Goal: Task Accomplishment & Management: Manage account settings

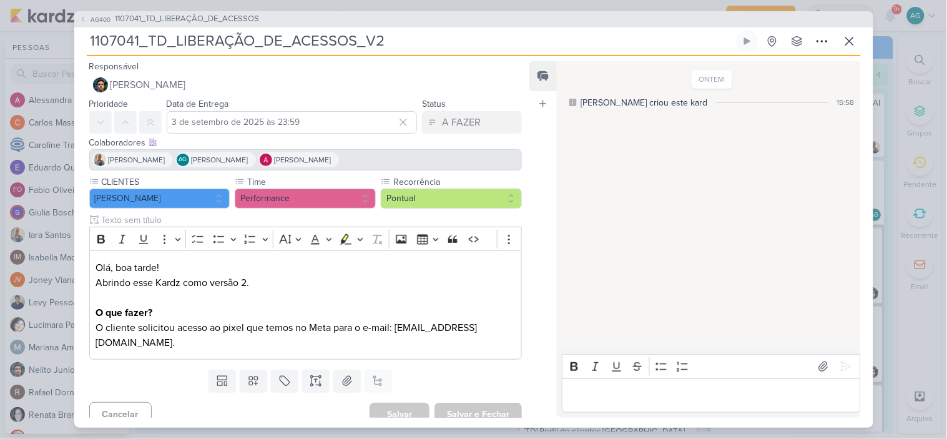
scroll to position [132, 0]
click at [851, 46] on icon at bounding box center [849, 41] width 15 height 15
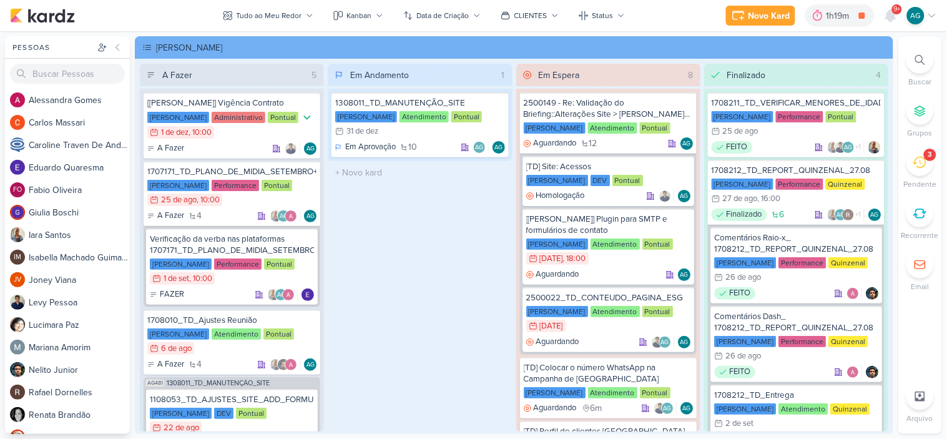
click at [928, 165] on div "3" at bounding box center [919, 162] width 27 height 27
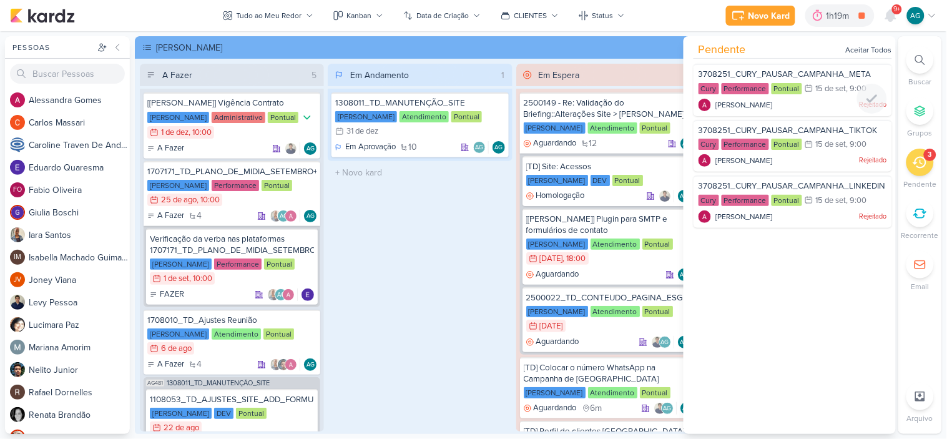
click at [803, 103] on div "[PERSON_NAME] Rejeitado" at bounding box center [793, 105] width 189 height 12
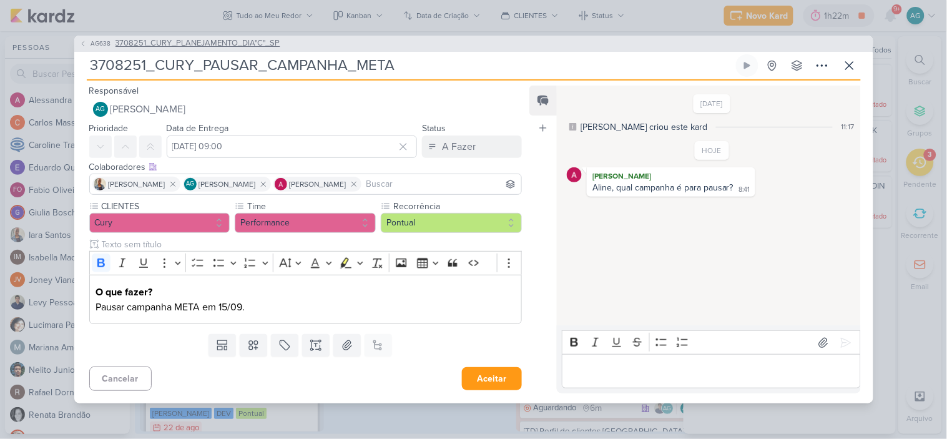
click at [239, 46] on span "3708251_CURY_PLANEJAMENTO_DIA"C"_SP" at bounding box center [197, 43] width 165 height 12
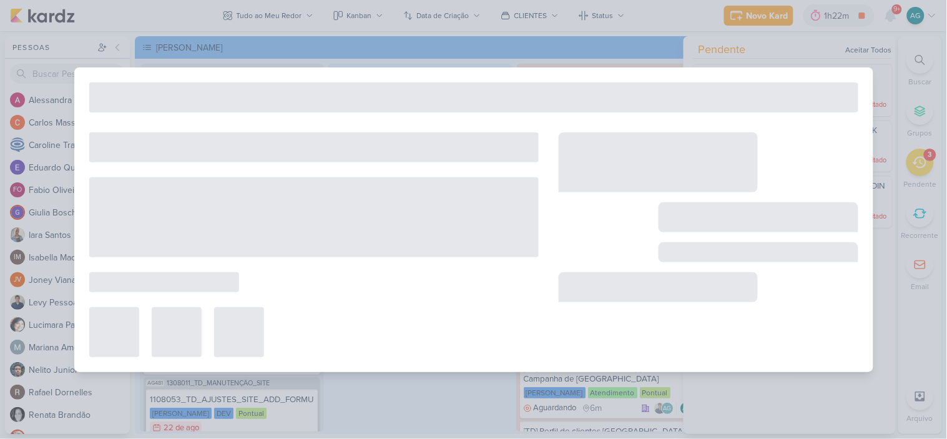
type input "3708251_CURY_PLANEJAMENTO_DIA"C"_SP"
type input "3 de setembro de 2025 às 23:59"
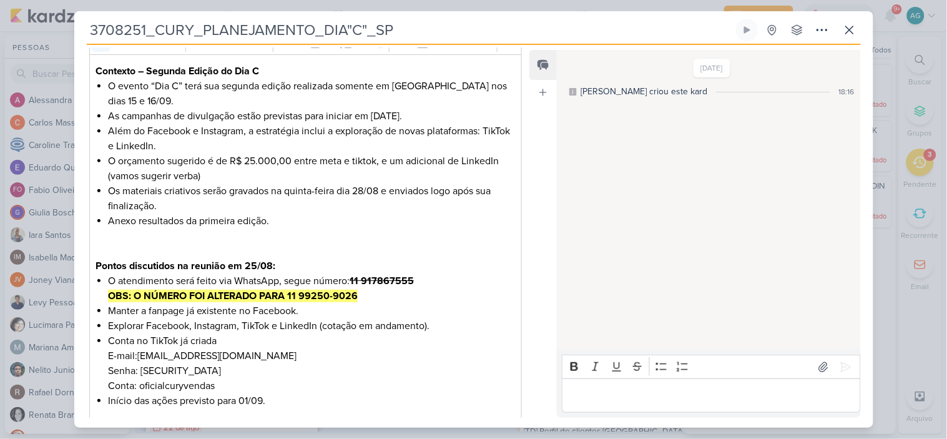
scroll to position [139, 0]
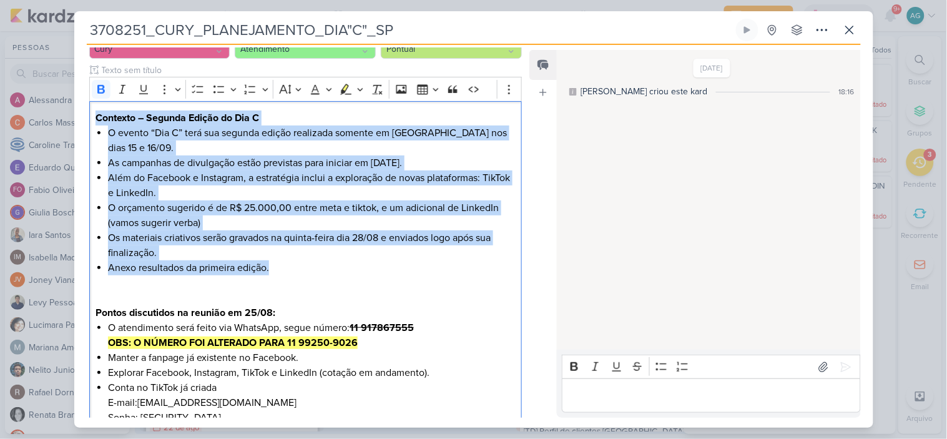
drag, startPoint x: 293, startPoint y: 267, endPoint x: 86, endPoint y: 117, distance: 256.1
click at [86, 117] on div "CLIENTES Cury Time" at bounding box center [300, 420] width 453 height 788
click at [173, 265] on li "Anexo resultados da primeira edição." at bounding box center [311, 282] width 407 height 45
drag, startPoint x: 170, startPoint y: 255, endPoint x: 71, endPoint y: 119, distance: 168.1
click at [71, 119] on div "3708251_CURY_PLANEJAMENTO_DIA"C"_SP Criado por mim" at bounding box center [473, 219] width 947 height 439
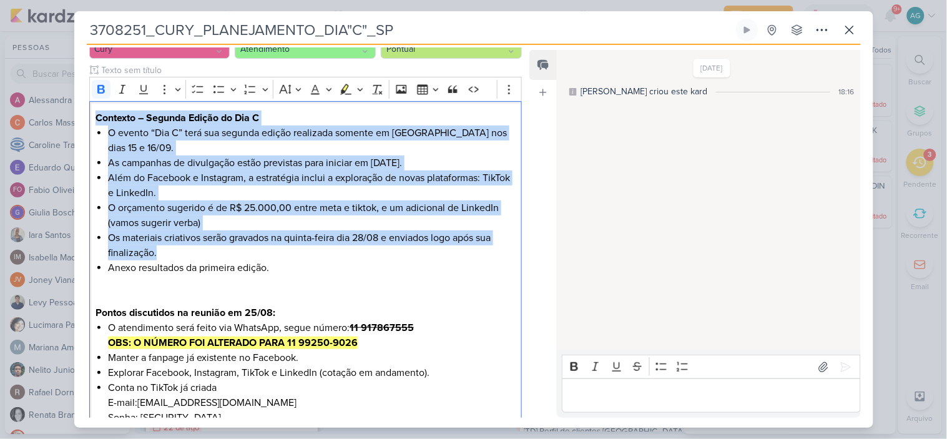
copy div "Contexto – Segunda Edição do Dia C O evento “Dia C” terá sua segunda edição rea…"
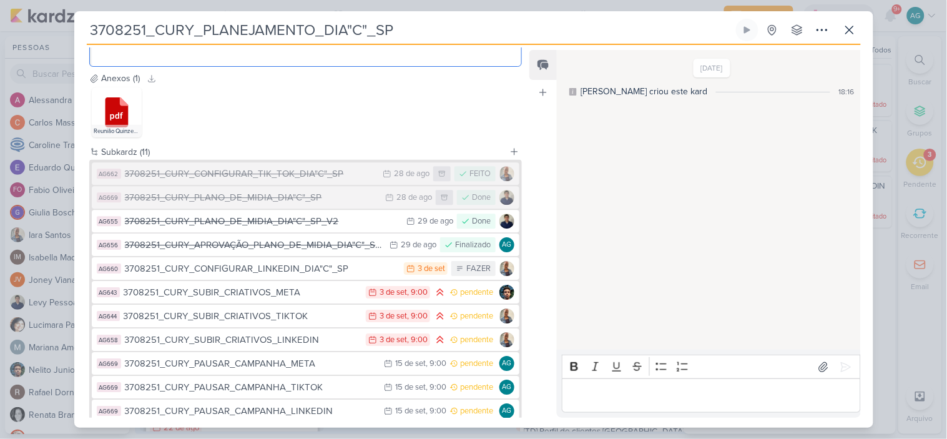
scroll to position [901, 0]
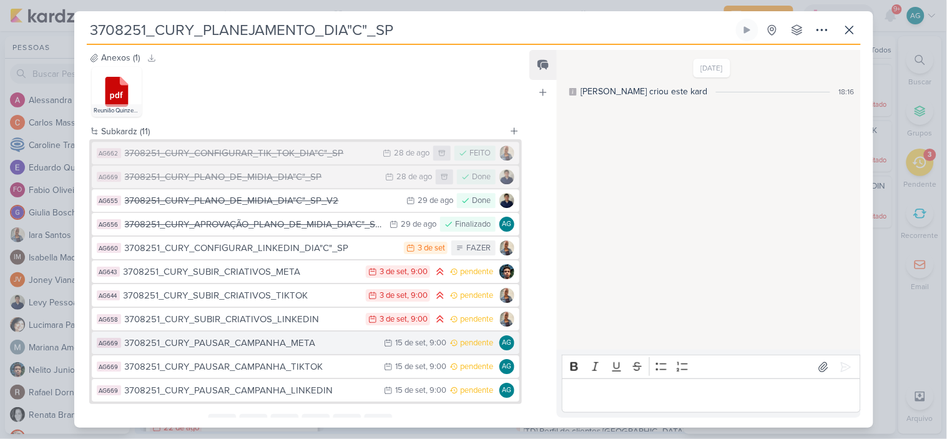
click at [283, 348] on div "3708251_CURY_PAUSAR_CAMPANHA_META" at bounding box center [251, 343] width 253 height 14
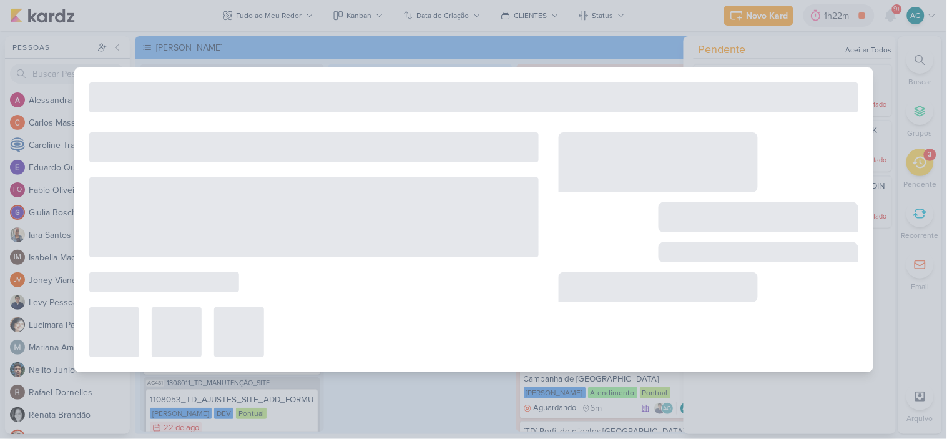
type input "3708251_CURY_PAUSAR_CAMPANHA_META"
type input "[DATE] 09:00"
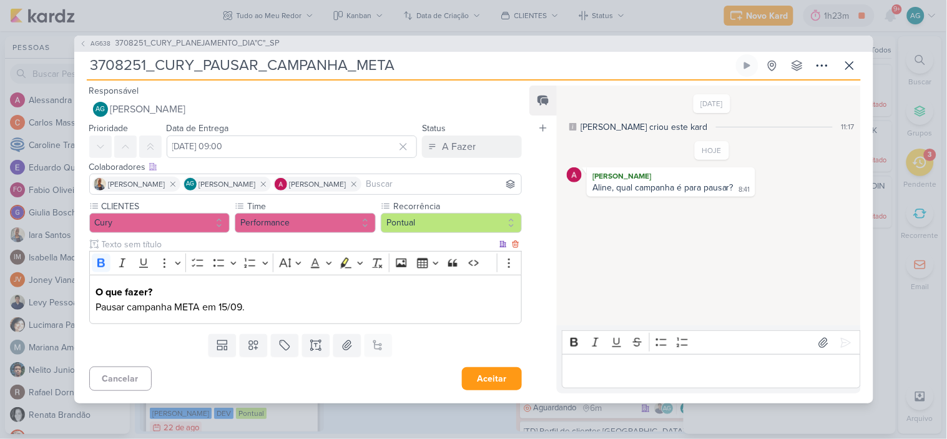
click at [96, 291] on strong "O que fazer?" at bounding box center [124, 292] width 57 height 12
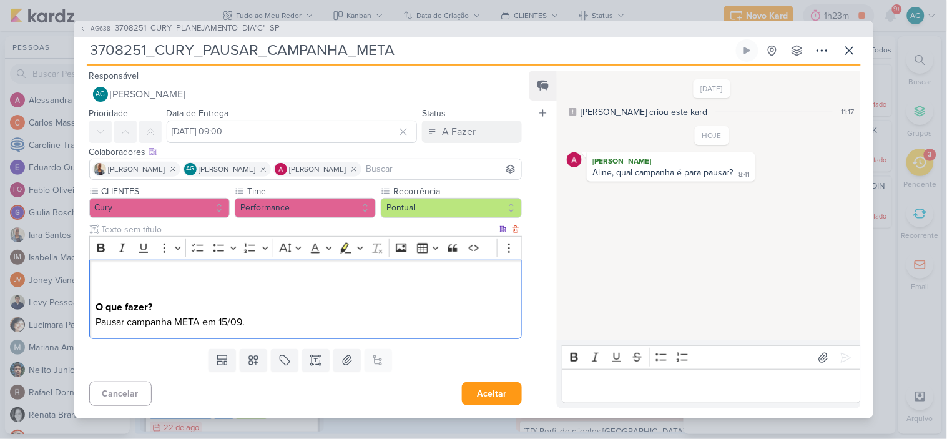
click at [102, 272] on p "O que fazer? Pausar campanha META em 15/09." at bounding box center [305, 300] width 419 height 60
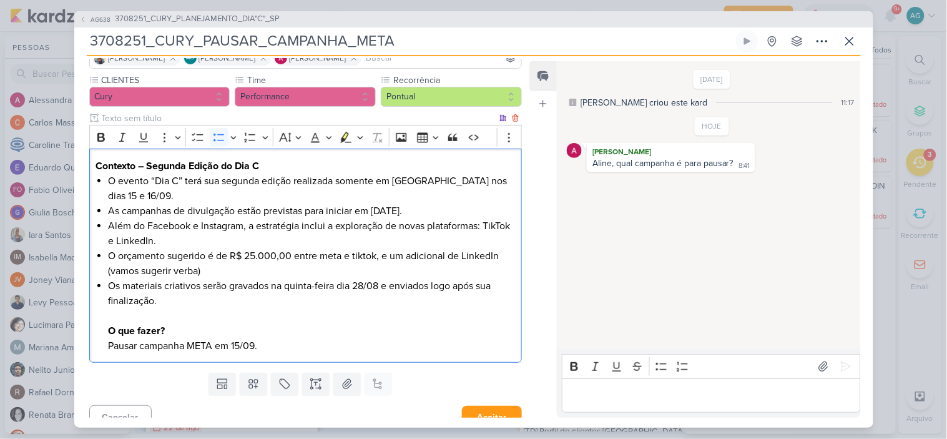
scroll to position [116, 0]
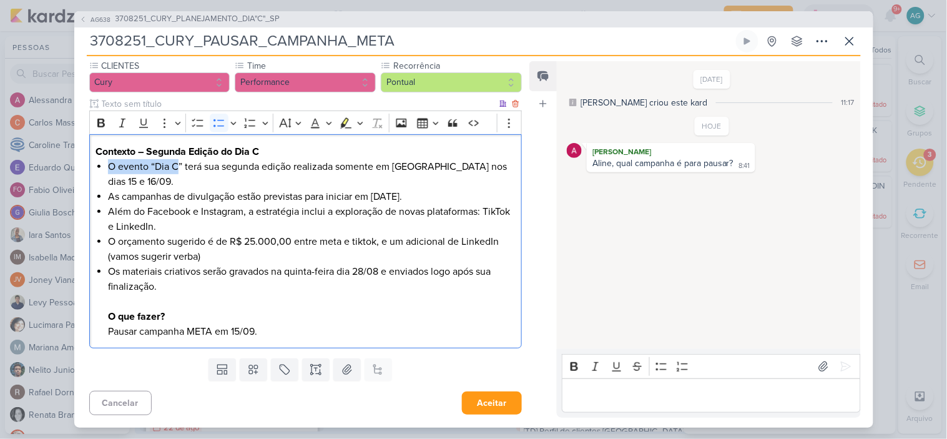
drag, startPoint x: 109, startPoint y: 165, endPoint x: 177, endPoint y: 162, distance: 68.1
click at [177, 162] on li "O evento “Dia C” terá sua segunda edição realizada somente em [GEOGRAPHIC_DATA]…" at bounding box center [311, 174] width 407 height 30
copy li "O evento “Dia C"
click at [190, 331] on li "Os materiais criativos serão gravados na quinta-feira dia 28/08 e enviados logo…" at bounding box center [311, 301] width 407 height 75
click at [203, 329] on li "Os materiais criativos serão gravados na quinta-feira dia 28/08 e enviados logo…" at bounding box center [311, 301] width 407 height 75
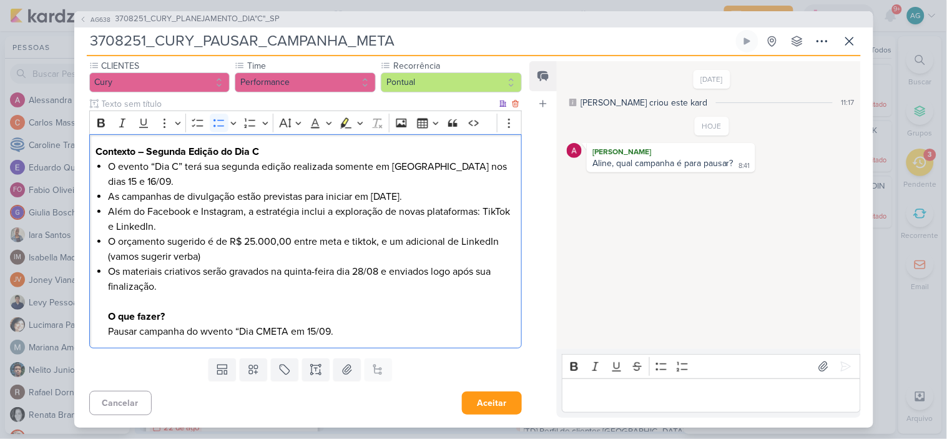
click at [265, 326] on li "Os materiais criativos serão gravados na quinta-feira dia 28/08 e enviados logo…" at bounding box center [311, 301] width 407 height 75
click at [210, 328] on li "Os materiais criativos serão gravados na quinta-feira dia 28/08 e enviados logo…" at bounding box center [311, 301] width 407 height 75
click at [105, 316] on div "Contexto – Segunda Edição do Dia C O evento “Dia C” terá sua segunda edição rea…" at bounding box center [305, 241] width 433 height 214
drag, startPoint x: 106, startPoint y: 330, endPoint x: 380, endPoint y: 335, distance: 273.5
click at [380, 335] on div "Contexto – Segunda Edição do Dia C O evento “Dia C” terá sua segunda edição rea…" at bounding box center [305, 241] width 433 height 214
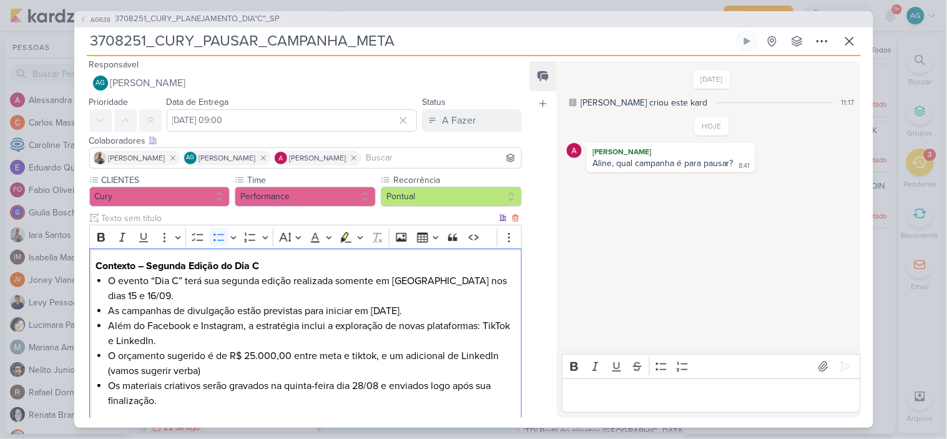
scroll to position [0, 0]
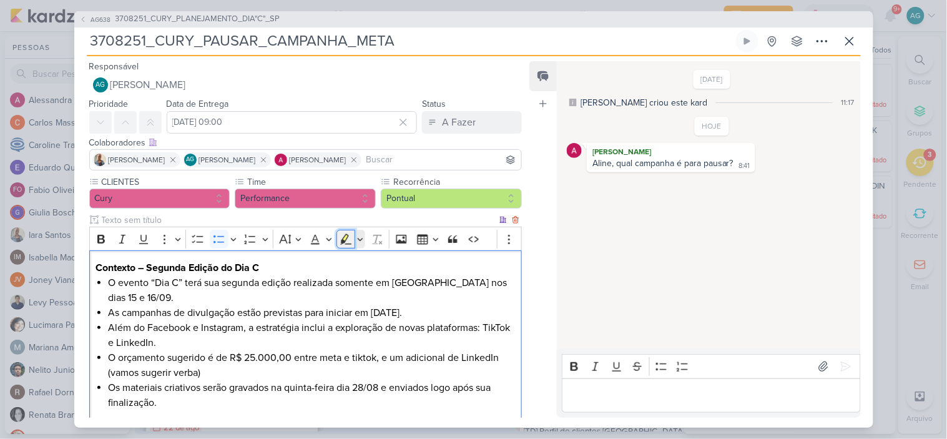
click at [348, 238] on icon "Editor toolbar" at bounding box center [346, 239] width 12 height 12
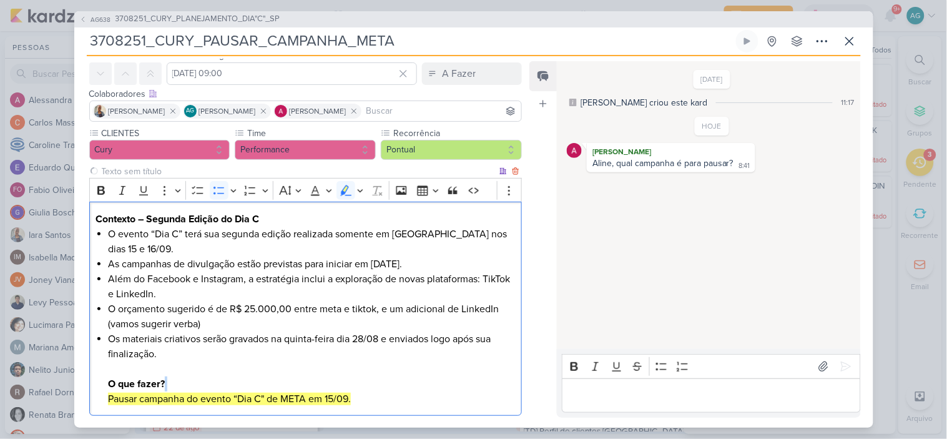
scroll to position [116, 0]
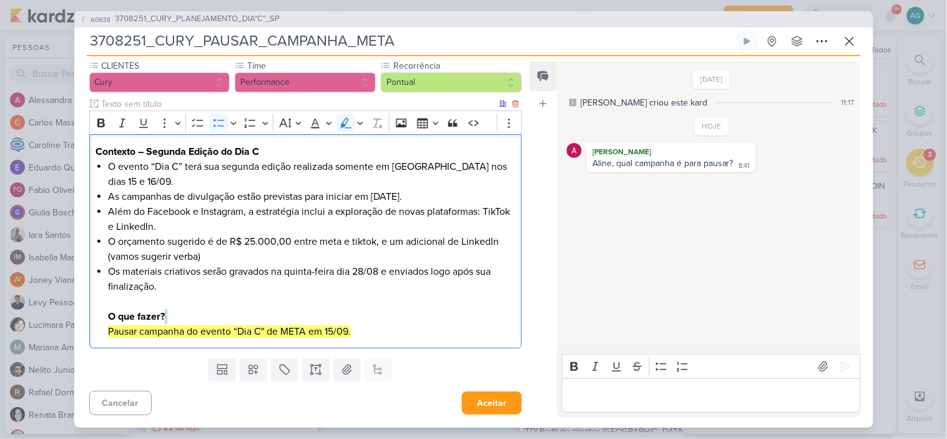
click at [398, 328] on li "Os materiais criativos serão gravados na quinta-feira dia 28/08 e enviados logo…" at bounding box center [311, 301] width 407 height 75
click at [277, 329] on mark "Pausar campanha do evento “Dia C" de META em 15/09." at bounding box center [229, 331] width 243 height 12
click at [346, 40] on input "3708251_CURY_PAUSAR_CAMPANHA_META" at bounding box center [410, 41] width 647 height 22
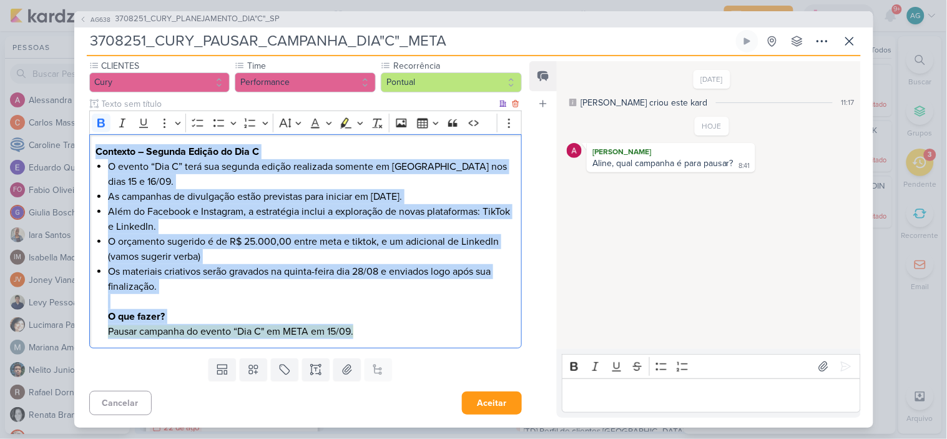
drag, startPoint x: 371, startPoint y: 330, endPoint x: 91, endPoint y: 142, distance: 337.1
click at [91, 142] on div "Contexto – Segunda Edição do Dia C O evento “Dia C” terá sua segunda edição rea…" at bounding box center [305, 241] width 433 height 214
copy div "Contexto – Segunda Edição do Dia C O evento “Dia C” terá sua segunda edição rea…"
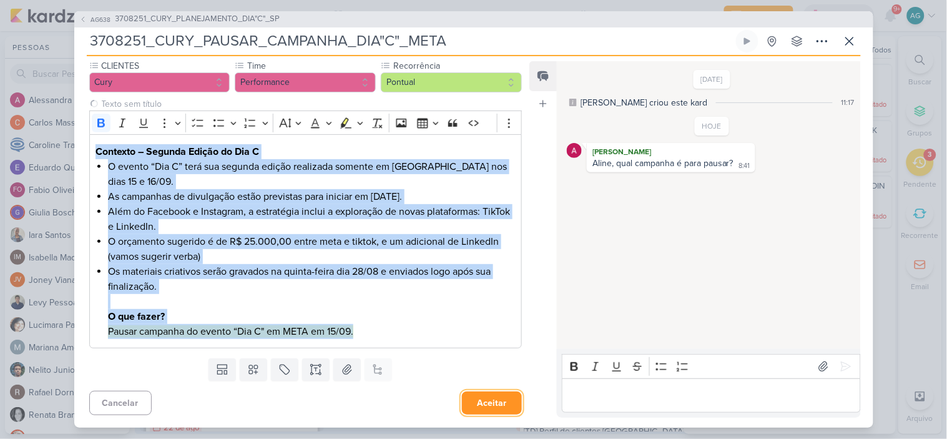
click at [499, 407] on button "Aceitar" at bounding box center [492, 402] width 60 height 23
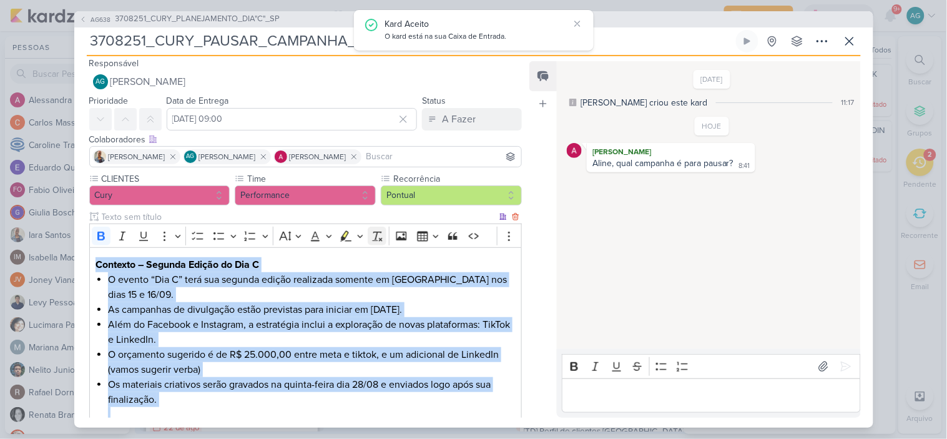
scroll to position [0, 0]
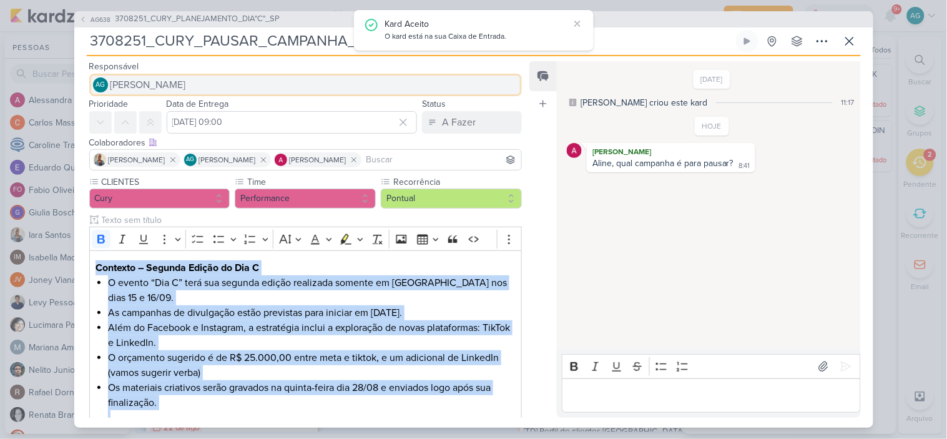
click at [240, 80] on button "AG [PERSON_NAME]" at bounding box center [305, 85] width 433 height 22
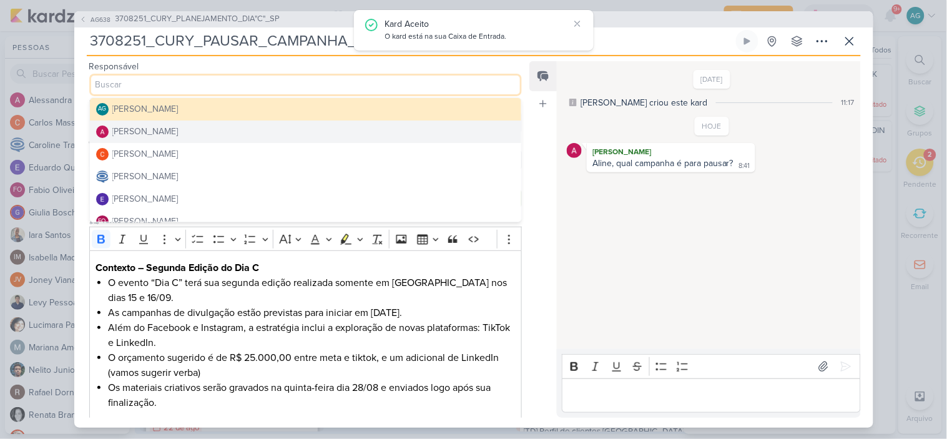
click at [196, 135] on button "[PERSON_NAME]" at bounding box center [306, 131] width 432 height 22
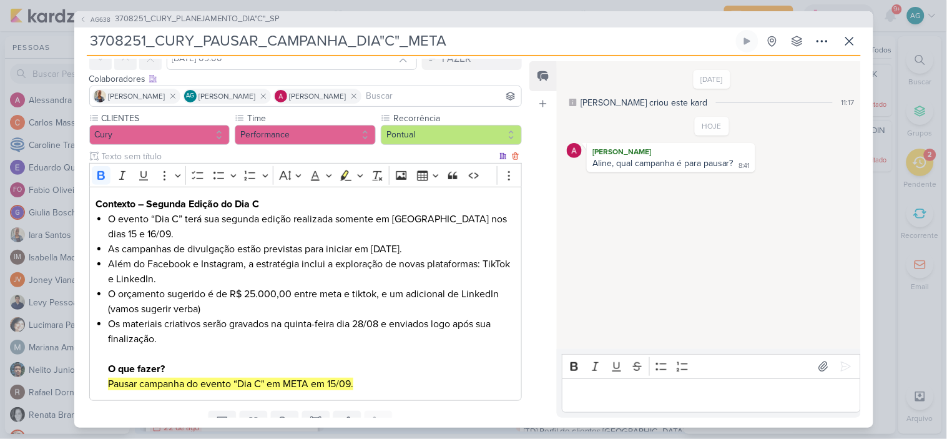
scroll to position [116, 0]
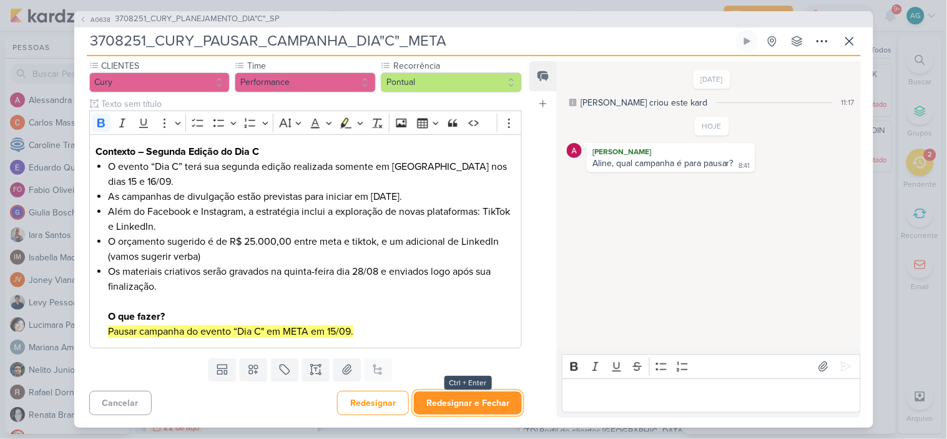
click at [474, 400] on button "Redesignar e Fechar" at bounding box center [468, 402] width 108 height 23
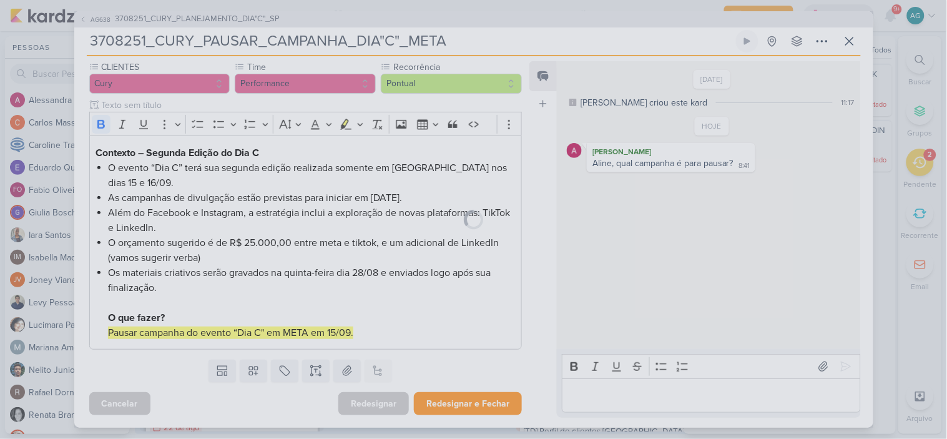
scroll to position [115, 0]
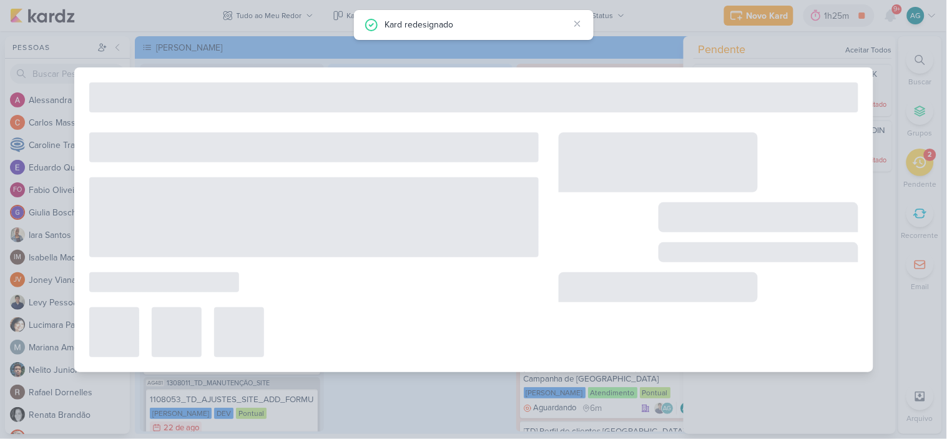
type input "3708251_CURY_PLANEJAMENTO_DIA"C"_SP"
type input "3 de setembro de 2025 às 23:59"
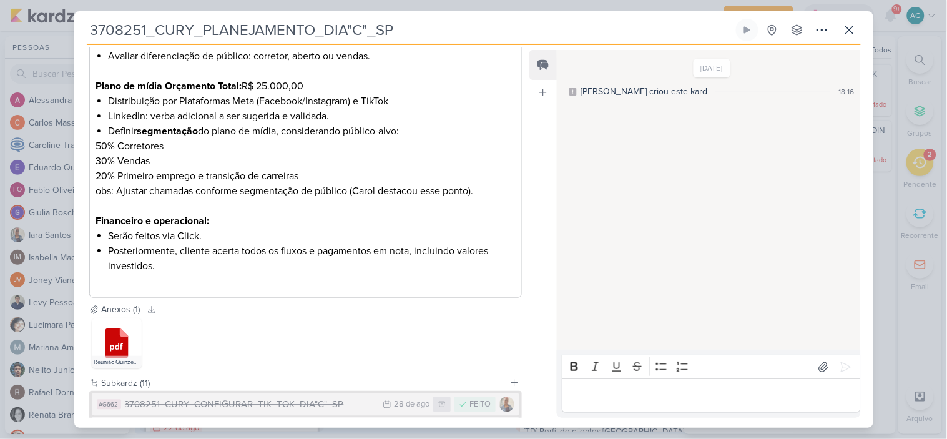
scroll to position [958, 0]
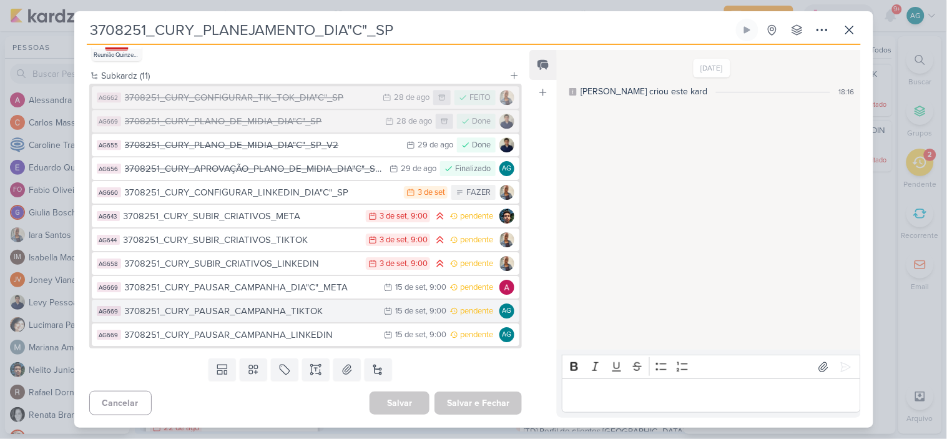
click at [311, 311] on div "3708251_CURY_PAUSAR_CAMPANHA_TIKTOK" at bounding box center [251, 311] width 253 height 14
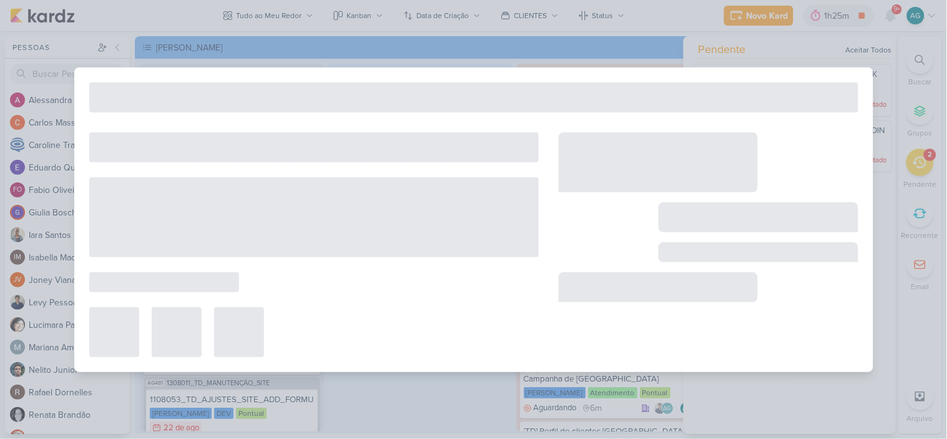
type input "3708251_CURY_PAUSAR_CAMPANHA_TIKTOK"
type input "[DATE] 09:00"
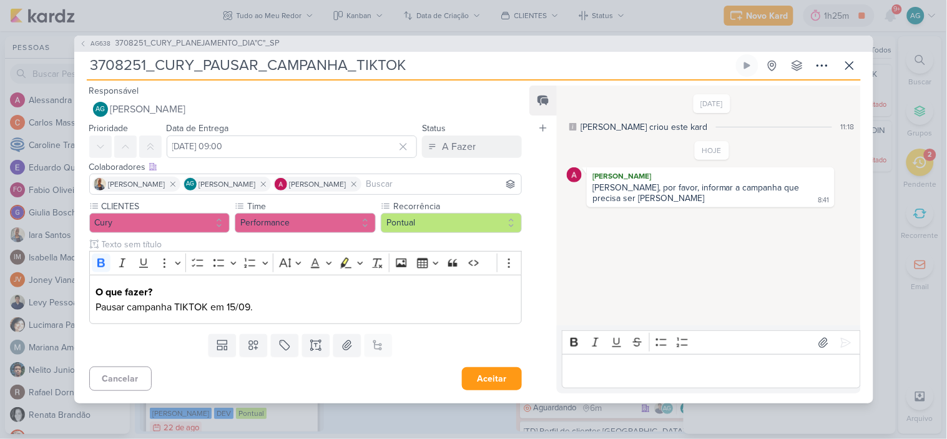
click at [357, 61] on input "3708251_CURY_PAUSAR_CAMPANHA_TIKTOK" at bounding box center [410, 65] width 647 height 22
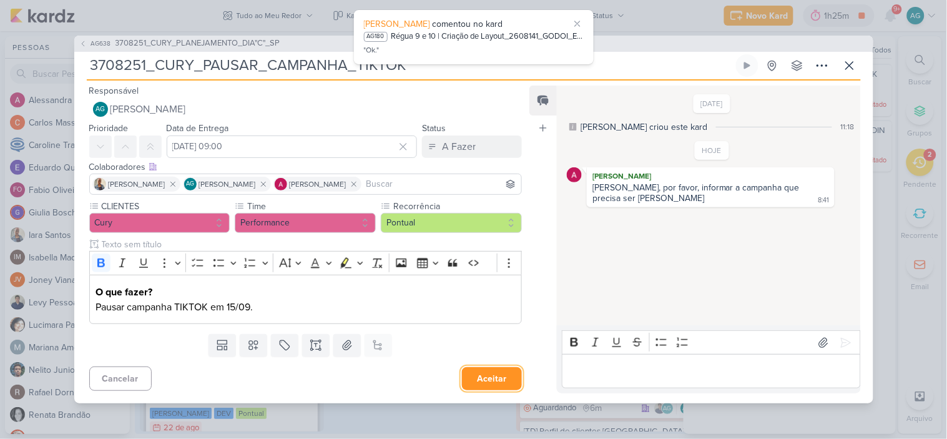
click at [493, 375] on button "Aceitar" at bounding box center [492, 378] width 60 height 23
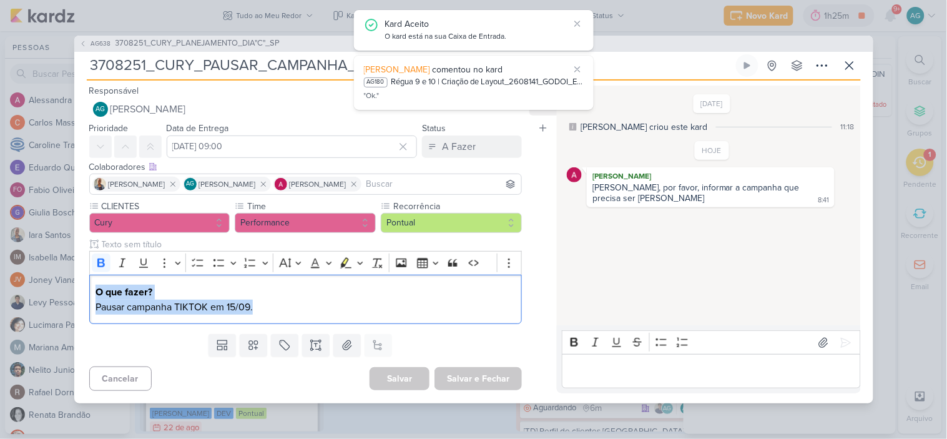
drag, startPoint x: 270, startPoint y: 310, endPoint x: 77, endPoint y: 286, distance: 195.0
click at [77, 286] on div "CLIENTES Cury Time" at bounding box center [300, 264] width 453 height 129
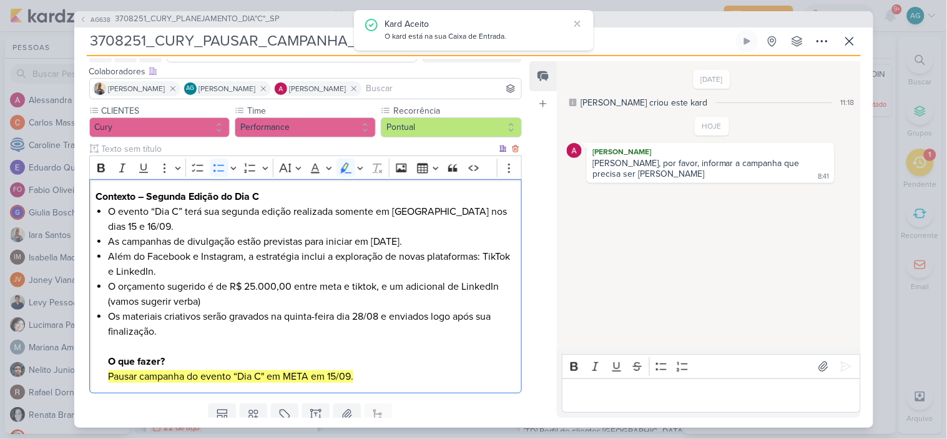
scroll to position [104, 0]
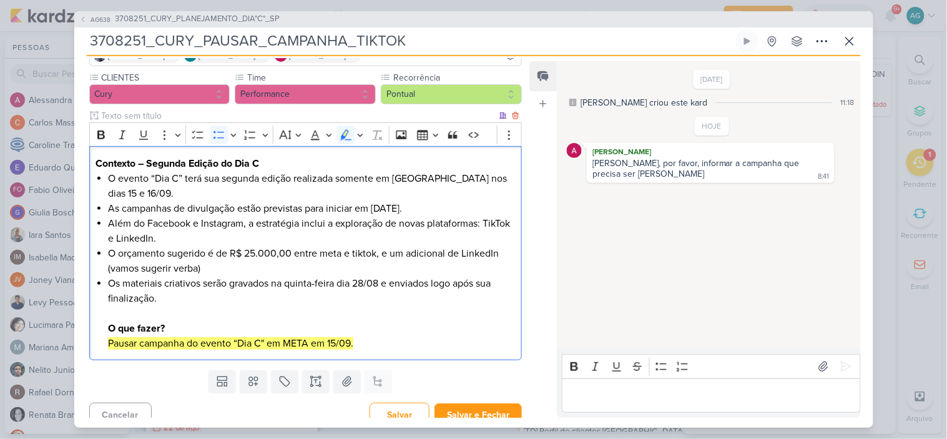
click at [302, 340] on mark "Pausar campanha do evento “Dia C" em META em 15/09." at bounding box center [230, 343] width 245 height 12
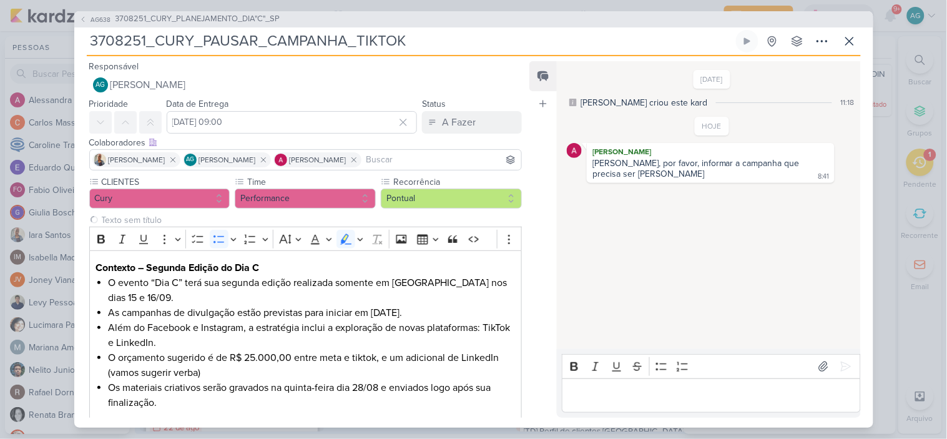
click at [356, 44] on input "3708251_CURY_PAUSAR_CAMPANHA_TIKTOK" at bounding box center [410, 41] width 647 height 22
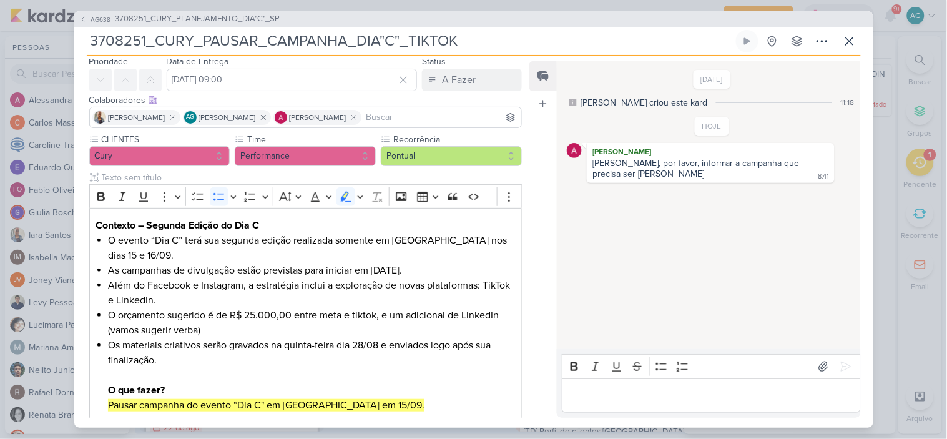
scroll to position [116, 0]
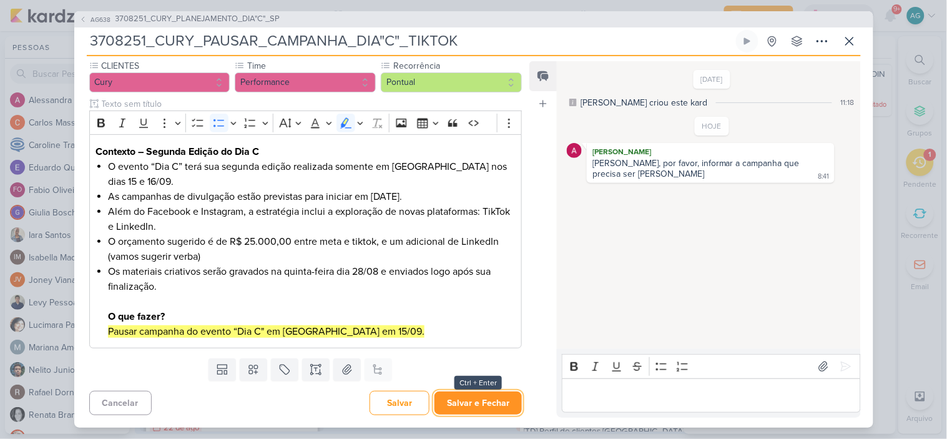
click at [470, 397] on button "Salvar e Fechar" at bounding box center [477, 402] width 87 height 23
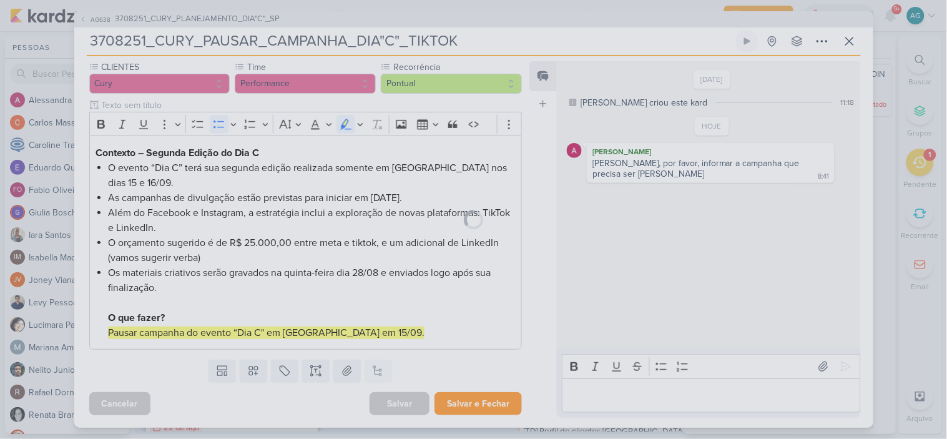
scroll to position [115, 0]
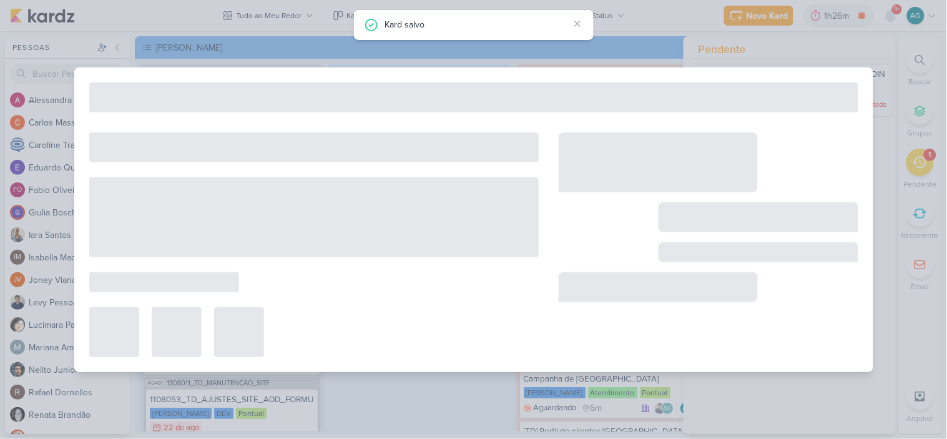
type input "3708251_CURY_PLANEJAMENTO_DIA"C"_SP"
type input "3 de setembro de 2025 às 23:59"
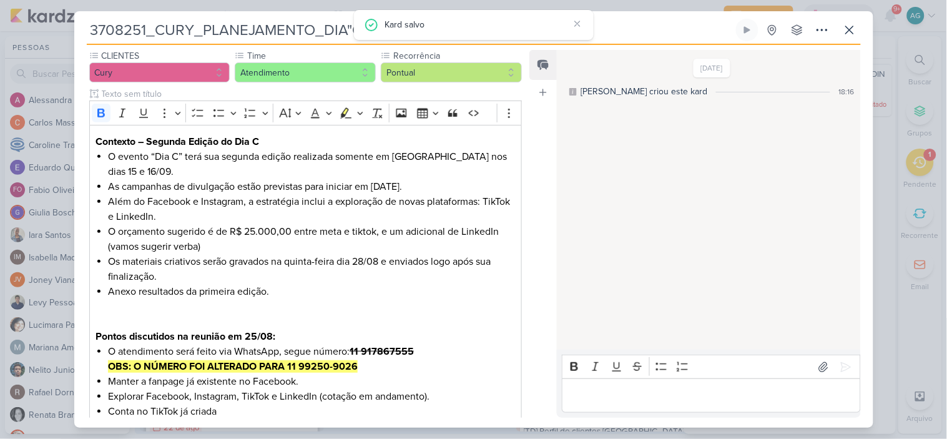
scroll to position [0, 0]
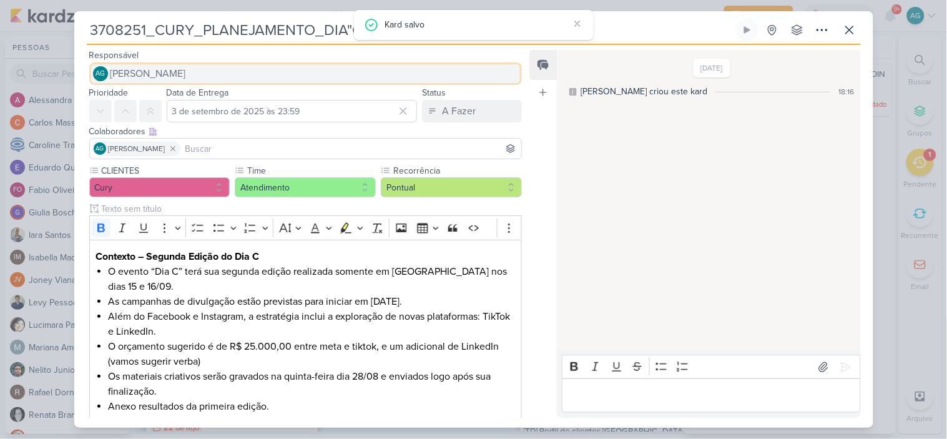
click at [230, 74] on button "AG [PERSON_NAME]" at bounding box center [305, 73] width 433 height 22
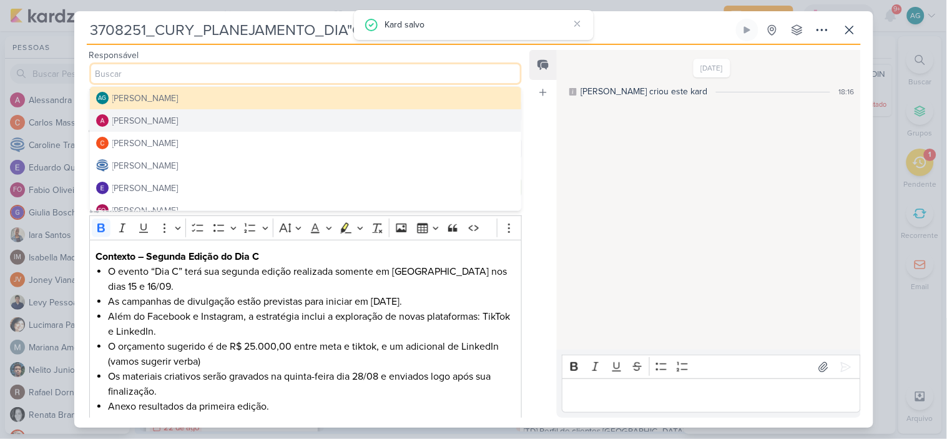
click at [200, 120] on button "[PERSON_NAME]" at bounding box center [306, 120] width 432 height 22
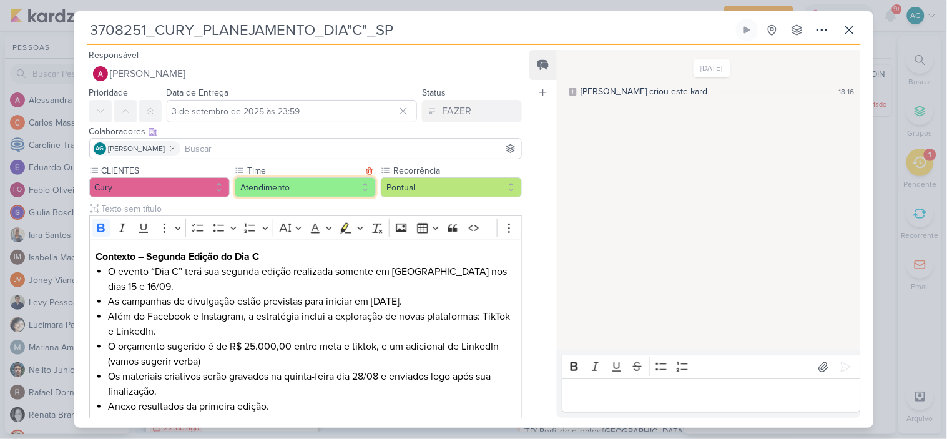
click at [292, 190] on button "Atendimento" at bounding box center [305, 187] width 141 height 20
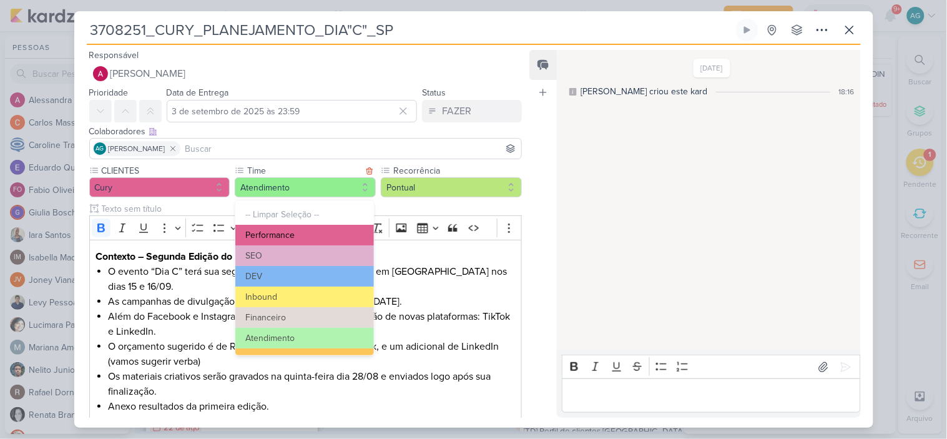
click at [287, 236] on button "Performance" at bounding box center [304, 235] width 138 height 21
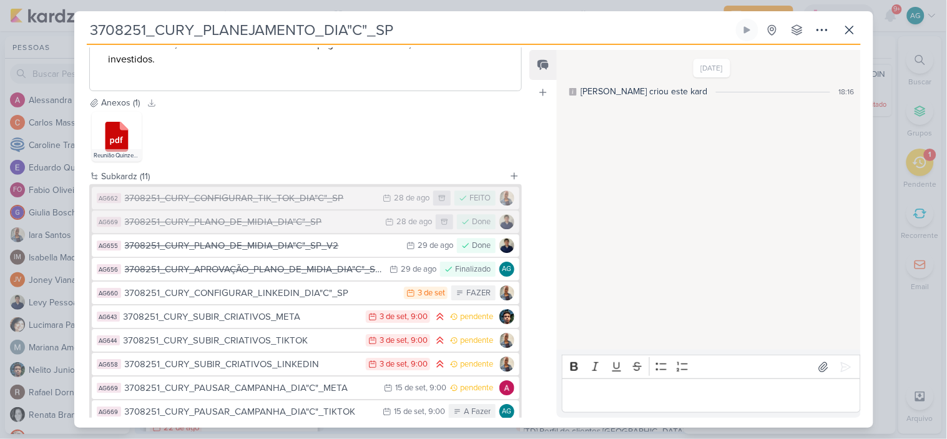
scroll to position [958, 0]
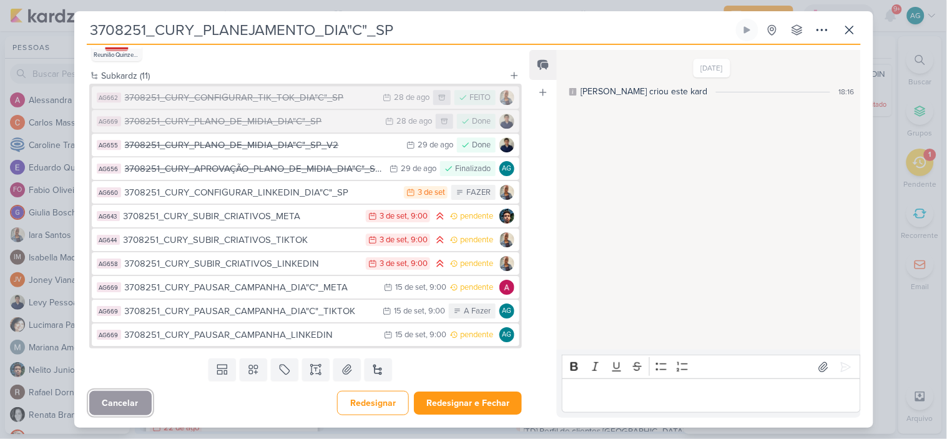
click at [135, 403] on button "Cancelar" at bounding box center [120, 403] width 62 height 24
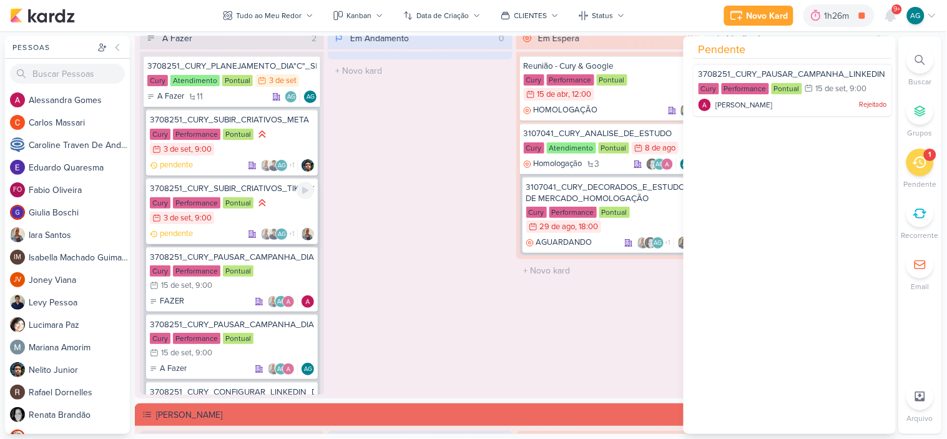
scroll to position [1179, 0]
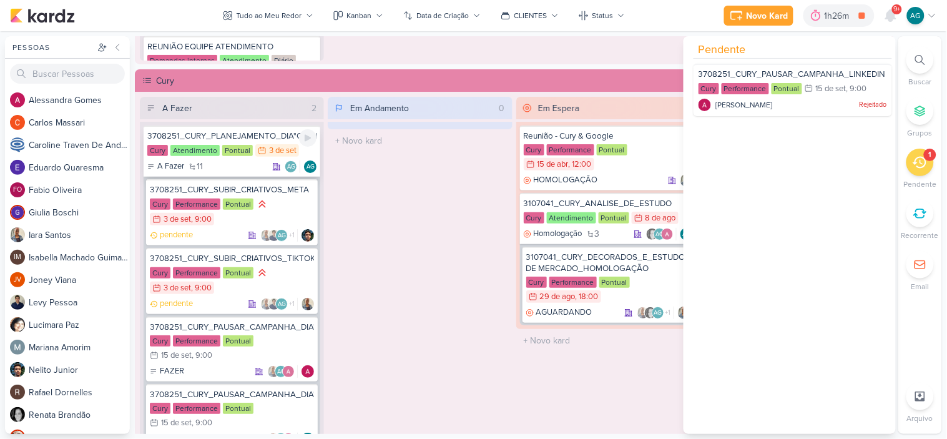
click at [252, 135] on div "3708251_CURY_PLANEJAMENTO_DIA"C"_SP" at bounding box center [231, 135] width 169 height 11
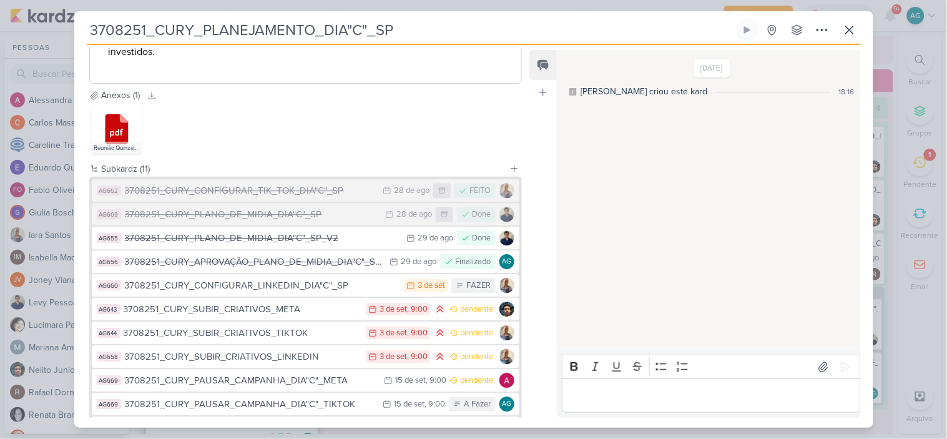
scroll to position [958, 0]
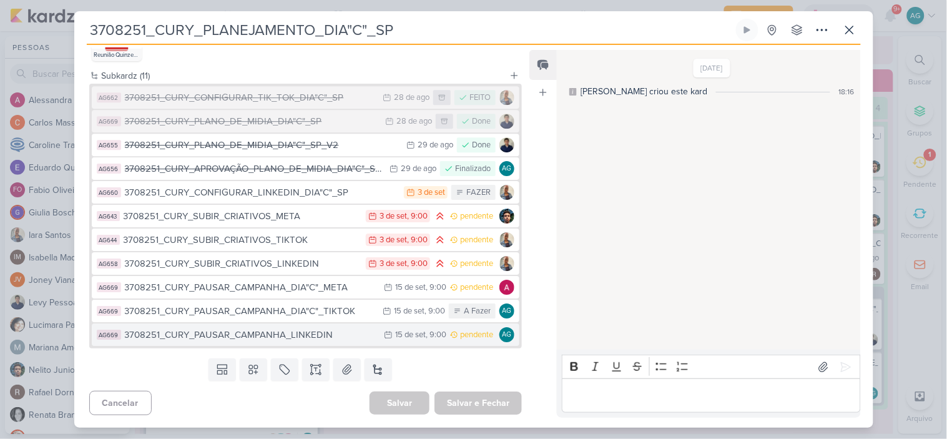
click at [262, 337] on div "3708251_CURY_PAUSAR_CAMPANHA_LINKEDIN" at bounding box center [251, 335] width 253 height 14
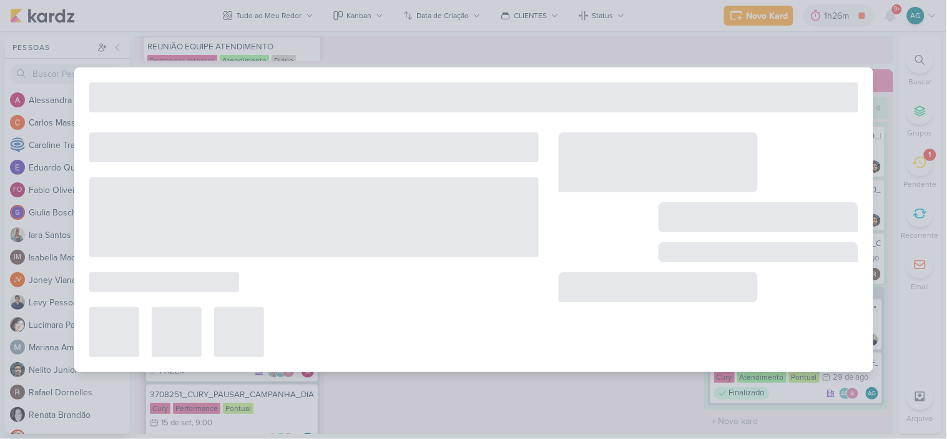
type input "3708251_CURY_PAUSAR_CAMPANHA_LINKEDIN"
type input "[DATE] 09:00"
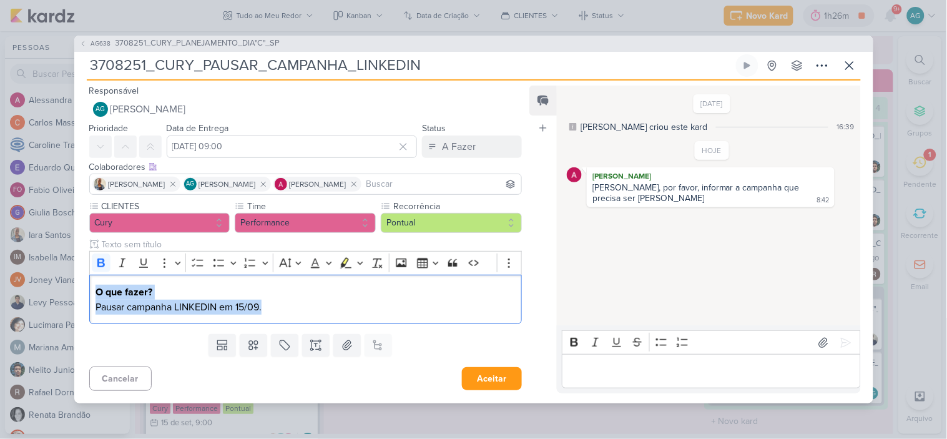
drag, startPoint x: 276, startPoint y: 303, endPoint x: 84, endPoint y: 275, distance: 194.3
click at [84, 275] on div "CLIENTES Cury Time" at bounding box center [300, 264] width 453 height 129
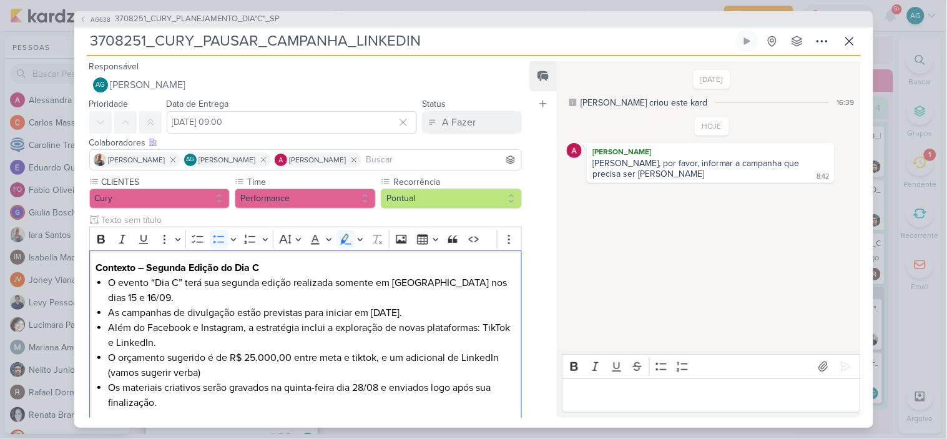
scroll to position [35, 0]
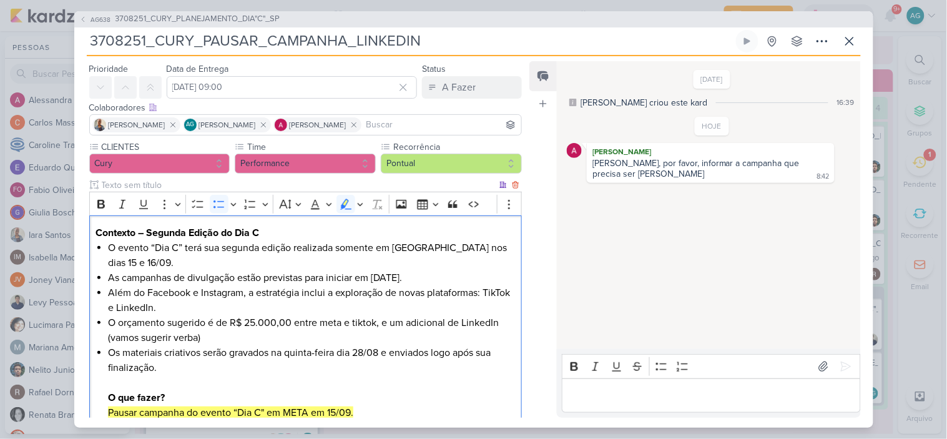
click at [297, 413] on mark "Pausar campanha do evento “Dia C" em META em 15/09." at bounding box center [230, 412] width 245 height 12
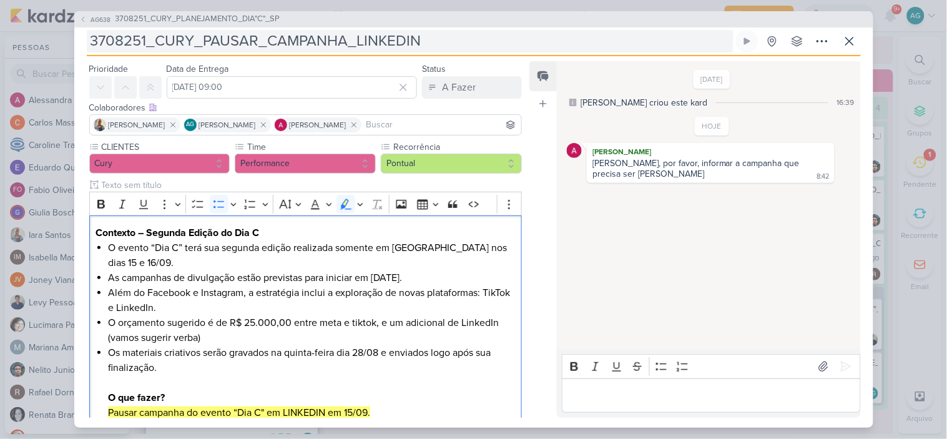
click at [355, 41] on input "3708251_CURY_PAUSAR_CAMPANHA_LINKEDIN" at bounding box center [410, 41] width 647 height 22
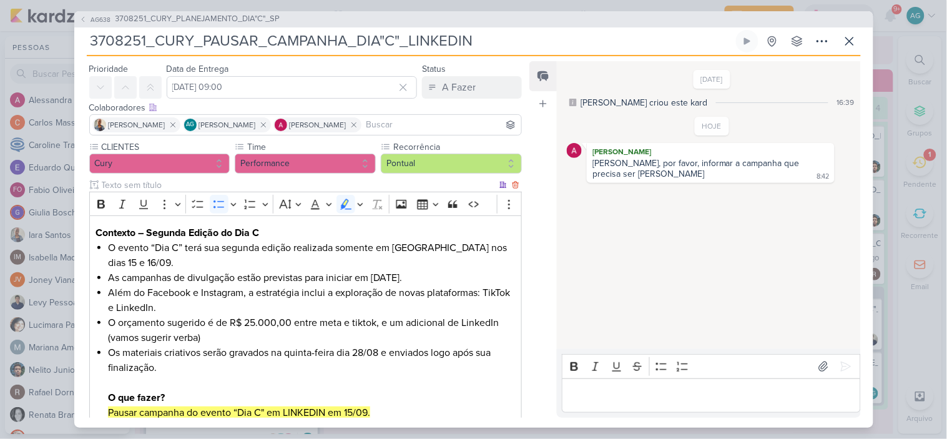
scroll to position [116, 0]
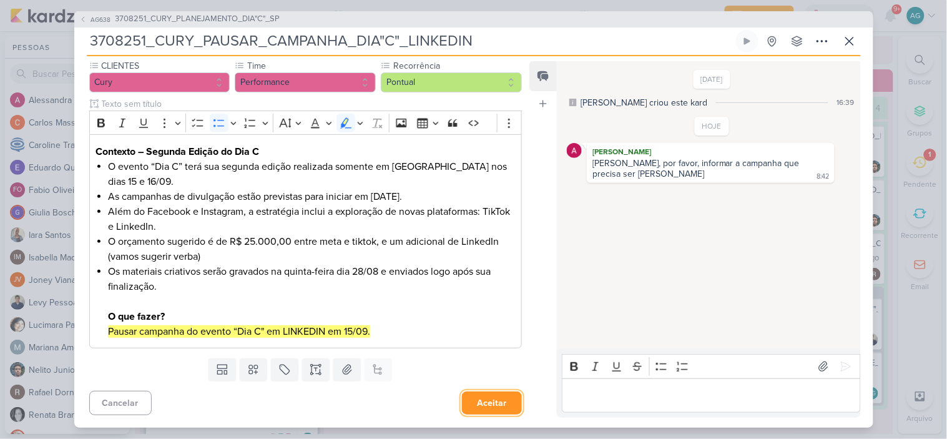
click at [489, 406] on button "Aceitar" at bounding box center [492, 402] width 60 height 23
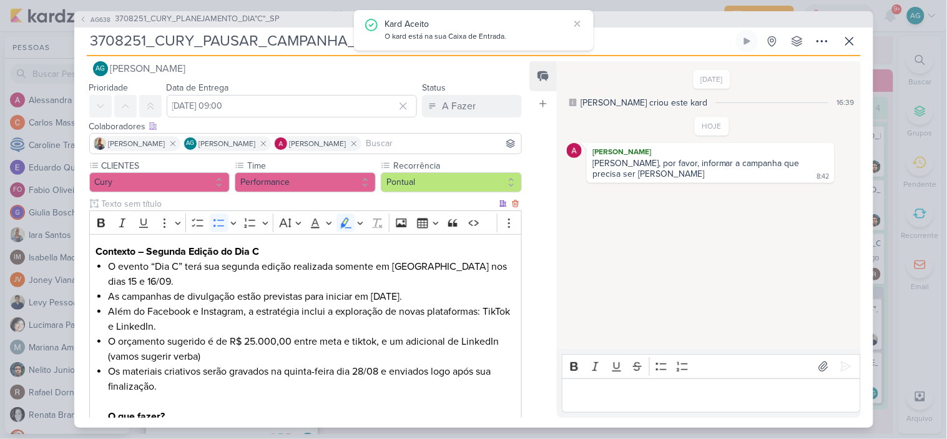
scroll to position [0, 0]
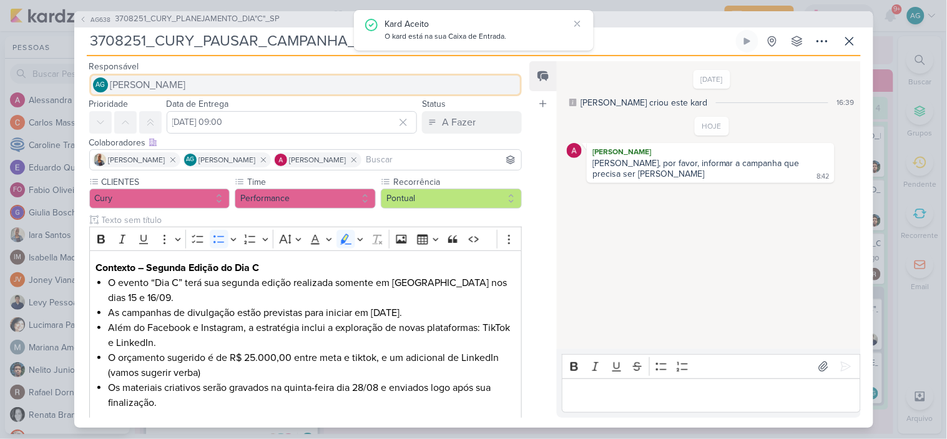
click at [232, 82] on button "AG [PERSON_NAME]" at bounding box center [305, 85] width 433 height 22
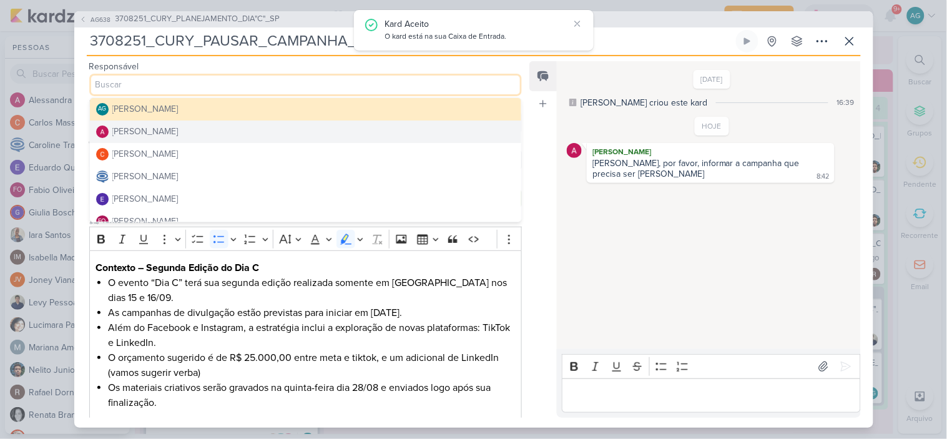
click at [179, 131] on div "[PERSON_NAME]" at bounding box center [145, 131] width 66 height 13
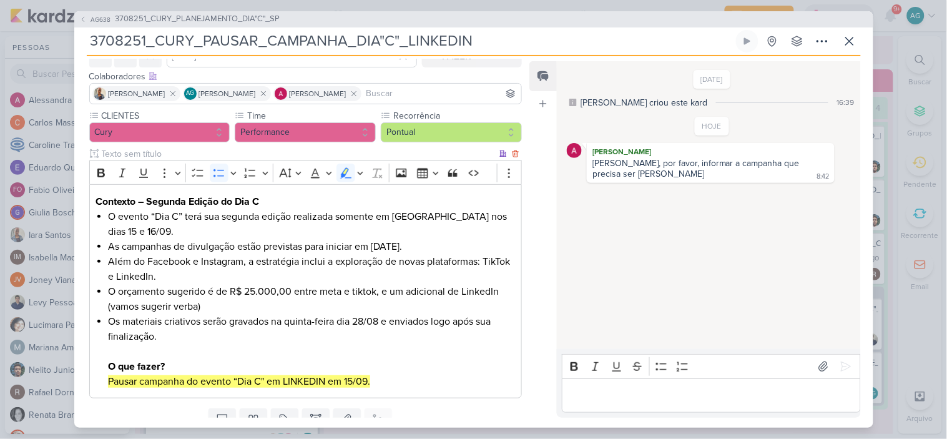
scroll to position [116, 0]
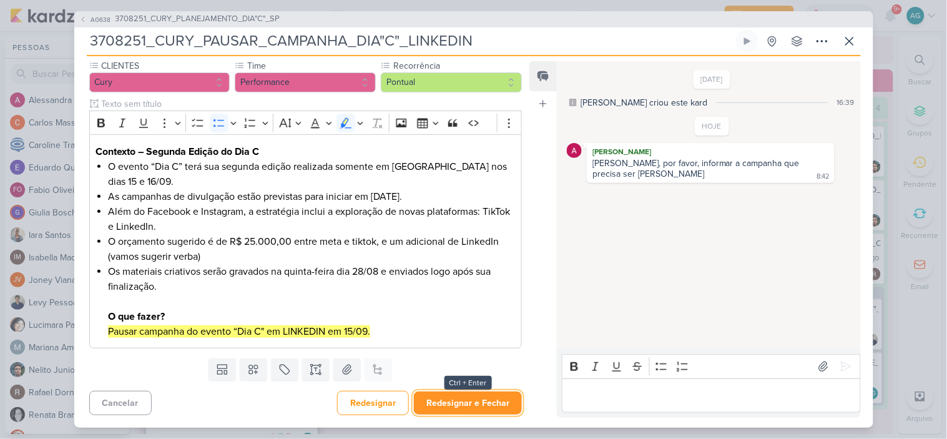
click at [491, 403] on button "Redesignar e Fechar" at bounding box center [468, 402] width 108 height 23
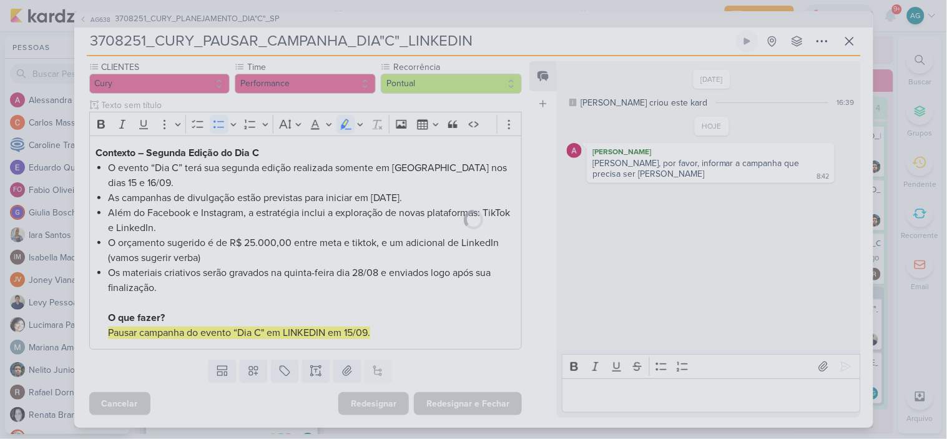
scroll to position [115, 0]
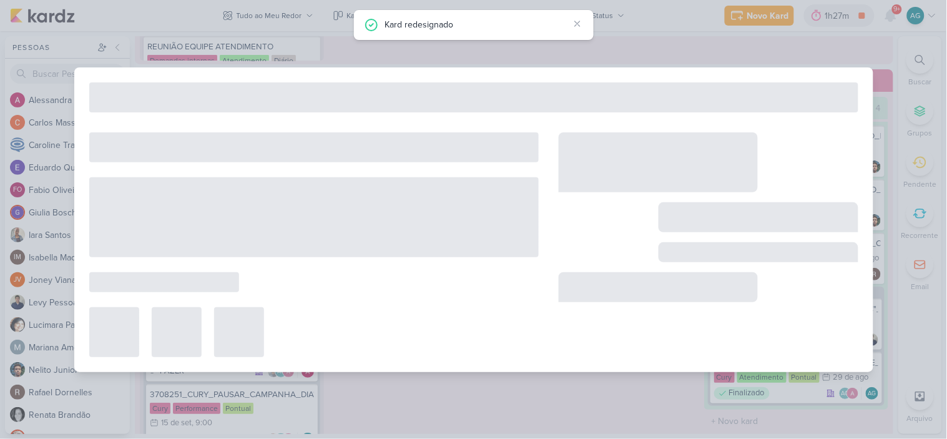
type input "3708251_CURY_PLANEJAMENTO_DIA"C"_SP"
type input "3 de setembro de 2025 às 23:59"
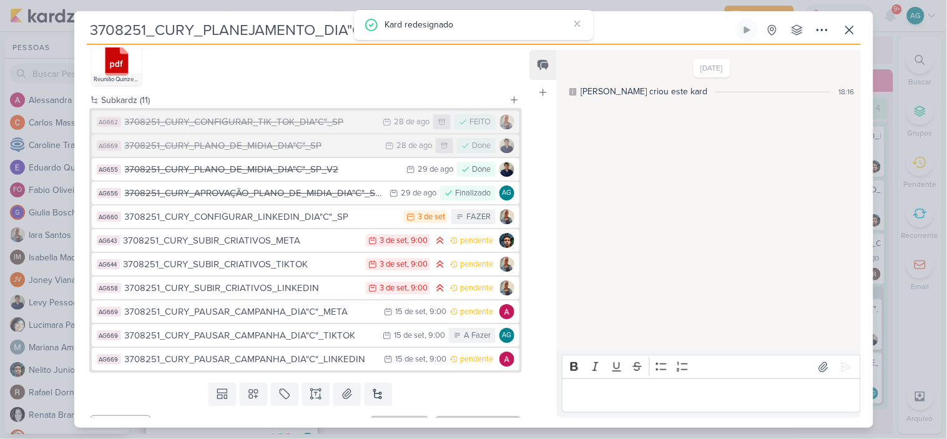
scroll to position [958, 0]
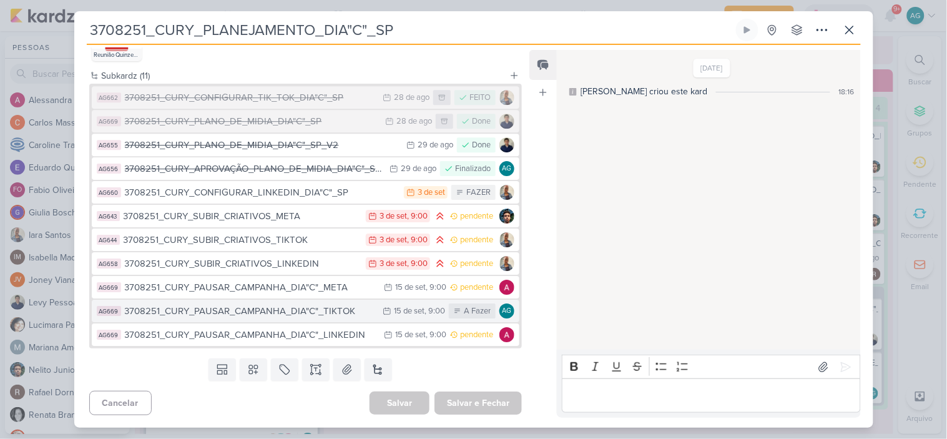
click at [266, 313] on div "3708251_CURY_PAUSAR_CAMPANHA_DIA"C"_TIKTOK" at bounding box center [251, 311] width 252 height 14
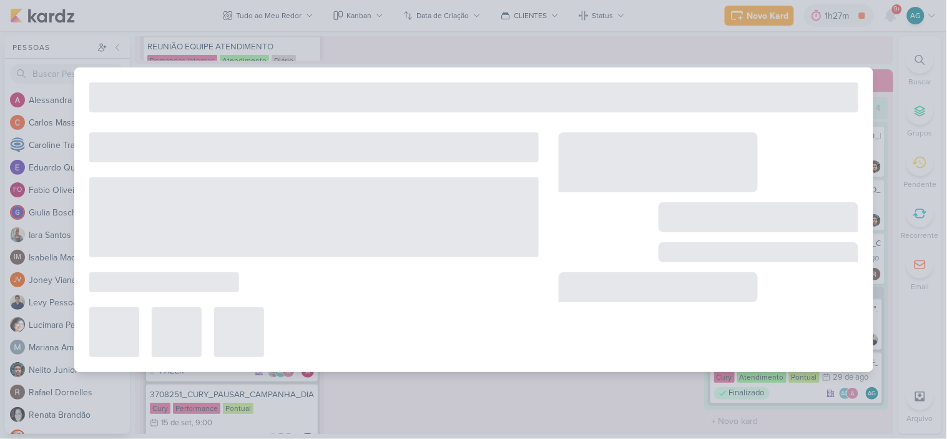
type input "3708251_CURY_PAUSAR_CAMPANHA_DIA"C"_TIKTOK"
type input "[DATE] 09:00"
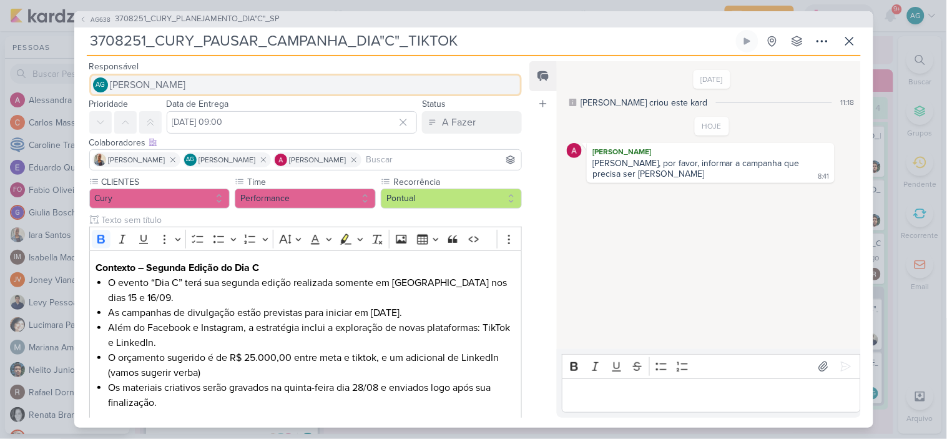
click at [234, 82] on button "AG [PERSON_NAME]" at bounding box center [305, 85] width 433 height 22
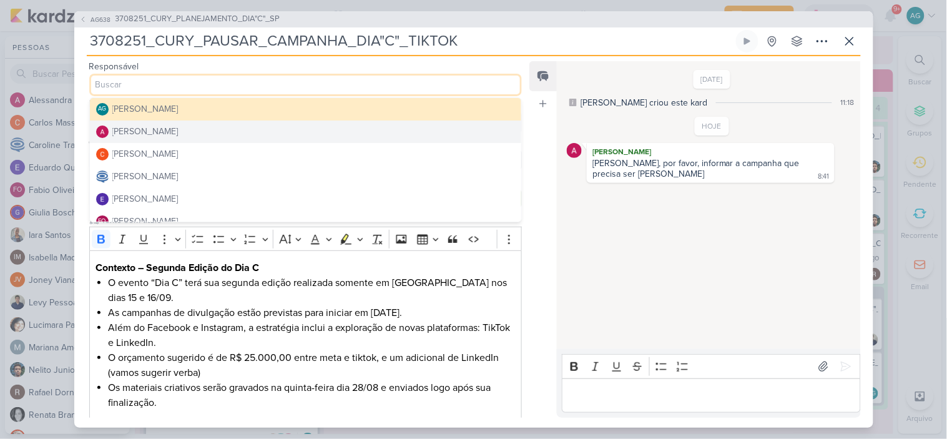
click at [201, 131] on button "[PERSON_NAME]" at bounding box center [306, 131] width 432 height 22
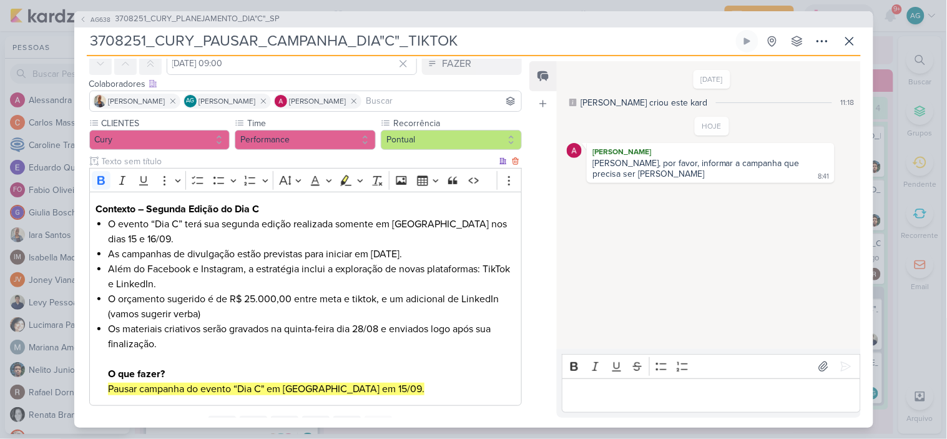
scroll to position [116, 0]
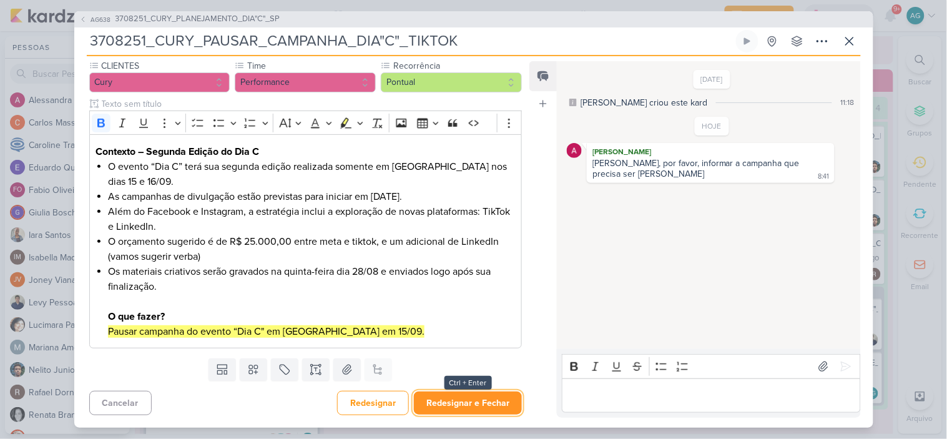
click at [482, 406] on button "Redesignar e Fechar" at bounding box center [468, 402] width 108 height 23
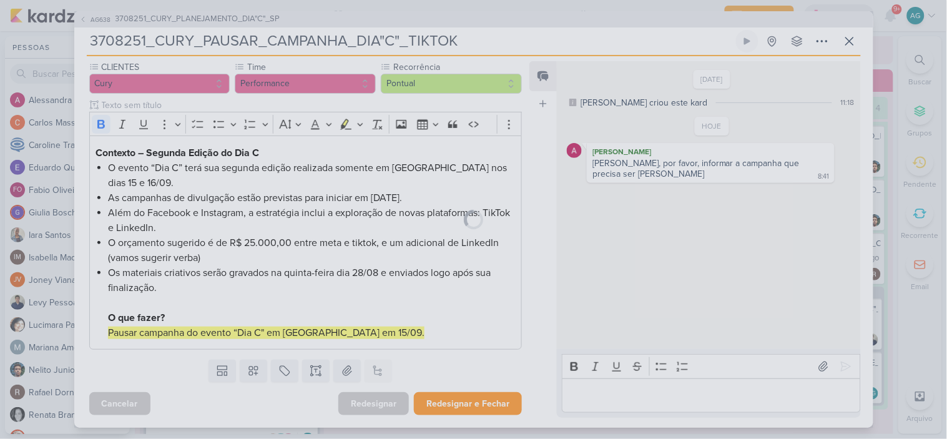
scroll to position [115, 0]
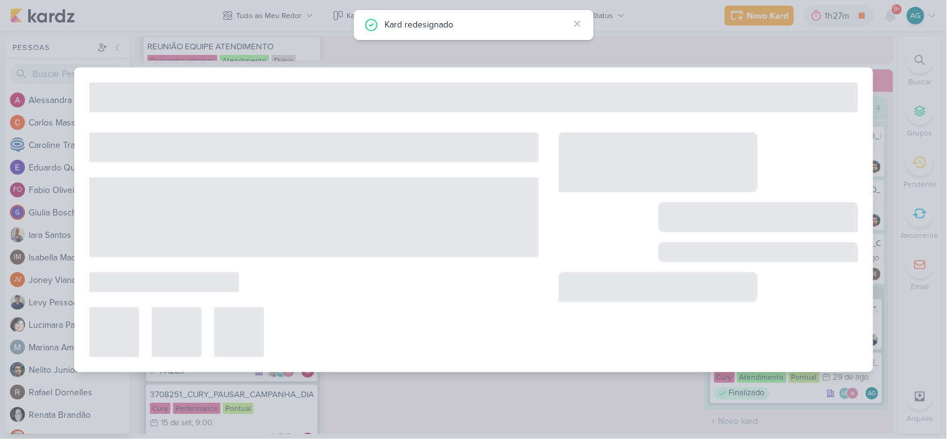
type input "3708251_CURY_PLANEJAMENTO_DIA"C"_SP"
type input "3 de setembro de 2025 às 23:59"
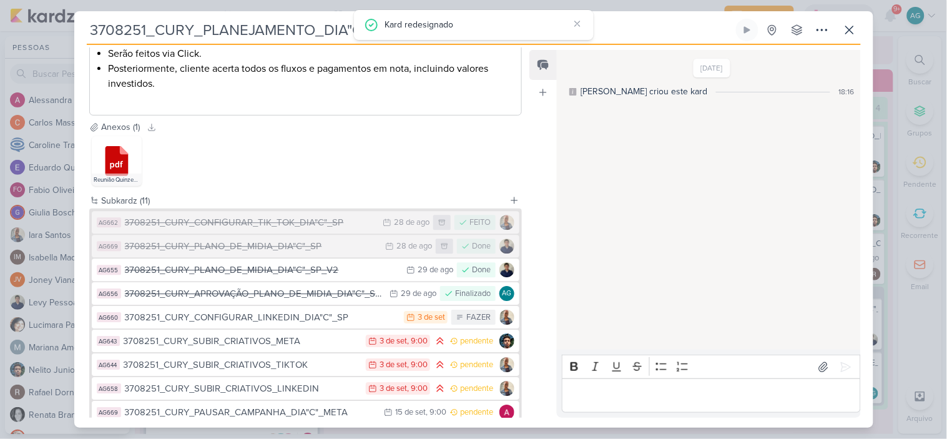
scroll to position [958, 0]
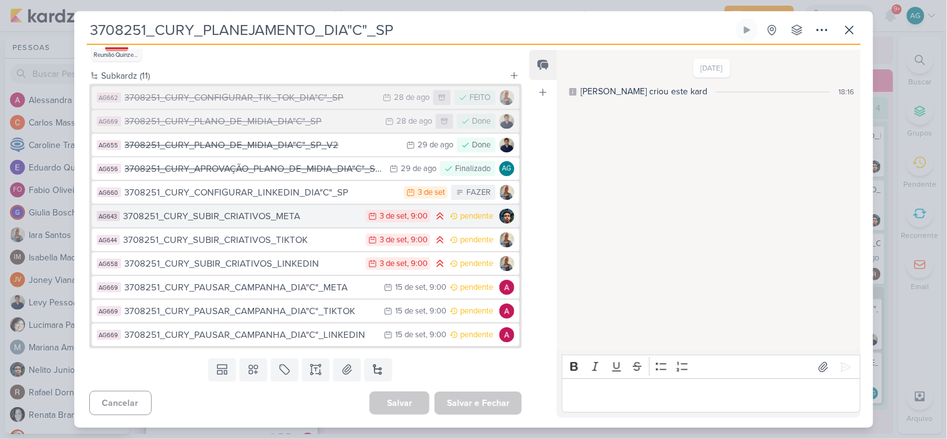
click at [235, 215] on div "3708251_CURY_SUBIR_CRIATIVOS_META" at bounding box center [242, 216] width 237 height 14
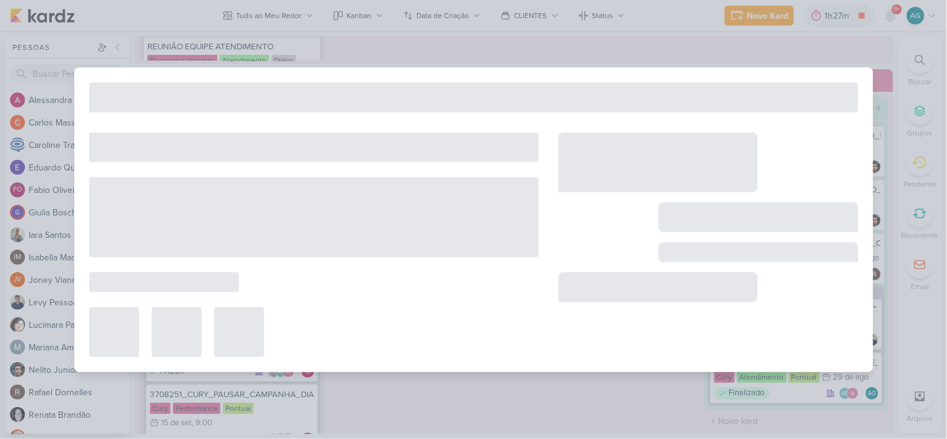
type input "3708251_CURY_SUBIR_CRIATIVOS_META"
type input "[DATE] 09:00"
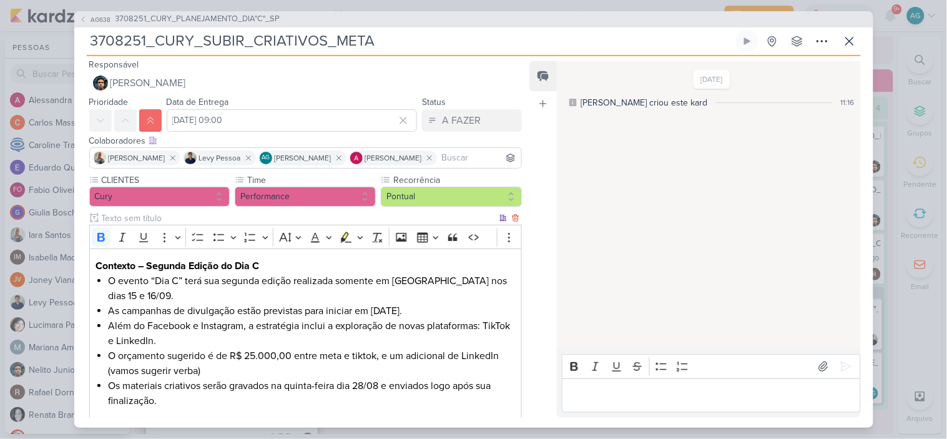
scroll to position [0, 0]
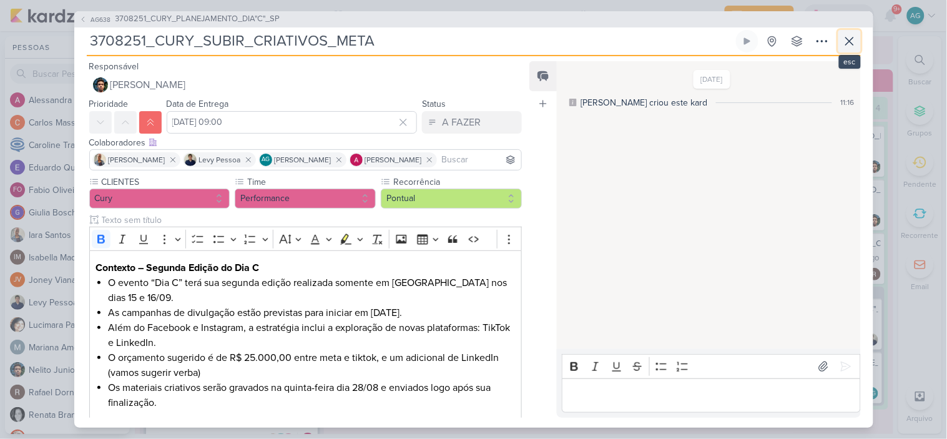
click at [852, 42] on icon at bounding box center [849, 41] width 15 height 15
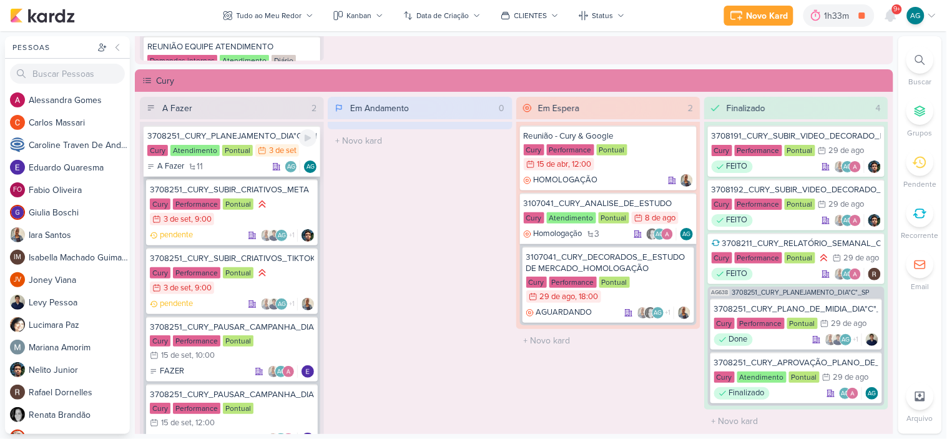
click at [271, 136] on div "3708251_CURY_PLANEJAMENTO_DIA"C"_SP" at bounding box center [231, 135] width 169 height 11
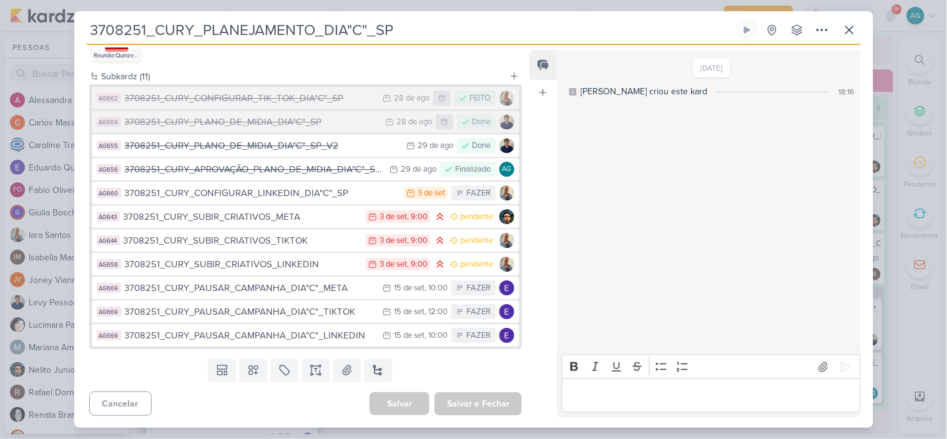
scroll to position [958, 0]
click at [856, 29] on icon at bounding box center [849, 29] width 15 height 15
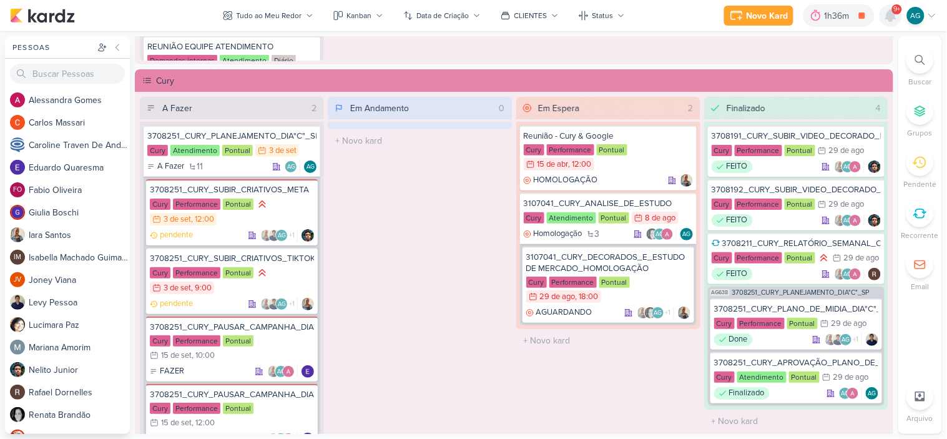
click at [896, 19] on icon at bounding box center [891, 15] width 10 height 11
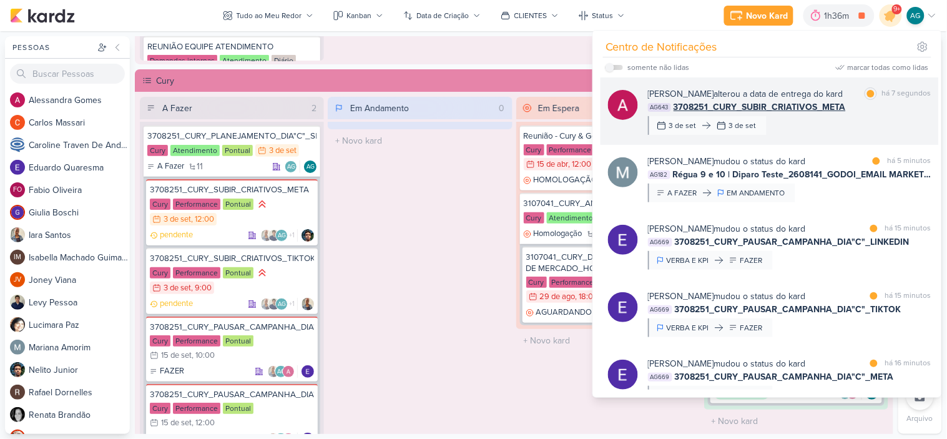
click at [830, 131] on div "[PERSON_NAME] alterou a data de entrega do kard marcar como lida há 7 segundos …" at bounding box center [789, 110] width 283 height 47
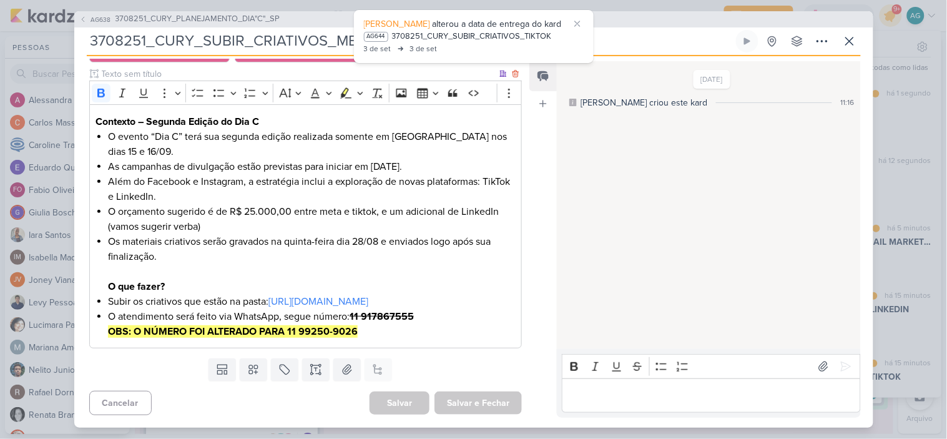
scroll to position [161, 0]
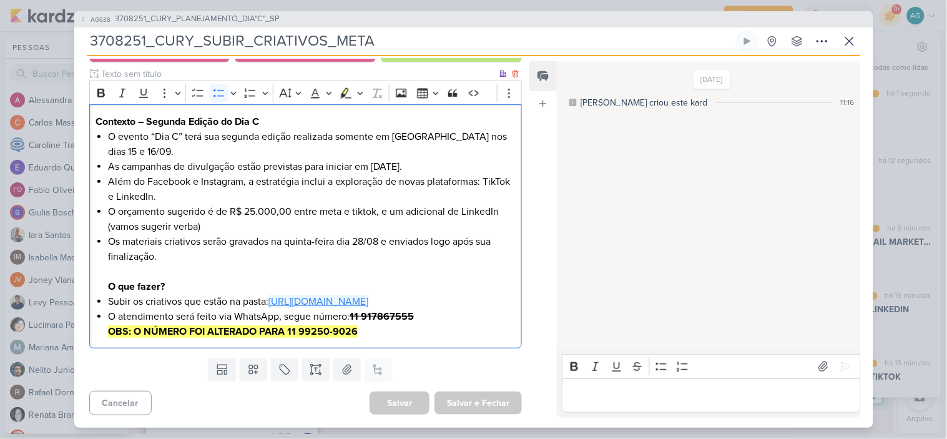
click at [368, 302] on link "[URL][DOMAIN_NAME]" at bounding box center [318, 301] width 100 height 12
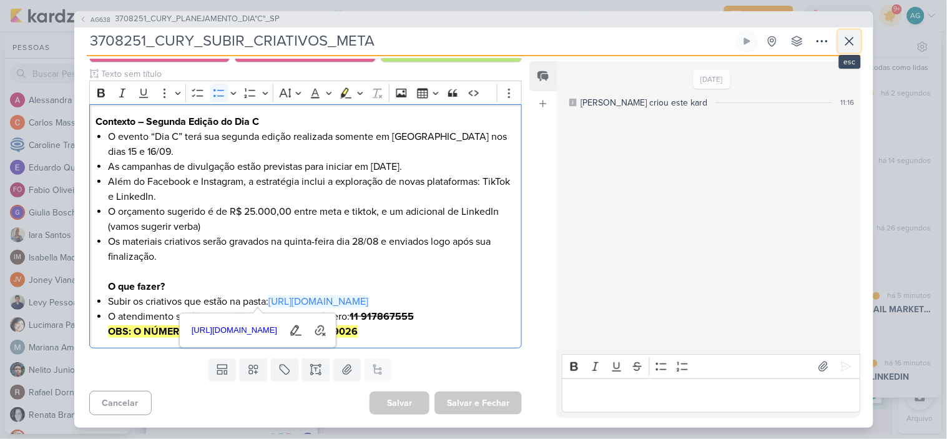
click at [846, 45] on icon at bounding box center [849, 40] width 7 height 7
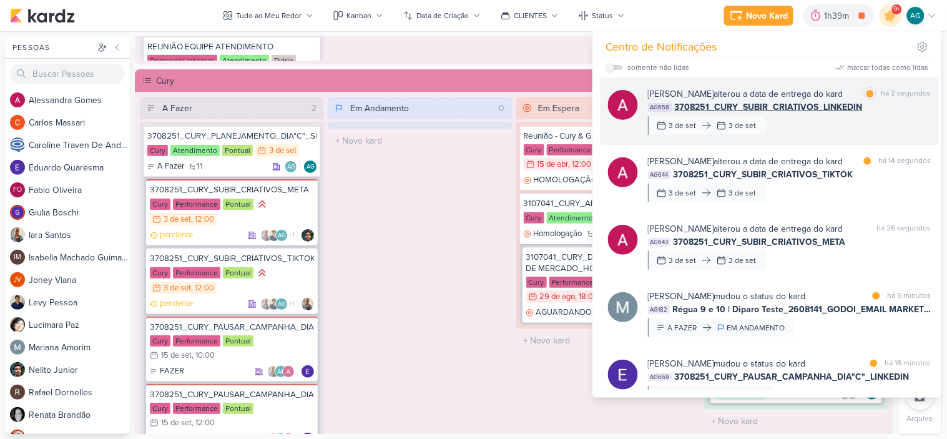
click at [840, 128] on div "[PERSON_NAME] alterou a data de entrega do kard marcar como lida há 2 segundos …" at bounding box center [789, 110] width 283 height 47
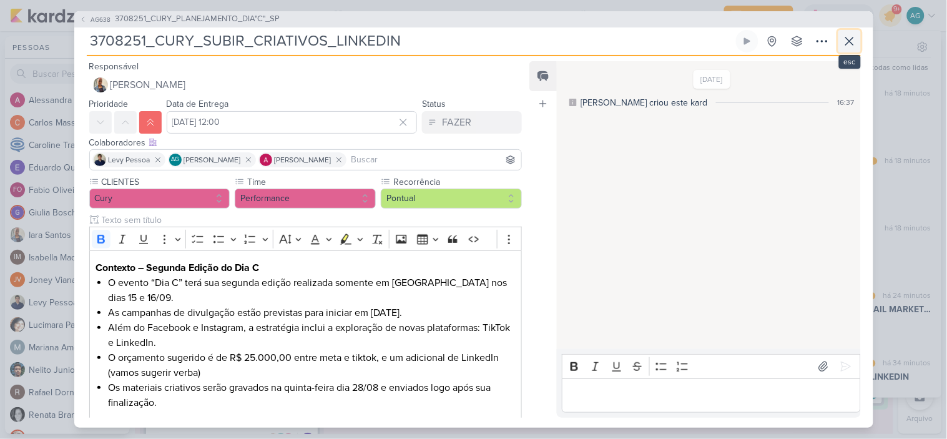
click at [852, 39] on icon at bounding box center [849, 40] width 7 height 7
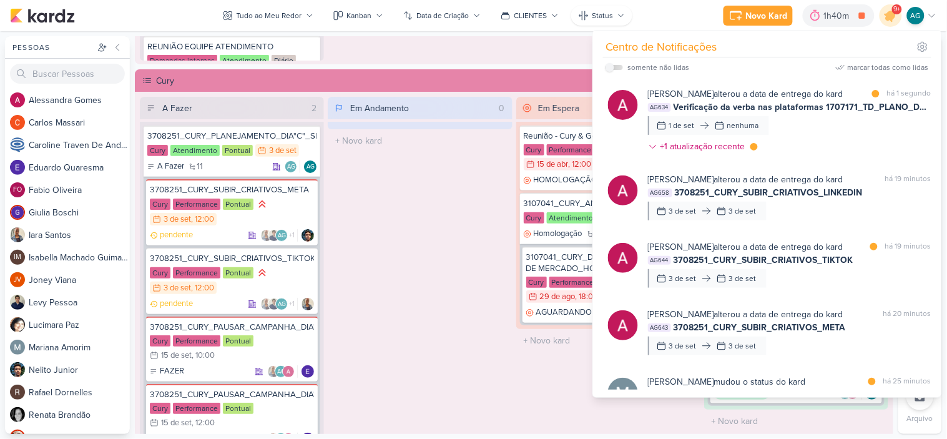
scroll to position [115, 0]
click at [426, 242] on div "Em Andamento 0 O título do kard deve ter menos que 100 caracteres" at bounding box center [420, 281] width 184 height 368
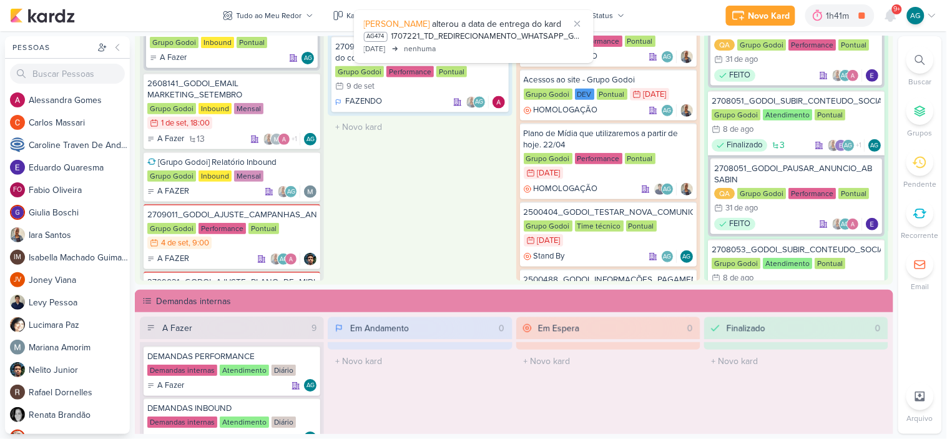
scroll to position [208, 0]
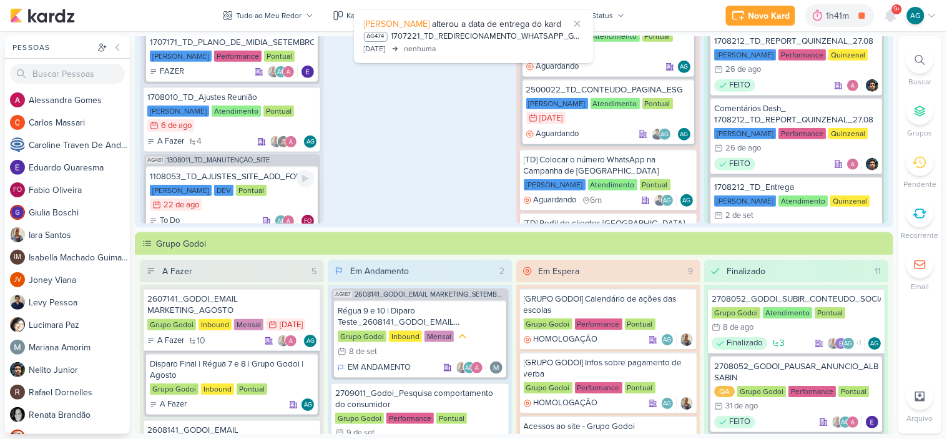
click at [271, 173] on div "1108053_TD_AJUSTES_SITE_ADD_FORMULÁRIO_BOTÃO_DOWNLOAD" at bounding box center [232, 176] width 164 height 11
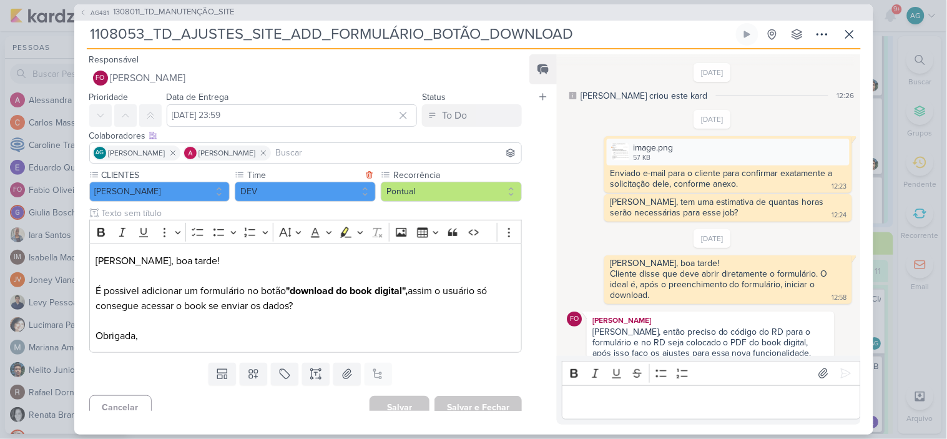
scroll to position [353, 0]
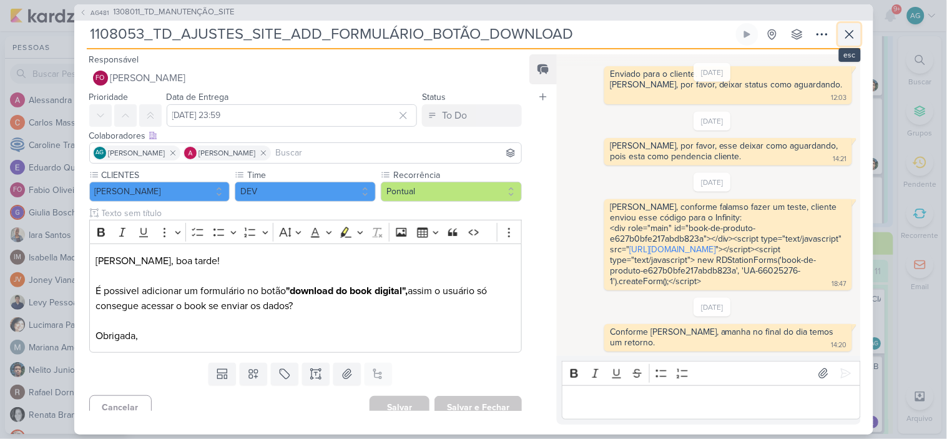
click at [848, 34] on icon at bounding box center [849, 34] width 15 height 15
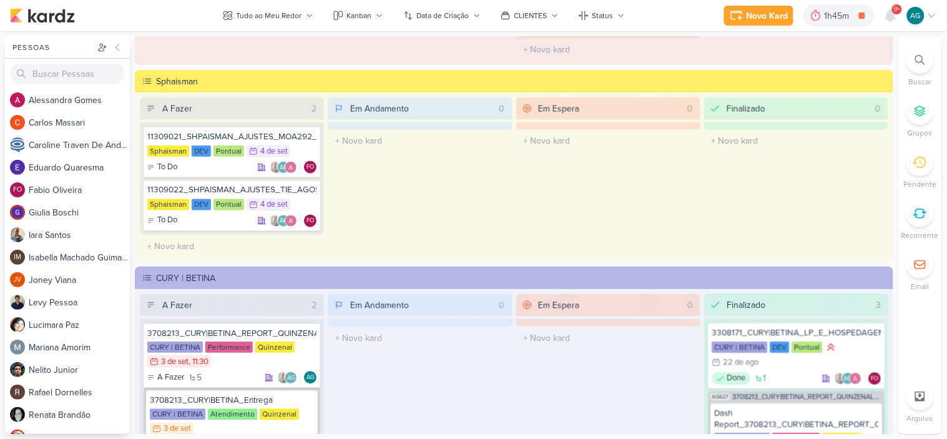
scroll to position [1873, 0]
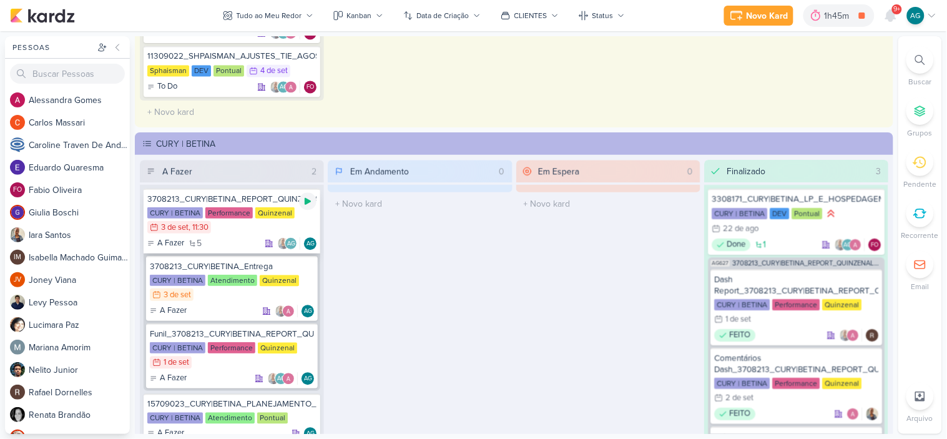
click at [308, 199] on icon at bounding box center [308, 201] width 6 height 7
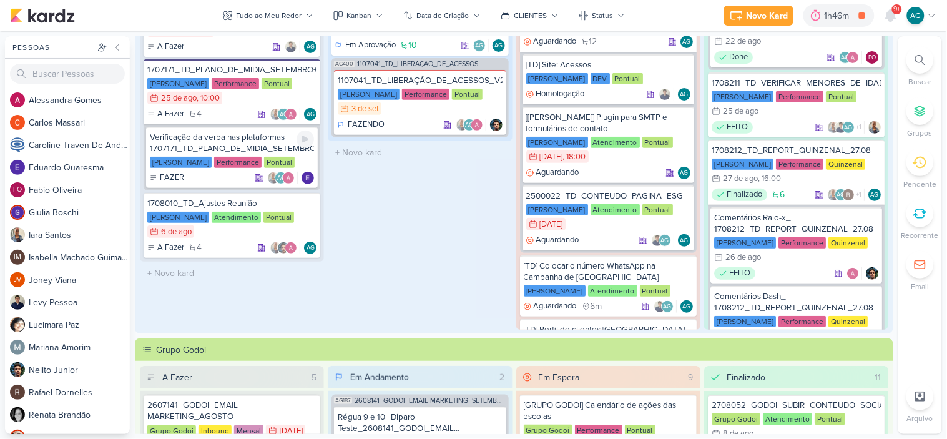
scroll to position [0, 0]
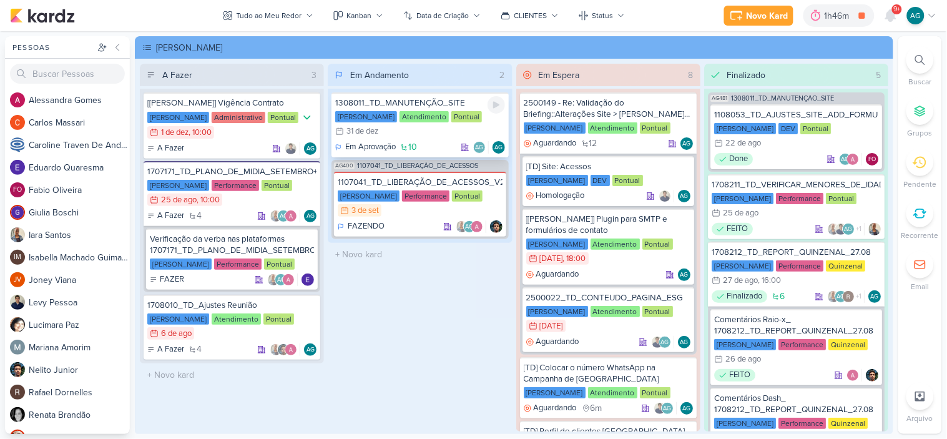
click at [426, 104] on div "1308011_TD_MANUTENÇÃO_SITE" at bounding box center [419, 102] width 169 height 11
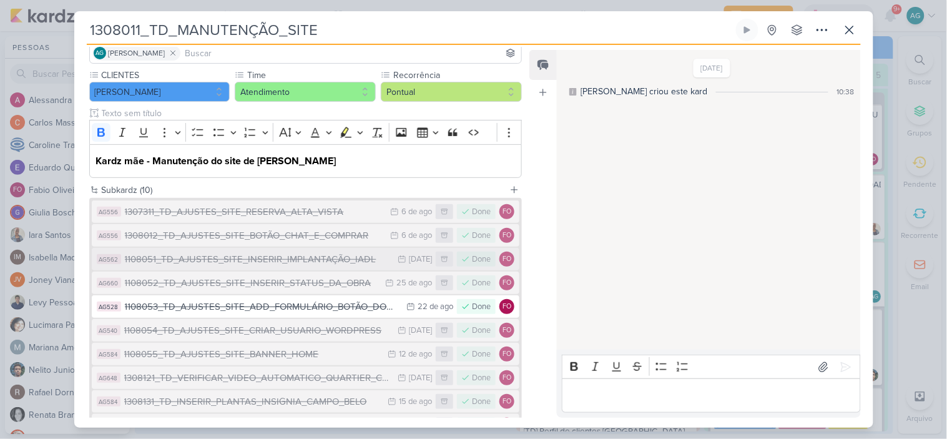
scroll to position [186, 0]
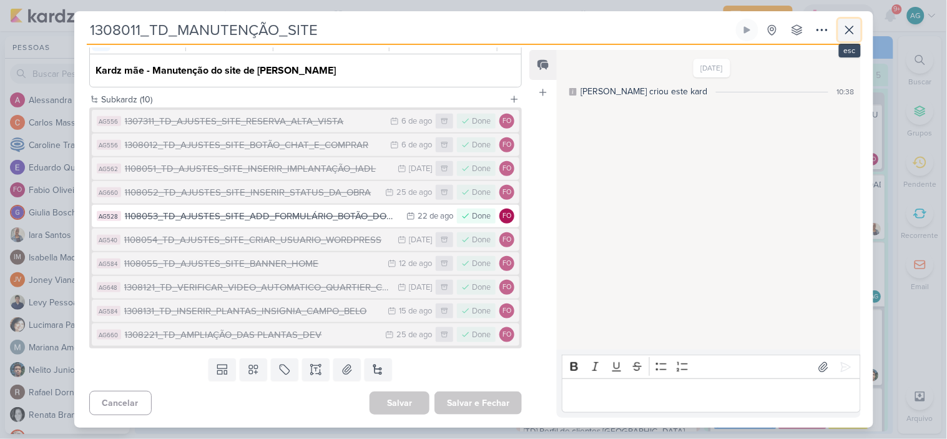
click at [851, 31] on icon at bounding box center [849, 29] width 15 height 15
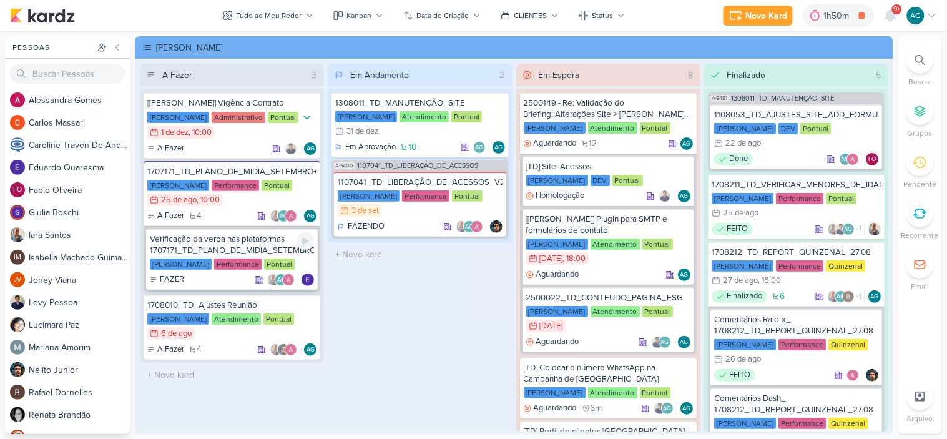
click at [220, 239] on div "Verificação da verba nas plataformas 1707171_TD_PLANO_DE_MIDIA_SETEMBRO+OUTUBRO" at bounding box center [232, 244] width 164 height 22
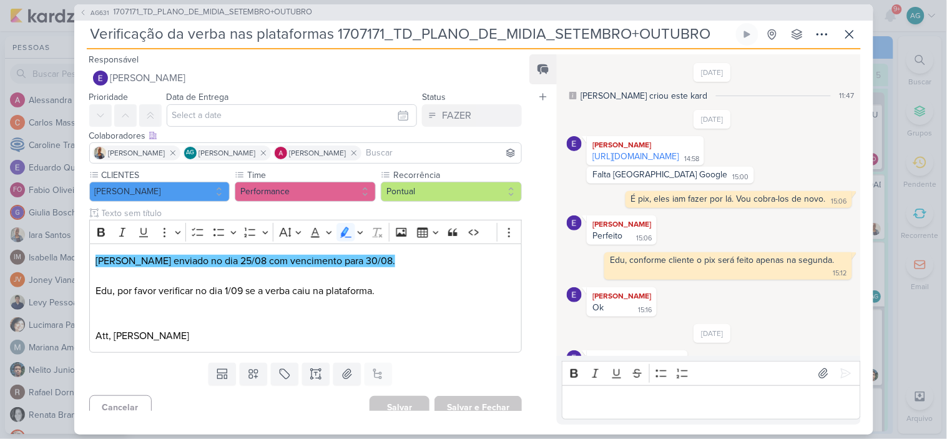
scroll to position [292, 0]
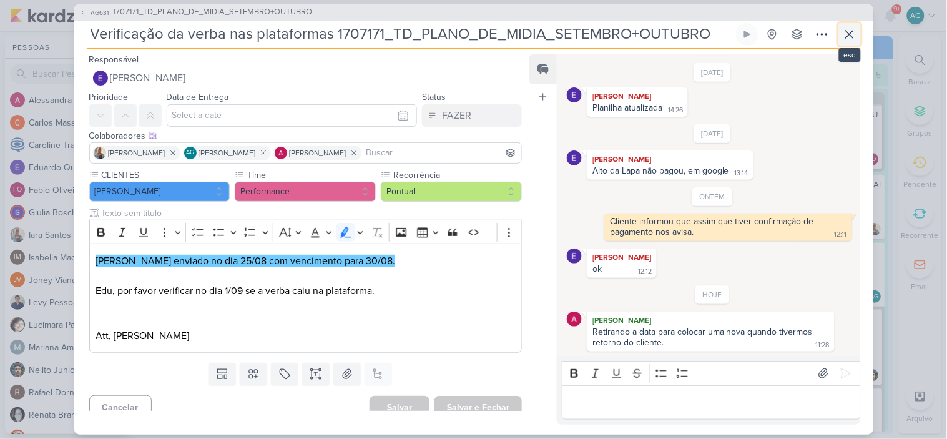
click at [855, 34] on icon at bounding box center [849, 34] width 15 height 15
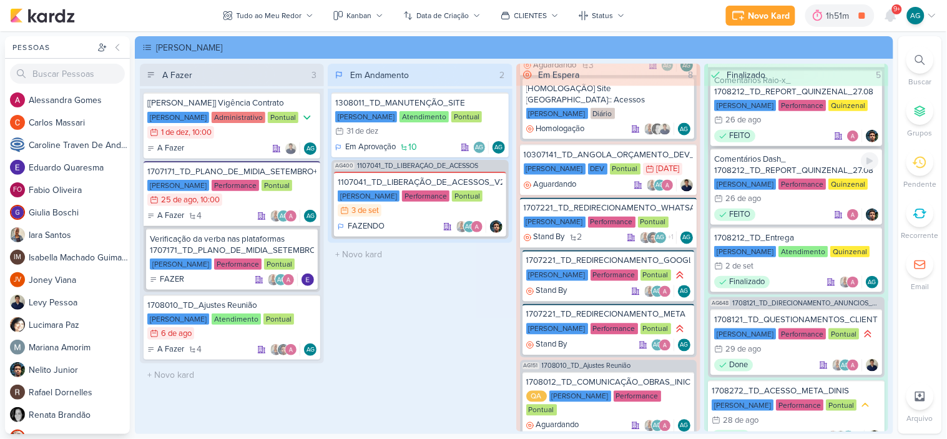
scroll to position [262, 0]
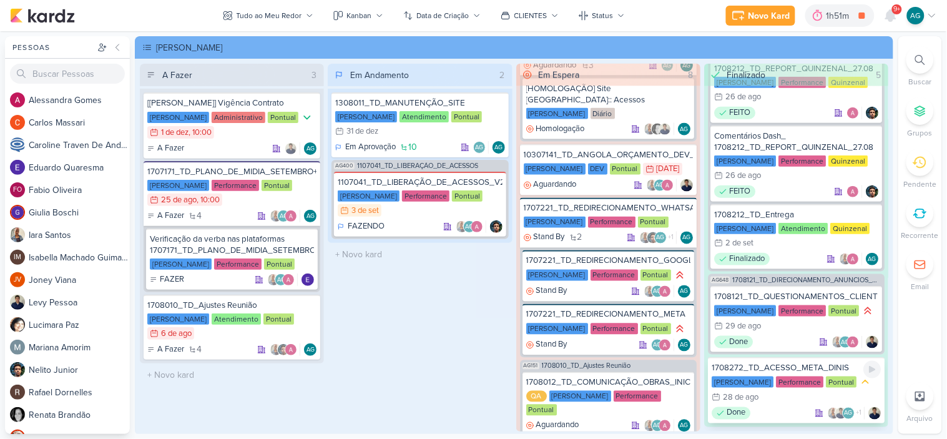
click at [799, 362] on div "1708272_TD_ACESSO_META_DINIS" at bounding box center [796, 367] width 169 height 11
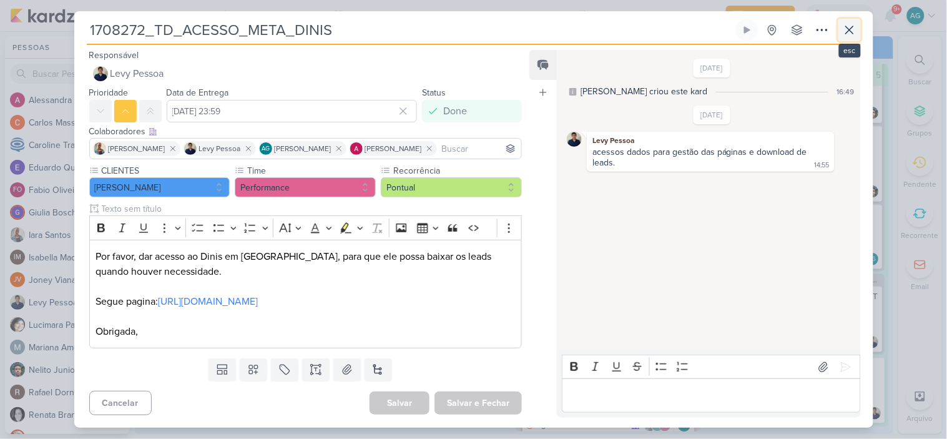
click at [851, 29] on icon at bounding box center [849, 29] width 15 height 15
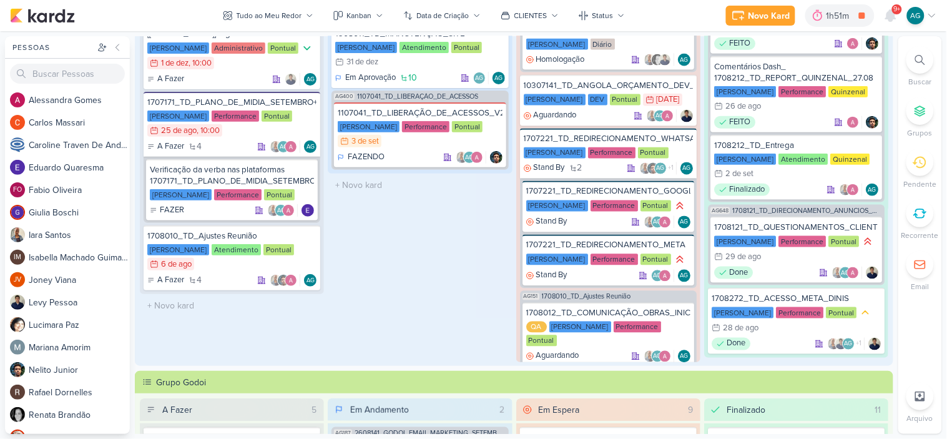
scroll to position [0, 0]
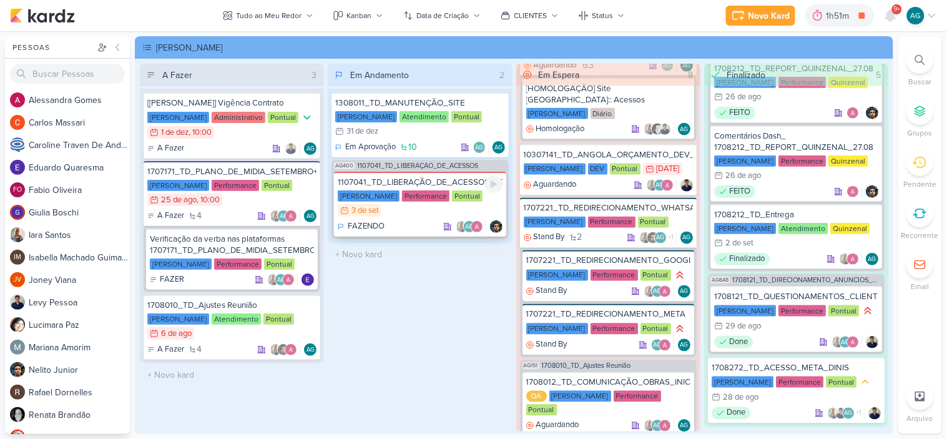
click at [421, 182] on div "1107041_TD_LIBERAÇÃO_DE_ACESSOS_V2" at bounding box center [420, 182] width 164 height 11
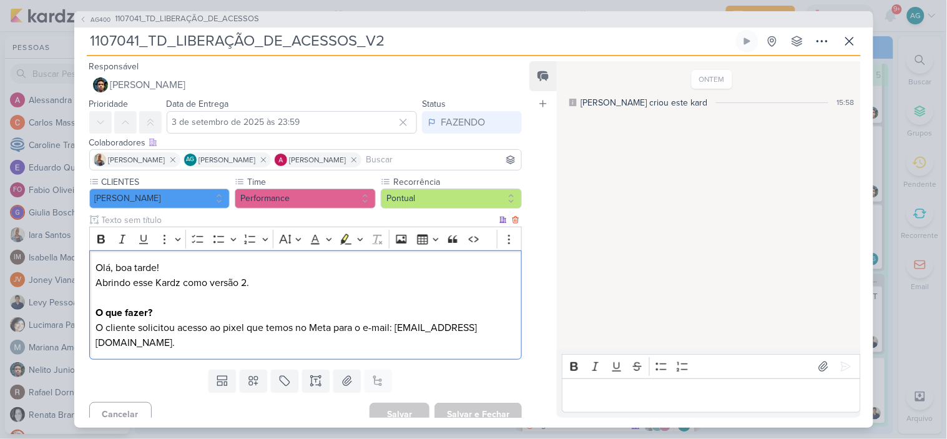
click at [270, 342] on p "O que fazer? O cliente solicitou acesso ao pixel que temos no Meta para o e-mai…" at bounding box center [305, 327] width 419 height 45
click at [490, 403] on button "Salvar e Fechar" at bounding box center [477, 414] width 87 height 23
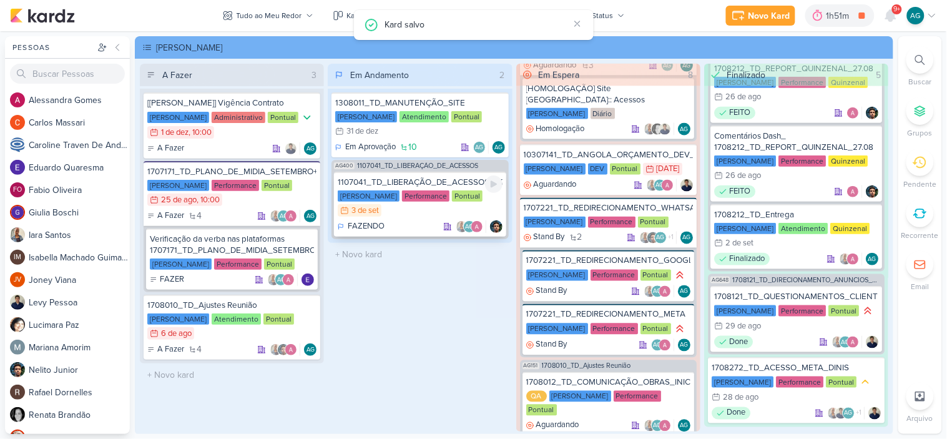
click at [391, 182] on div "1107041_TD_LIBERAÇÃO_DE_ACESSOS_V2" at bounding box center [420, 182] width 164 height 11
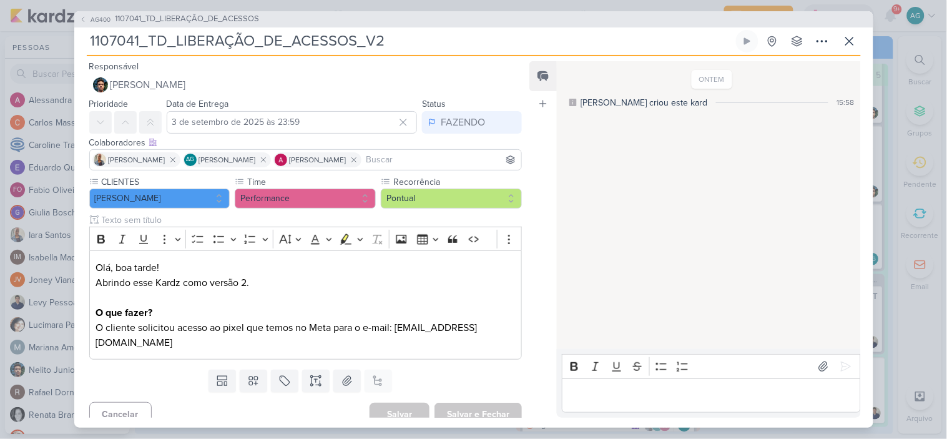
click at [894, 98] on div "AG400 1107041_TD_LIBERAÇÃO_DE_ACESSOS 1107041_TD_LIBERAÇÃO_DE_ACESSOS_V2" at bounding box center [473, 219] width 947 height 439
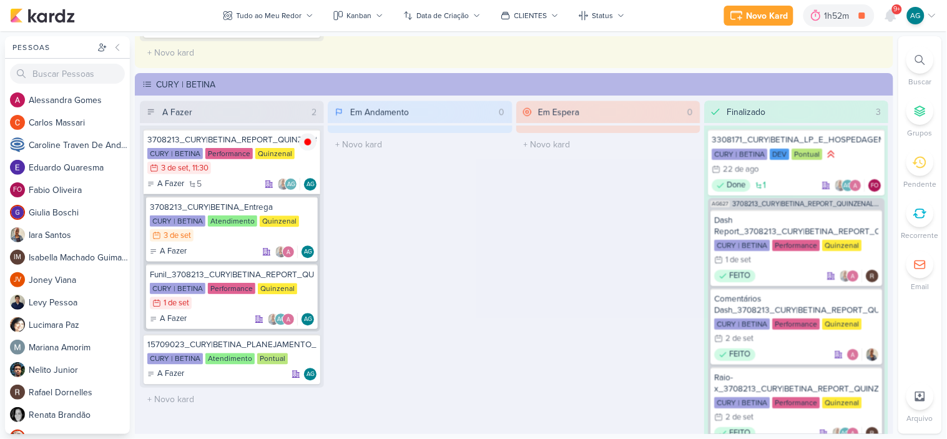
scroll to position [1942, 0]
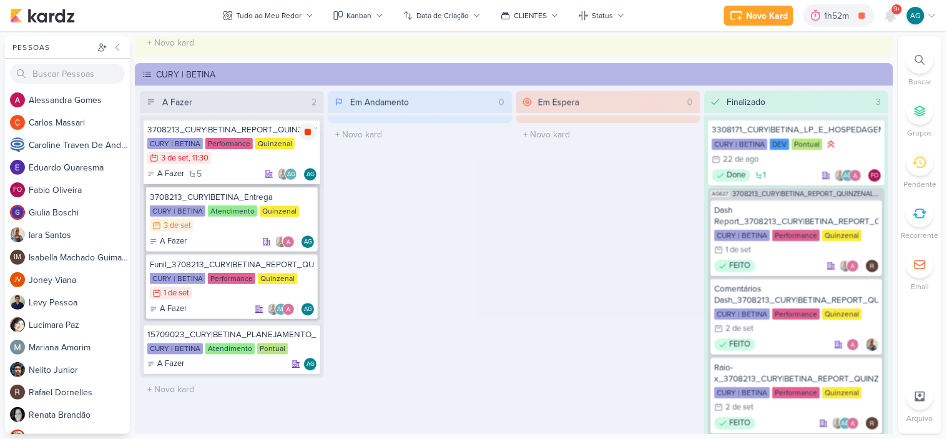
click at [308, 132] on icon at bounding box center [308, 132] width 6 height 6
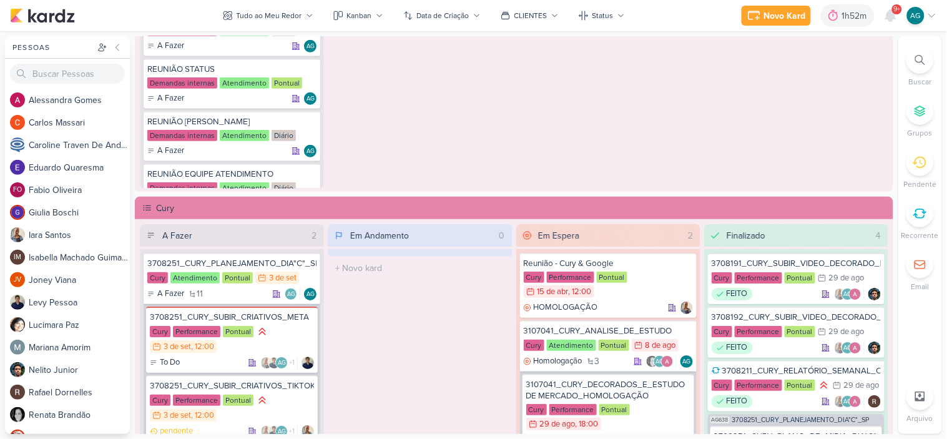
scroll to position [843, 0]
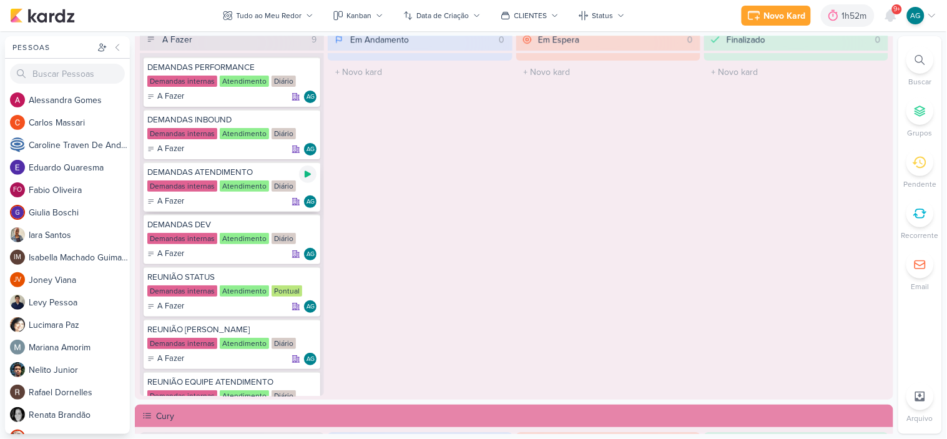
click at [307, 173] on icon at bounding box center [308, 174] width 6 height 7
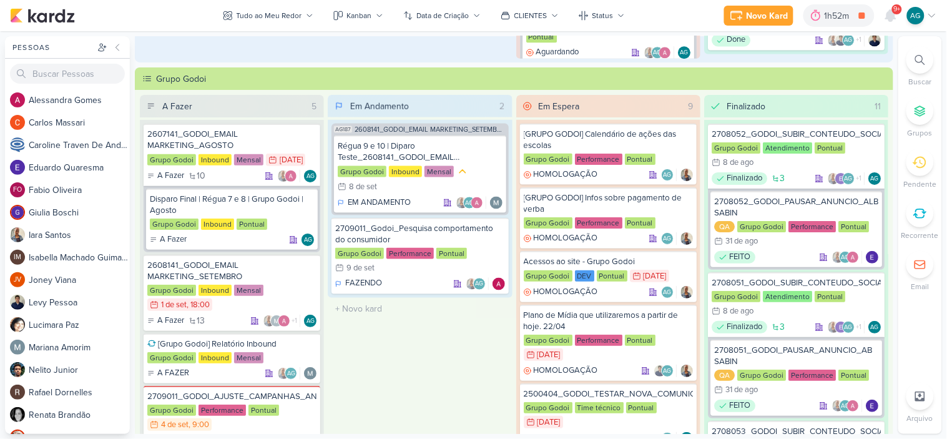
scroll to position [358, 0]
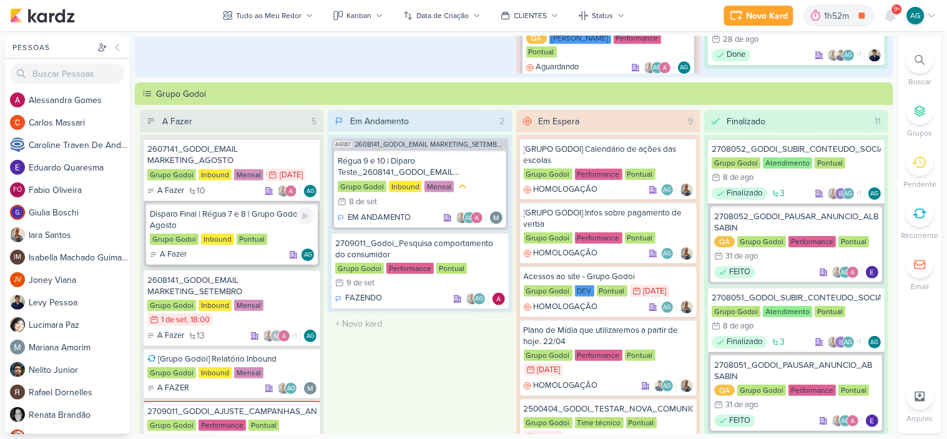
click at [232, 215] on div "Disparo Final | Régua 7 e 8 | Grupo Godoi | Agosto" at bounding box center [232, 219] width 164 height 22
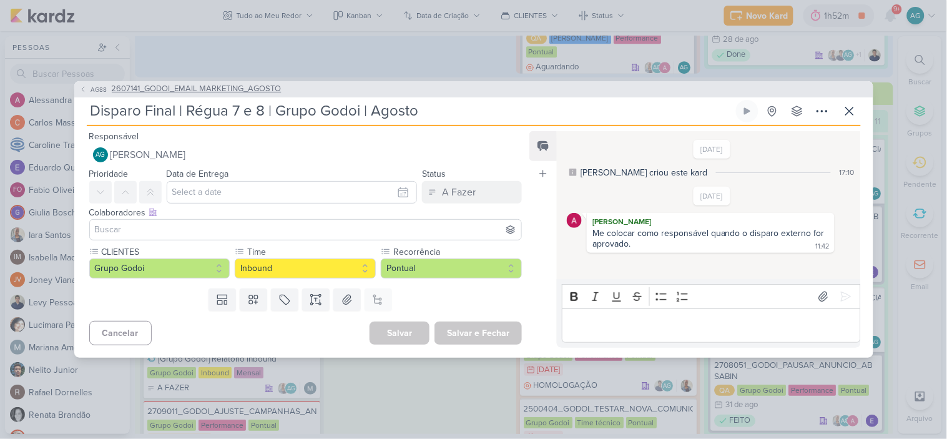
click at [232, 91] on span "2607141_GODOI_EMAIL MARKETING_AGOSTO" at bounding box center [197, 89] width 170 height 12
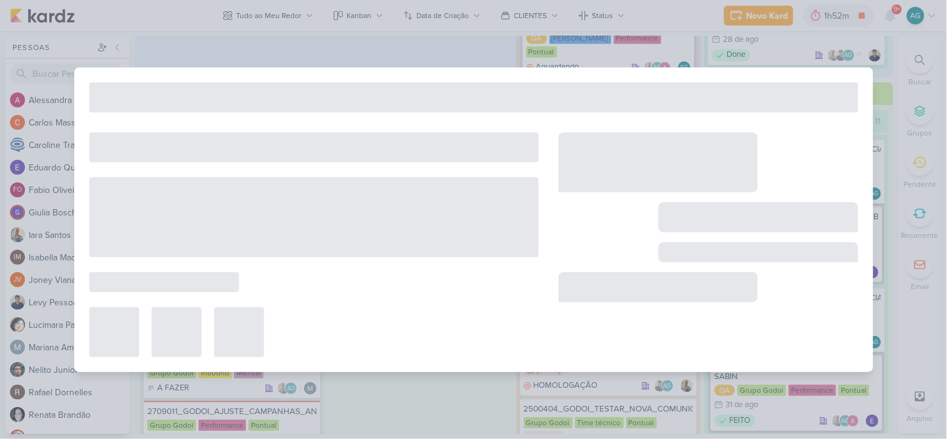
type input "2607141_GODOI_EMAIL MARKETING_AGOSTO"
type input "[DATE] 23:59"
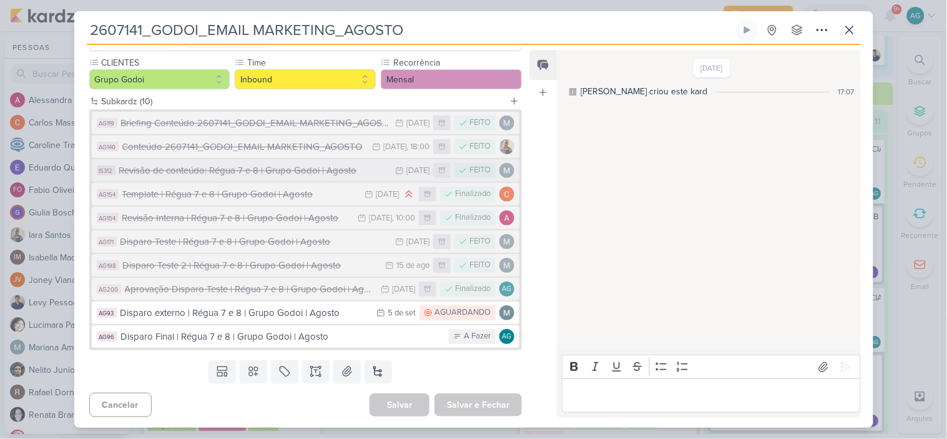
scroll to position [109, 0]
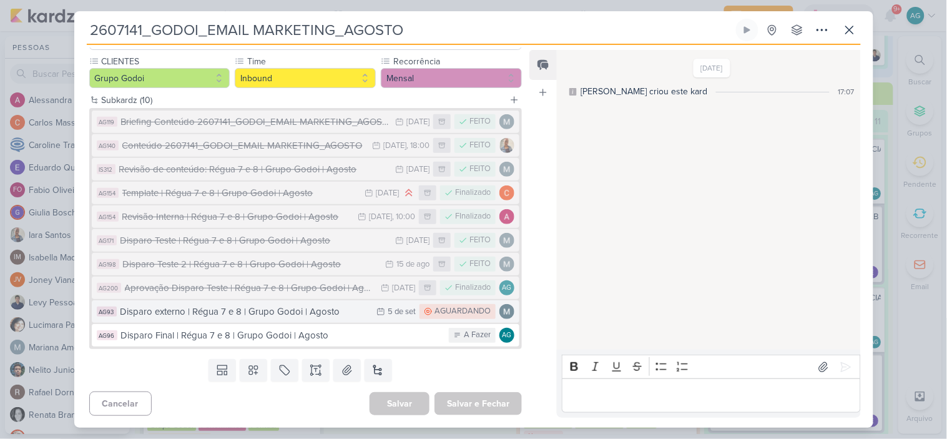
click at [312, 311] on div "Disparo externo | Régua 7 e 8 | Grupo Godoi | Agosto" at bounding box center [245, 312] width 250 height 14
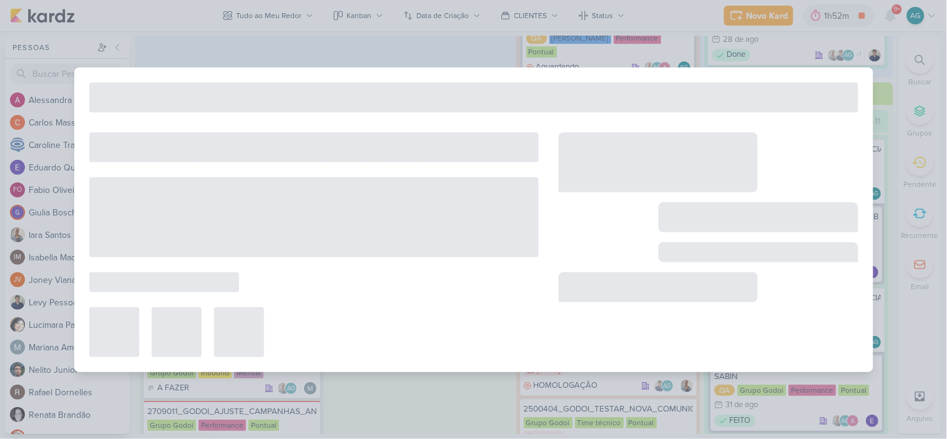
type input "Disparo externo | Régua 7 e 8 | Grupo Godoi | Agosto"
type input "5 de setembro de 2025 às 23:59"
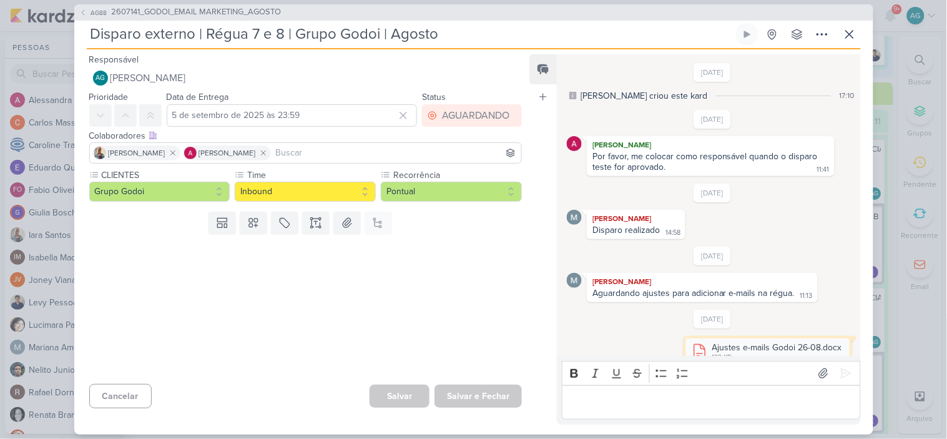
scroll to position [392, 0]
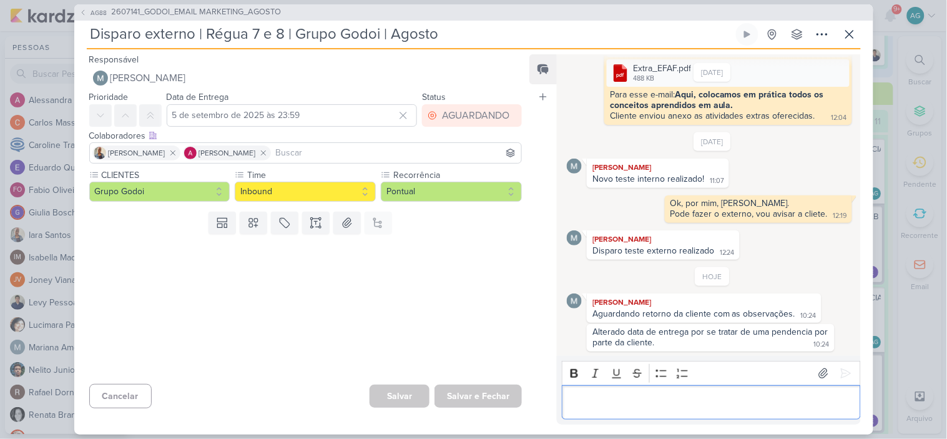
click at [654, 401] on p "Editor editing area: main" at bounding box center [711, 402] width 285 height 15
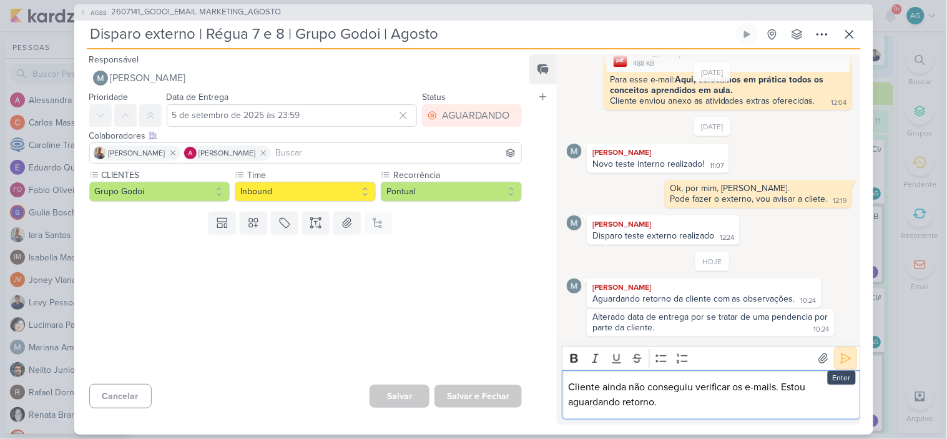
click at [844, 359] on icon at bounding box center [845, 358] width 9 height 9
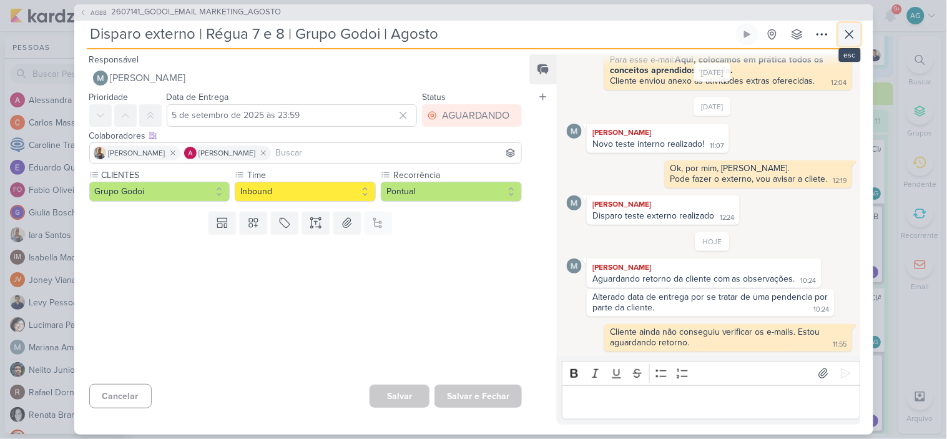
click at [848, 34] on icon at bounding box center [849, 34] width 15 height 15
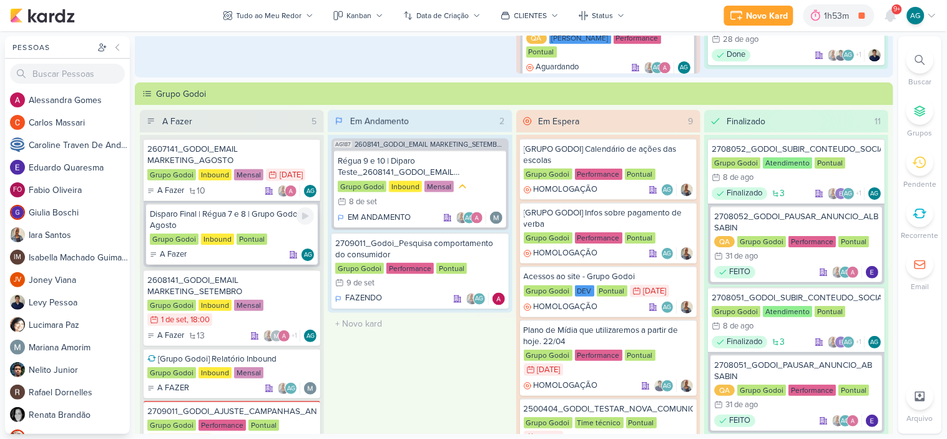
click at [240, 218] on div "Disparo Final | Régua 7 e 8 | Grupo Godoi | Agosto" at bounding box center [232, 219] width 164 height 22
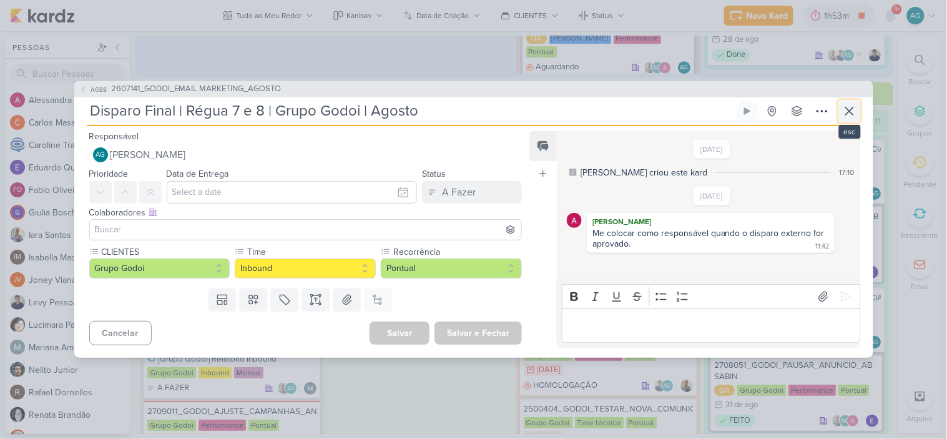
click at [854, 113] on icon at bounding box center [849, 111] width 15 height 15
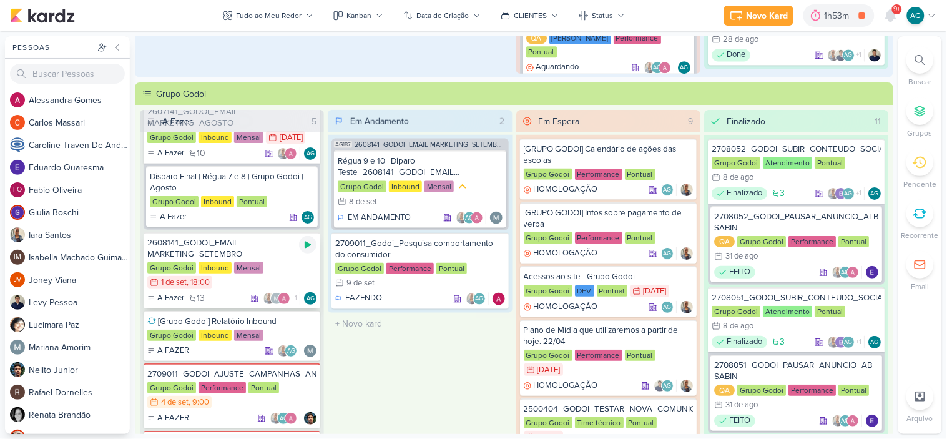
scroll to position [69, 0]
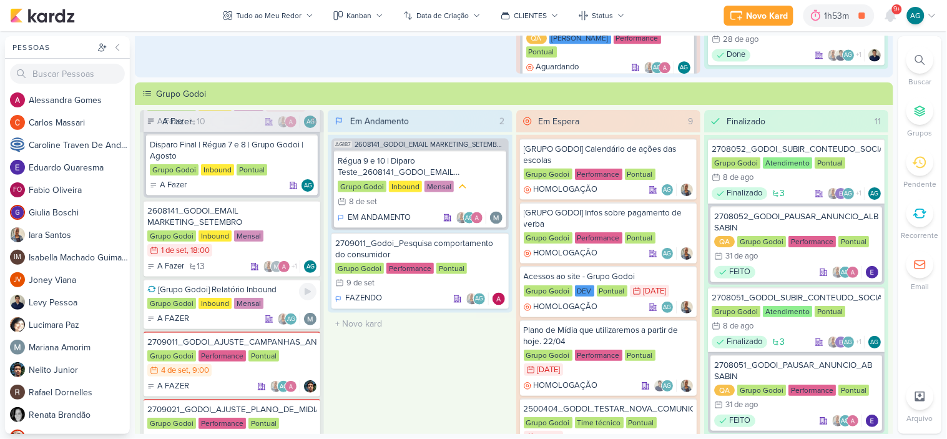
click at [254, 288] on div "[Grupo Godoi] Relatório Inbound" at bounding box center [231, 289] width 169 height 11
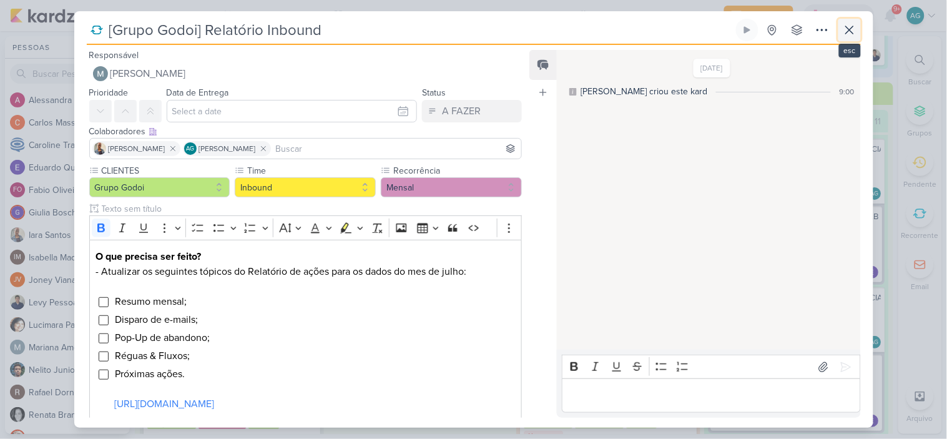
click at [857, 26] on button at bounding box center [849, 30] width 22 height 22
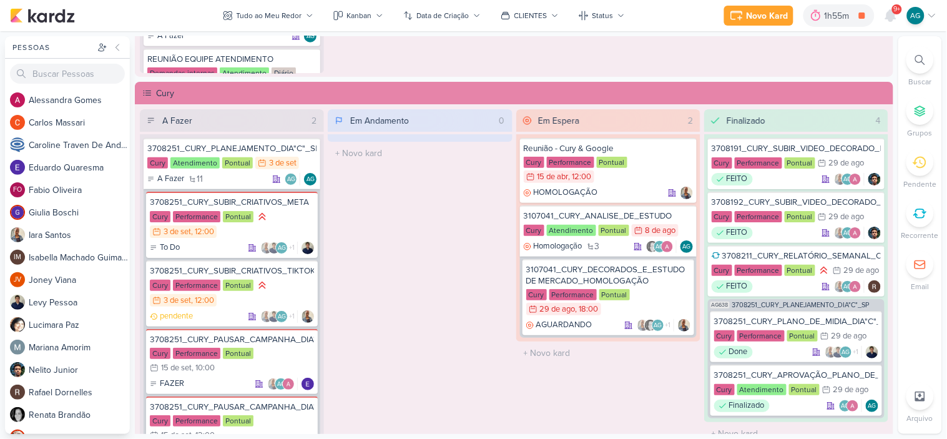
scroll to position [1190, 0]
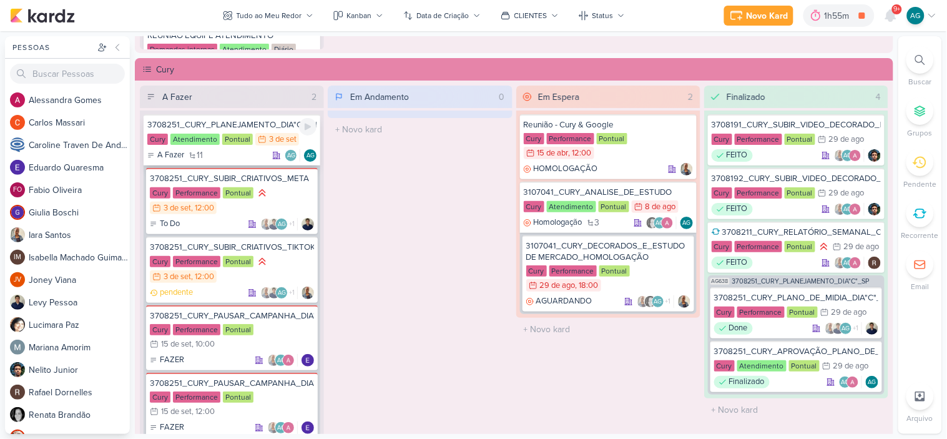
click at [263, 125] on div "3708251_CURY_PLANEJAMENTO_DIA"C"_SP" at bounding box center [231, 124] width 169 height 11
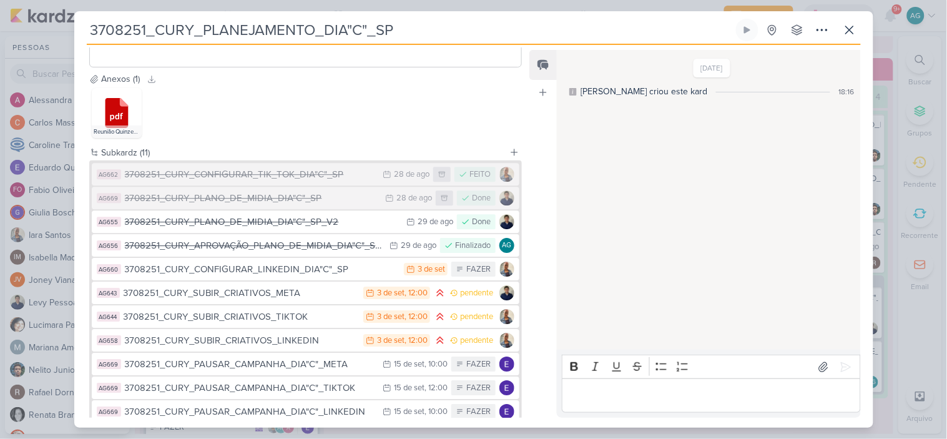
scroll to position [958, 0]
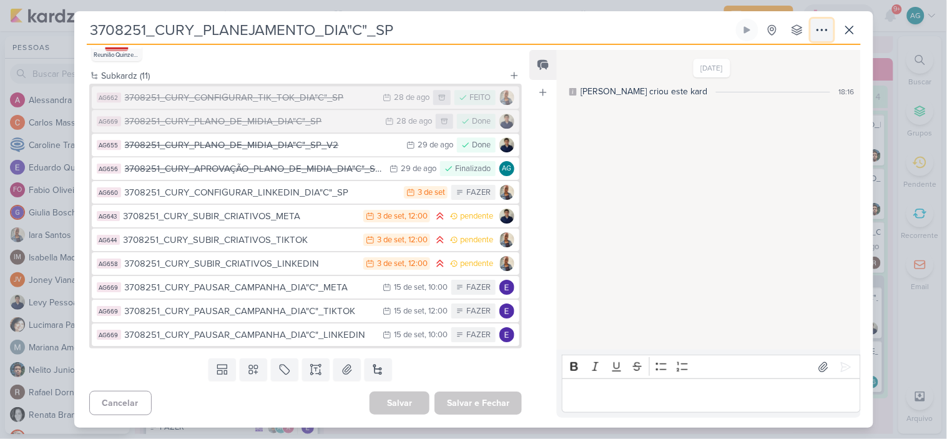
click at [822, 33] on icon at bounding box center [822, 29] width 15 height 15
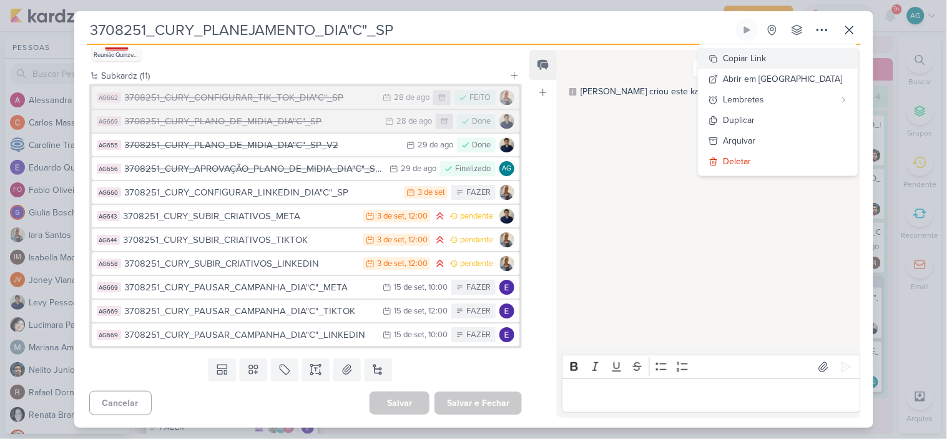
click at [767, 64] on div "Copiar Link" at bounding box center [744, 58] width 43 height 13
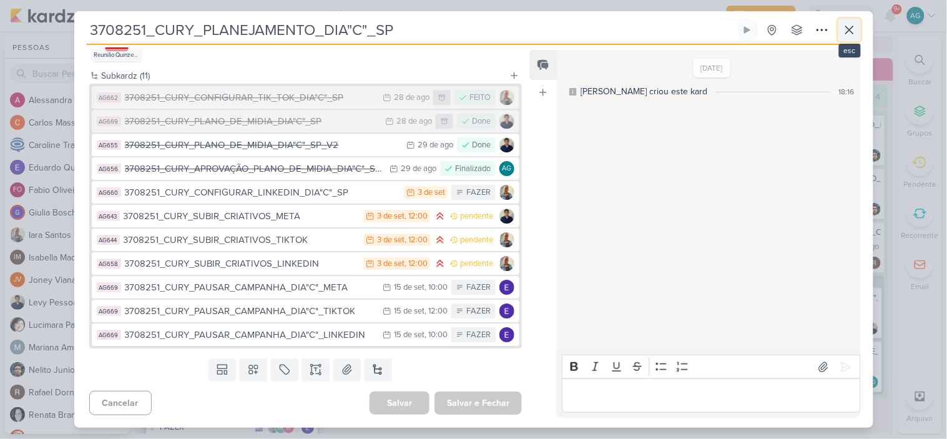
click at [848, 29] on icon at bounding box center [849, 29] width 15 height 15
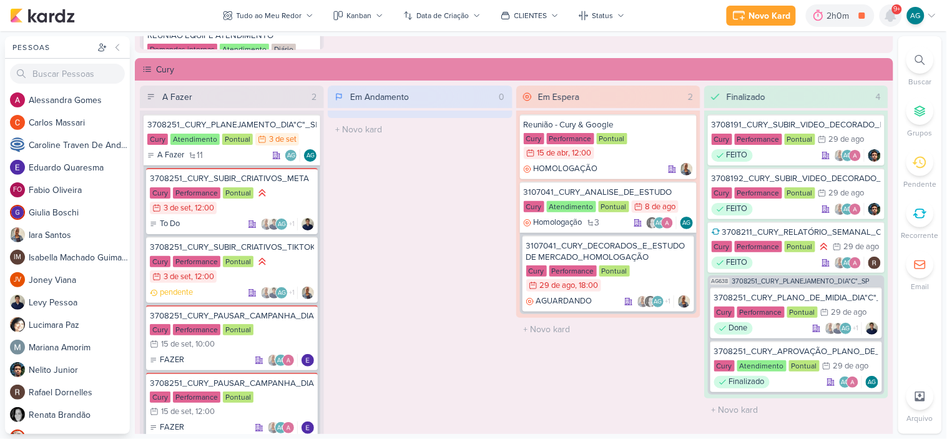
click at [893, 15] on icon at bounding box center [891, 15] width 10 height 11
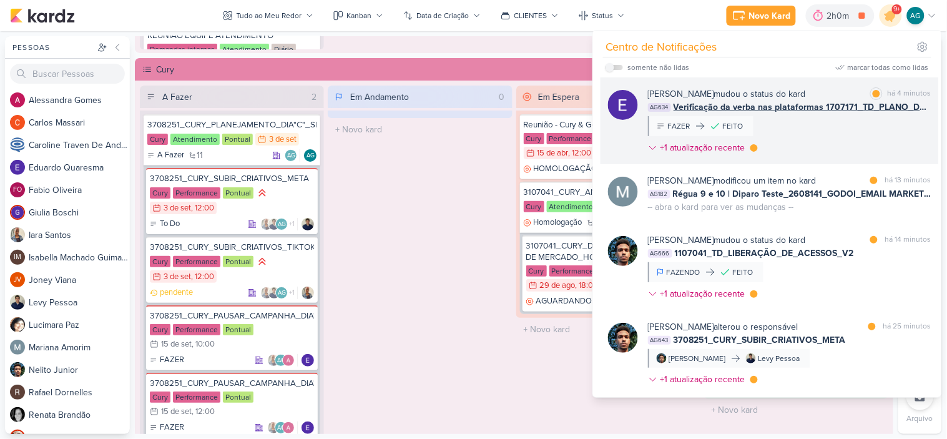
click at [844, 149] on div "[PERSON_NAME] mudou o status do kard marcar como lida há 4 minutos AG634 Verifi…" at bounding box center [789, 123] width 283 height 72
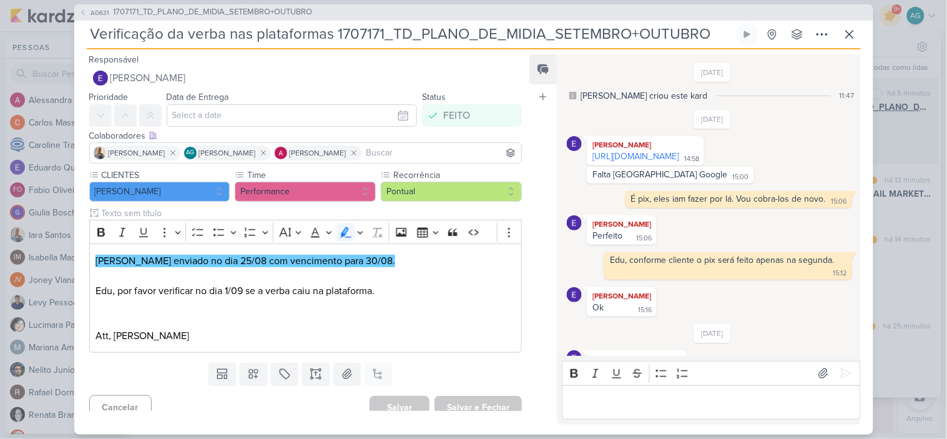
scroll to position [329, 0]
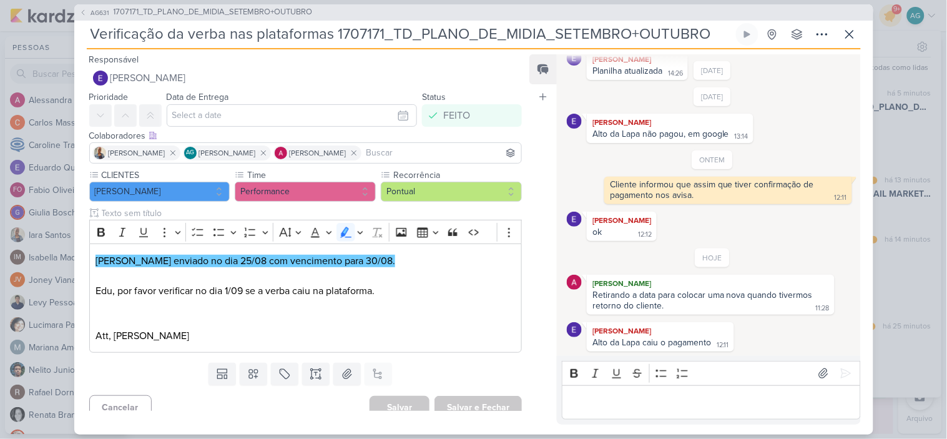
click at [684, 401] on p "Editor editing area: main" at bounding box center [711, 402] width 285 height 15
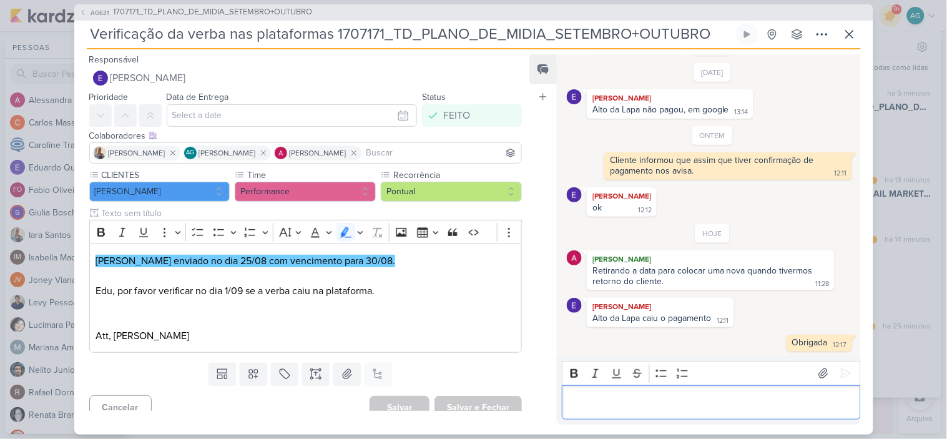
scroll to position [353, 0]
click at [308, 14] on span "1707171_TD_PLANO_DE_MIDIA_SETEMBRO+OUTUBRO" at bounding box center [213, 12] width 199 height 12
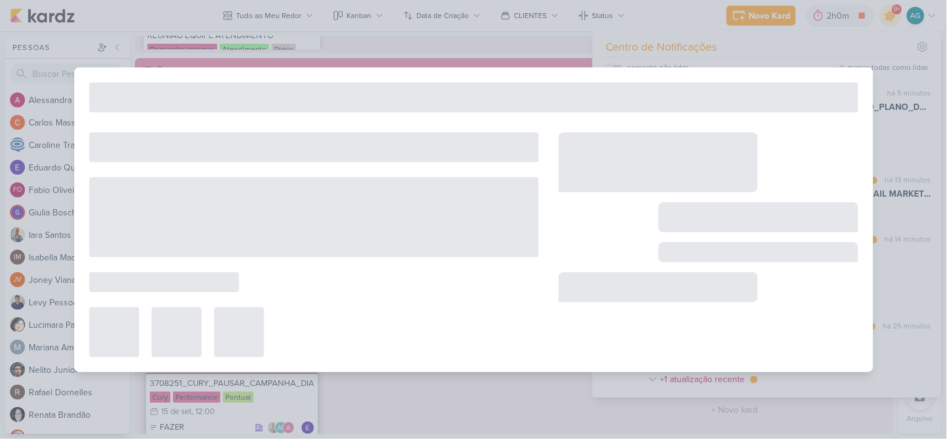
type input "1707171_TD_PLANO_DE_MIDIA_SETEMBRO+OUTUBRO"
type input "[DATE] 10:00"
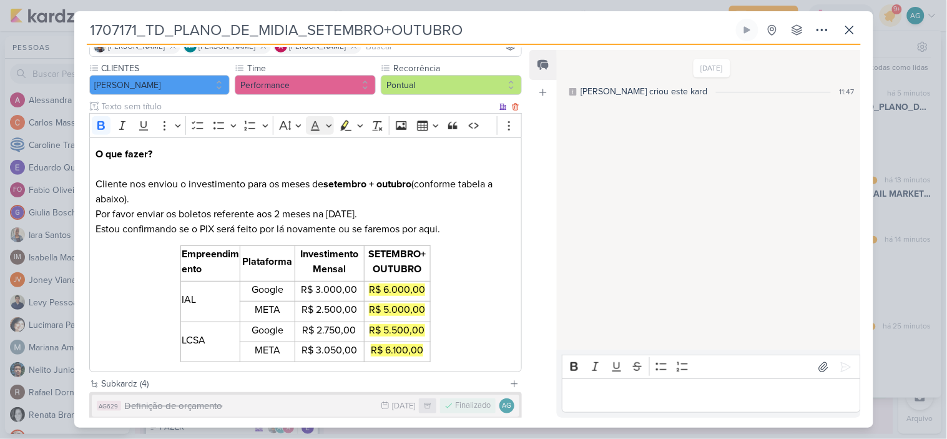
scroll to position [0, 0]
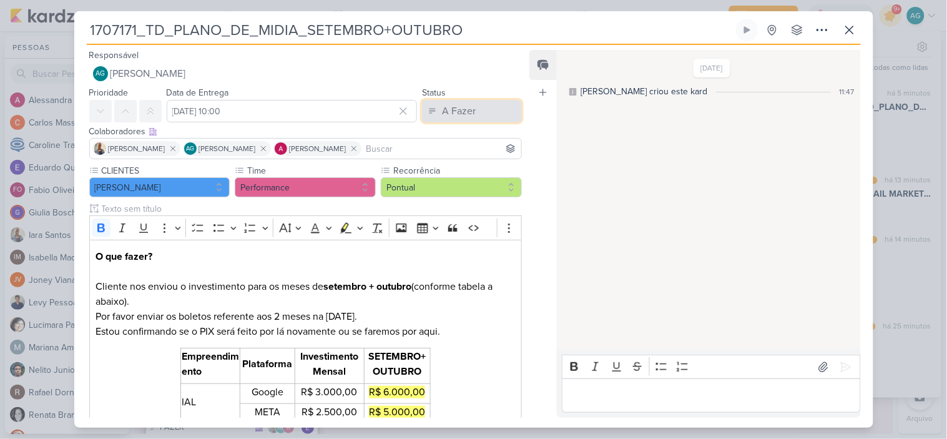
click at [473, 106] on button "A Fazer" at bounding box center [472, 111] width 100 height 22
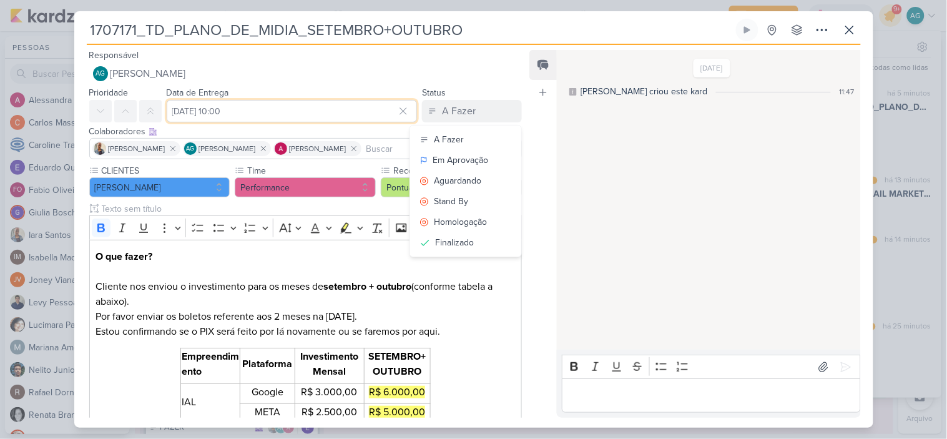
click at [344, 111] on input "[DATE] 10:00" at bounding box center [292, 111] width 251 height 22
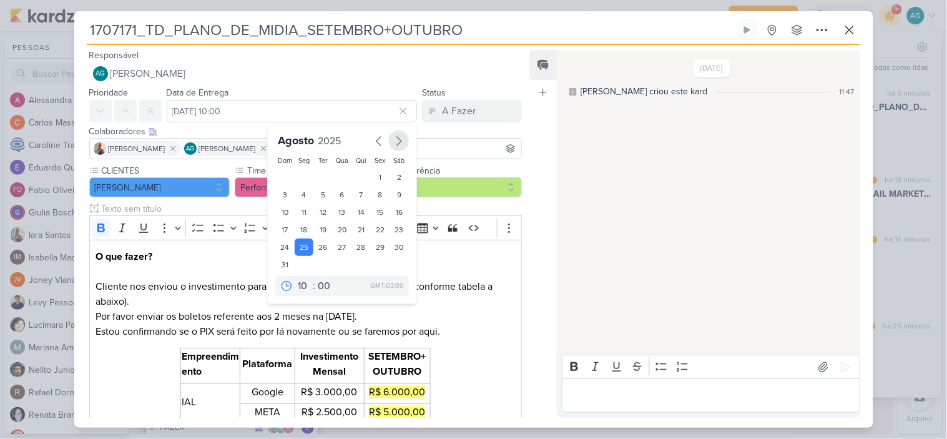
click at [394, 142] on icon "button" at bounding box center [398, 141] width 15 height 15
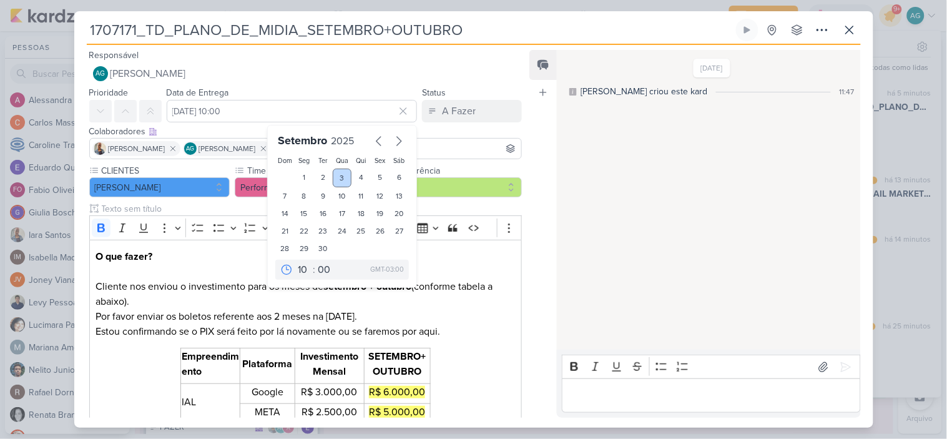
click at [338, 178] on div "3" at bounding box center [342, 178] width 19 height 19
type input "[DATE] 10:00"
click at [466, 113] on div "A Fazer" at bounding box center [459, 111] width 34 height 15
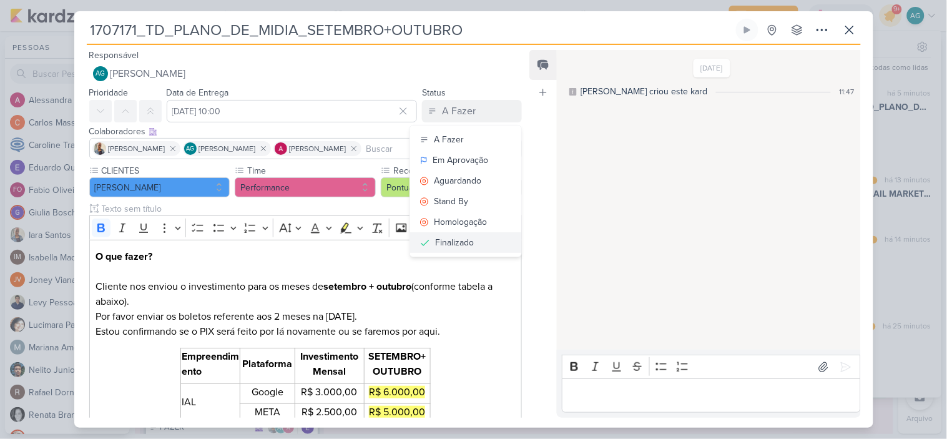
click at [444, 243] on div "Finalizado" at bounding box center [454, 242] width 39 height 13
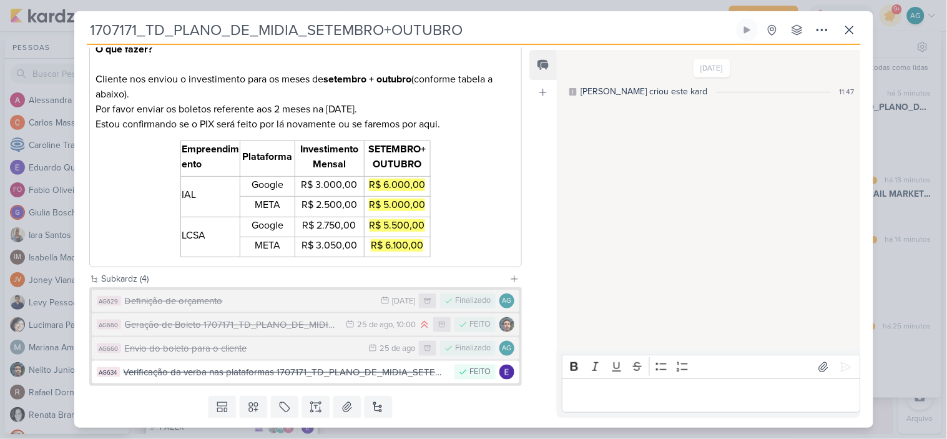
scroll to position [245, 0]
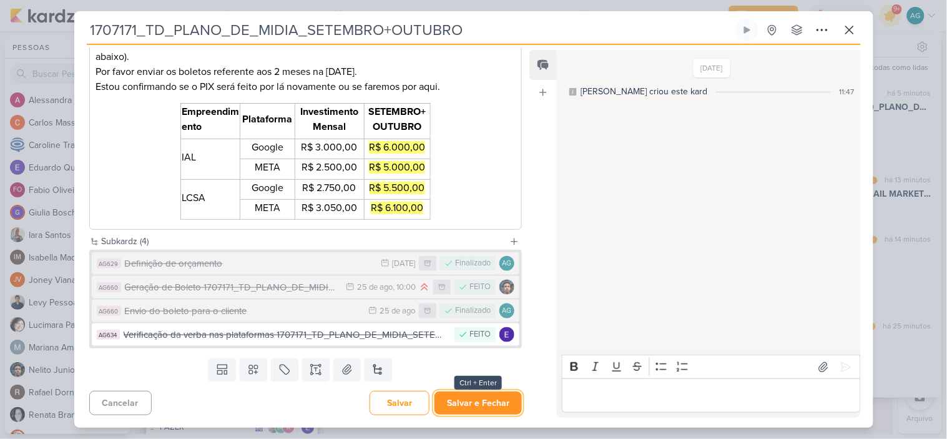
click at [487, 406] on button "Salvar e Fechar" at bounding box center [477, 402] width 87 height 23
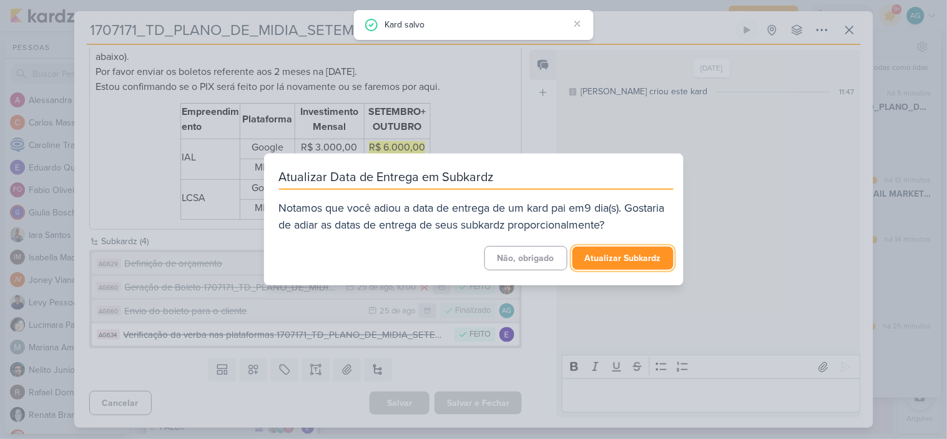
click at [622, 260] on button "Atualizar Subkardz" at bounding box center [622, 258] width 101 height 23
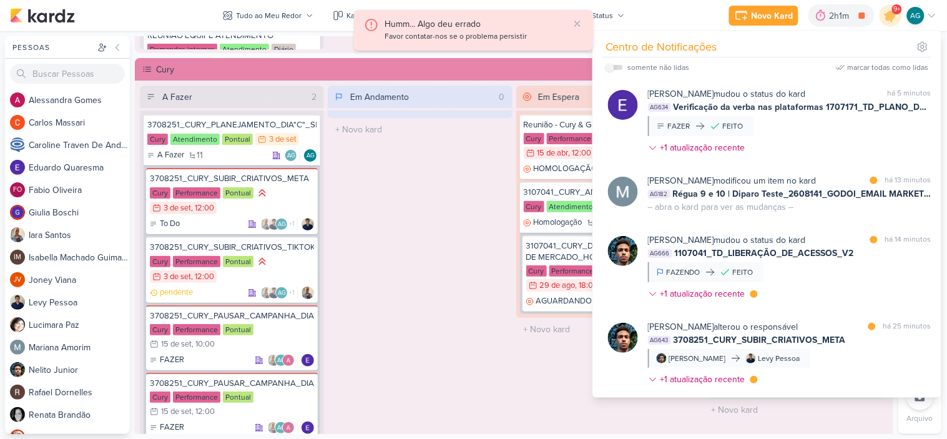
click at [488, 36] on div "Favor contatar-nos se o problema persistir" at bounding box center [477, 37] width 184 height 12
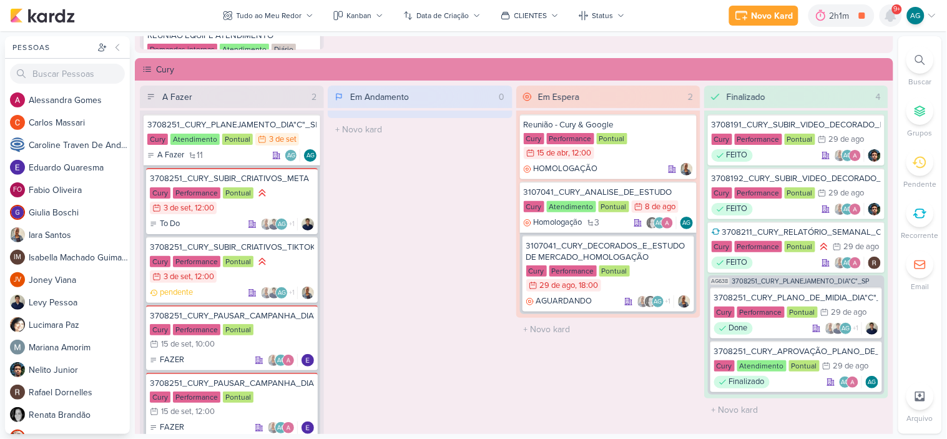
click at [888, 16] on icon at bounding box center [891, 15] width 10 height 11
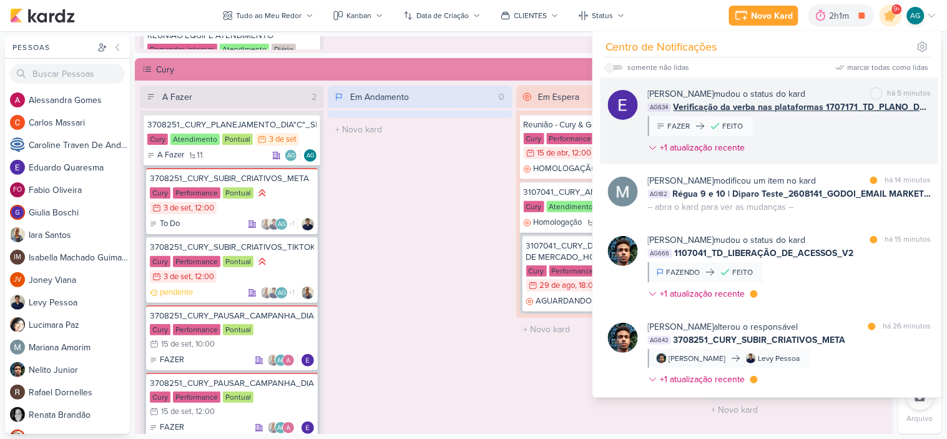
click at [763, 127] on div "[PERSON_NAME] mudou o status do kard marcar como não lida há 5 minutos AG634 Ve…" at bounding box center [789, 123] width 283 height 72
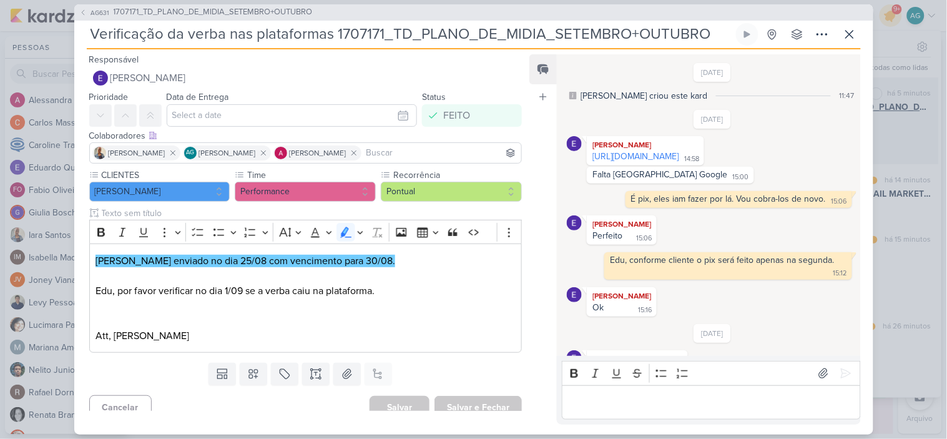
scroll to position [353, 0]
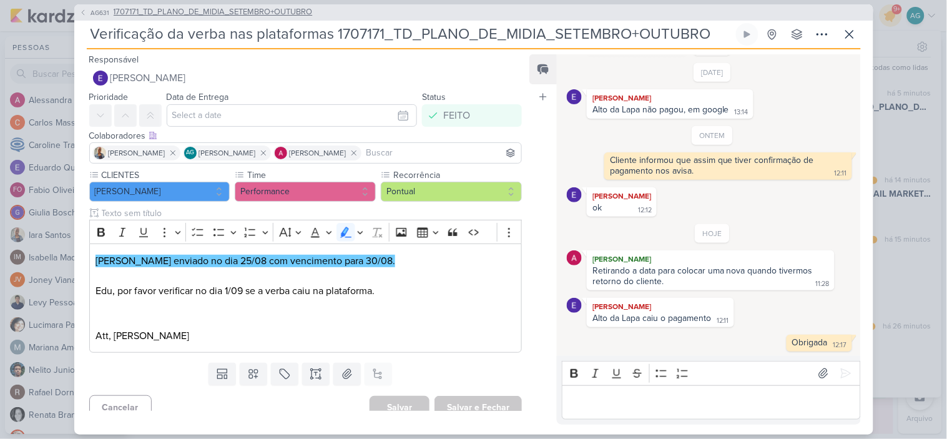
click at [293, 11] on span "1707171_TD_PLANO_DE_MIDIA_SETEMBRO+OUTUBRO" at bounding box center [213, 12] width 199 height 12
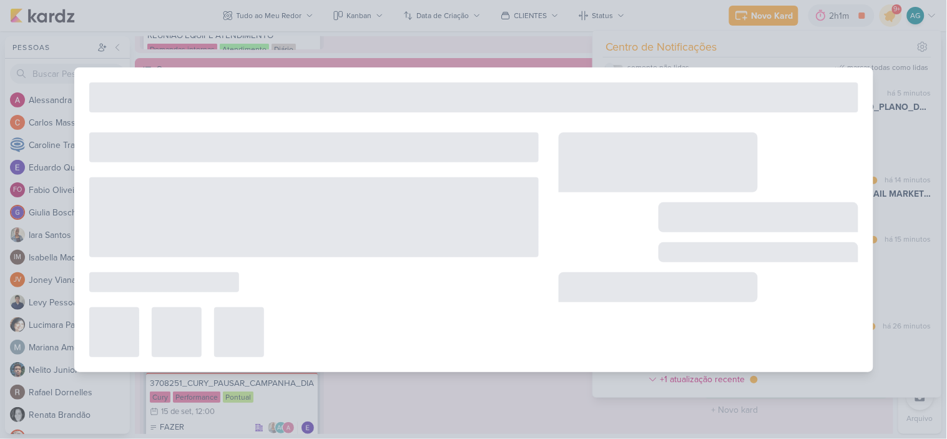
type input "1707171_TD_PLANO_DE_MIDIA_SETEMBRO+OUTUBRO"
type input "[DATE] 10:00"
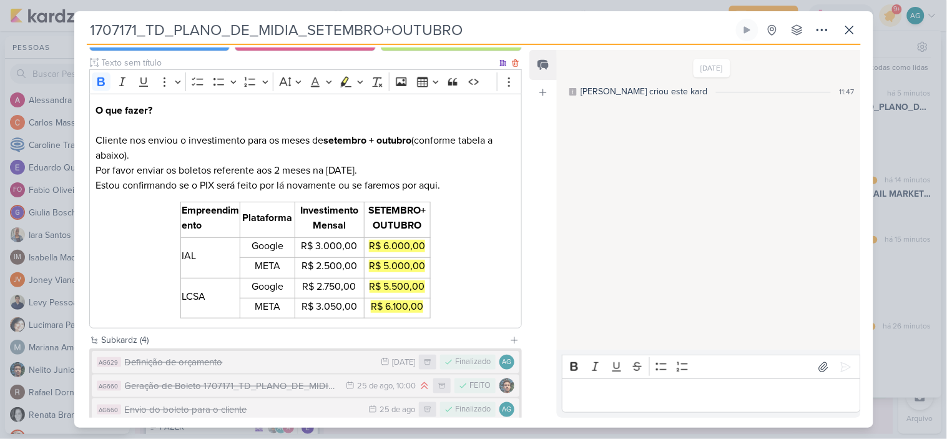
scroll to position [245, 0]
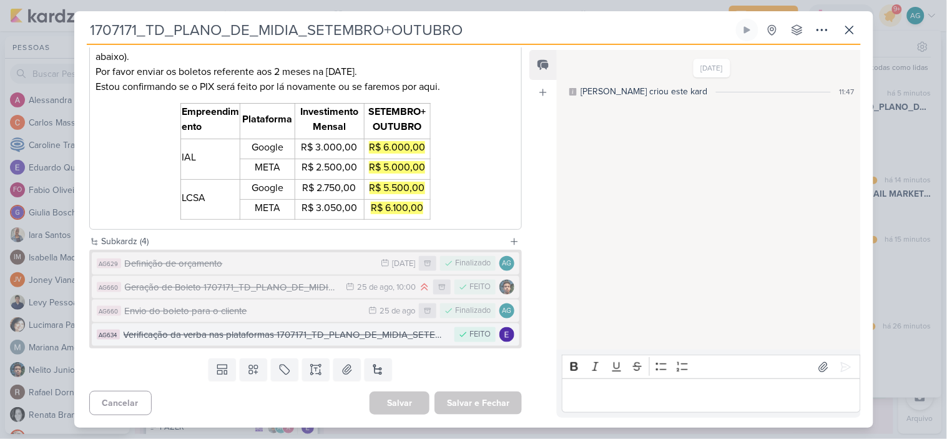
click at [337, 332] on div "Verificação da verba nas plataformas 1707171_TD_PLANO_DE_MIDIA_SETEMBRO+OUTUBRO" at bounding box center [286, 335] width 325 height 14
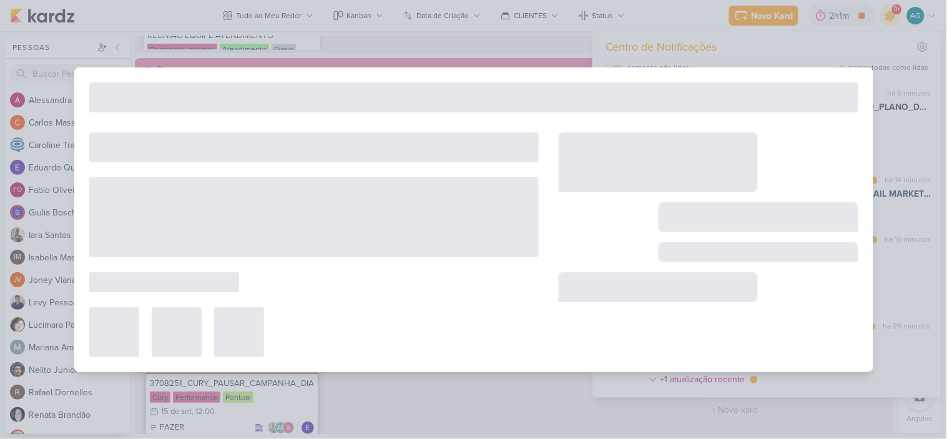
type input "Verificação da verba nas plataformas 1707171_TD_PLANO_DE_MIDIA_SETEMBRO+OUTUBRO"
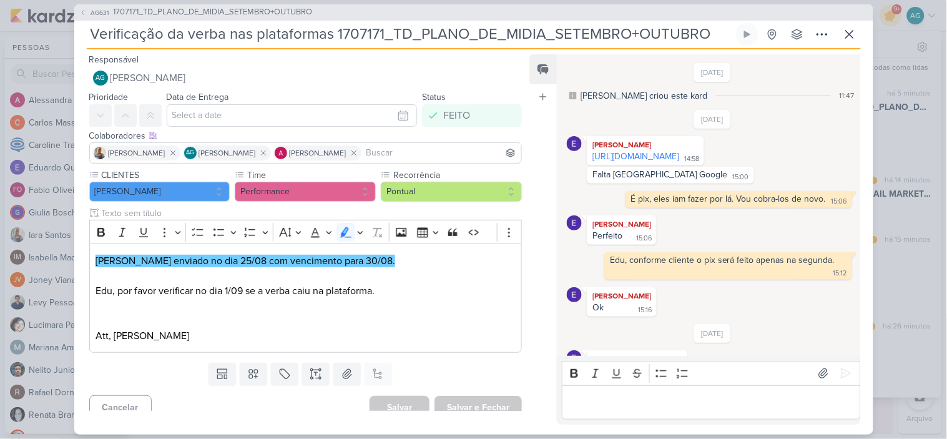
scroll to position [353, 0]
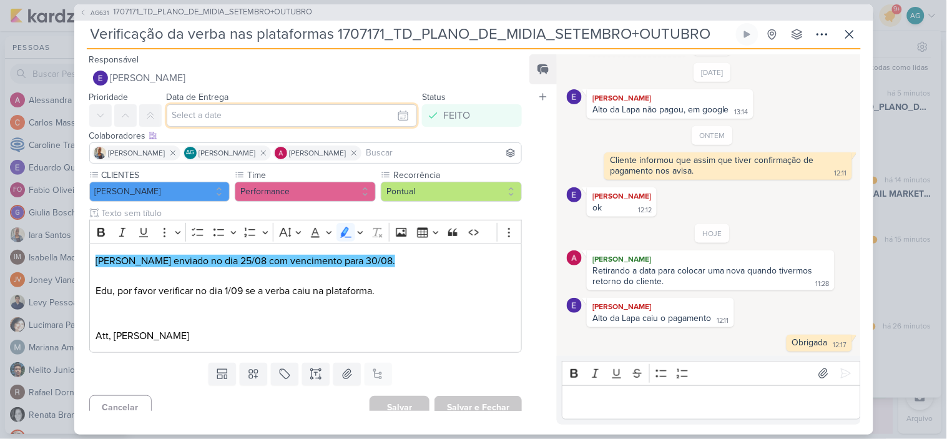
click at [290, 119] on input "text" at bounding box center [292, 115] width 251 height 22
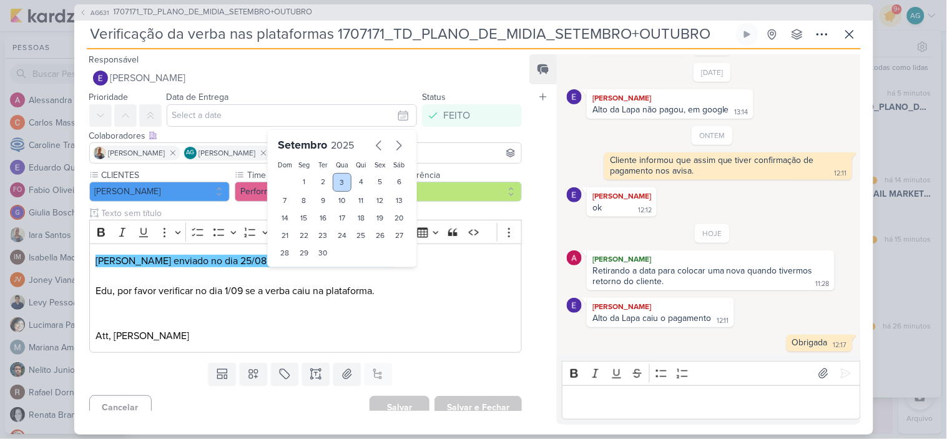
click at [339, 187] on div "3" at bounding box center [342, 182] width 19 height 19
type input "3 de setembro de 2025 às 23:59"
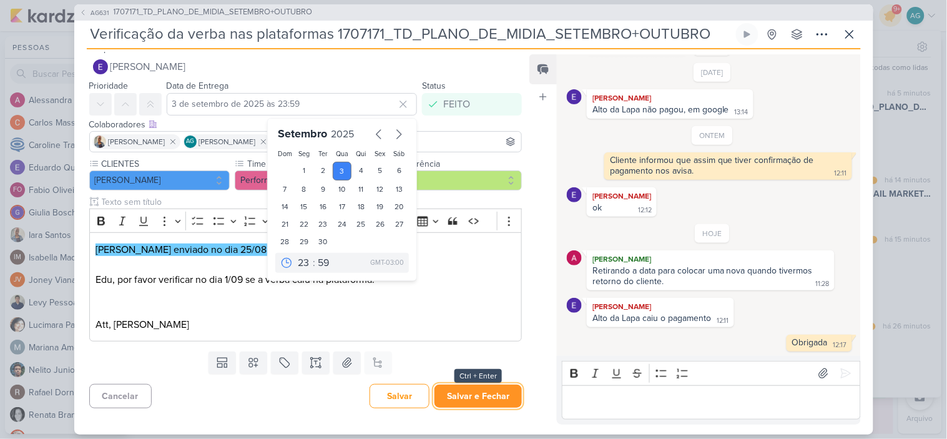
click at [489, 398] on button "Salvar e Fechar" at bounding box center [477, 396] width 87 height 23
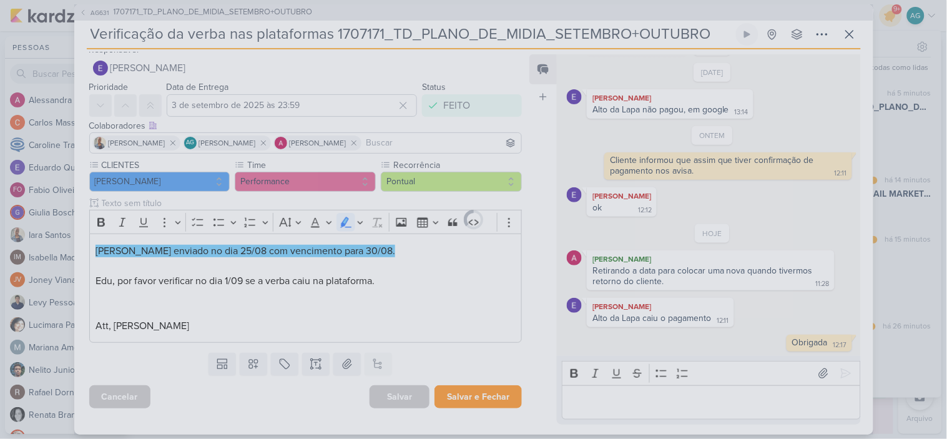
scroll to position [10, 0]
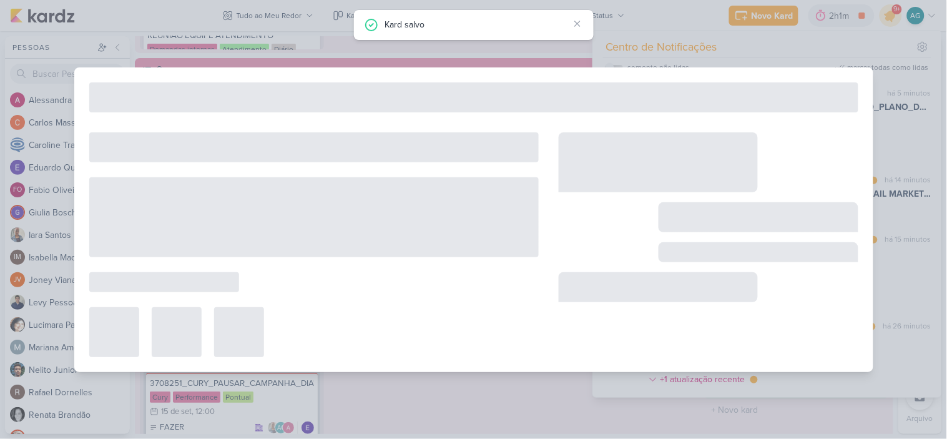
type input "1707171_TD_PLANO_DE_MIDIA_SETEMBRO+OUTUBRO"
type input "[DATE] 10:00"
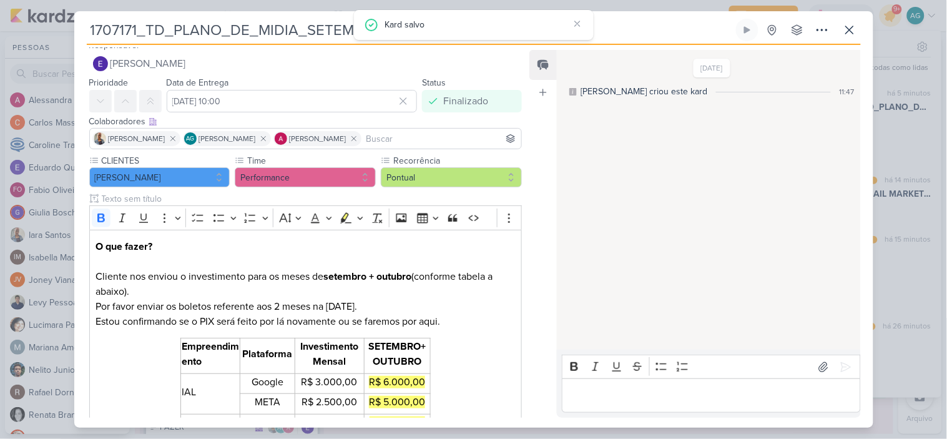
scroll to position [0, 0]
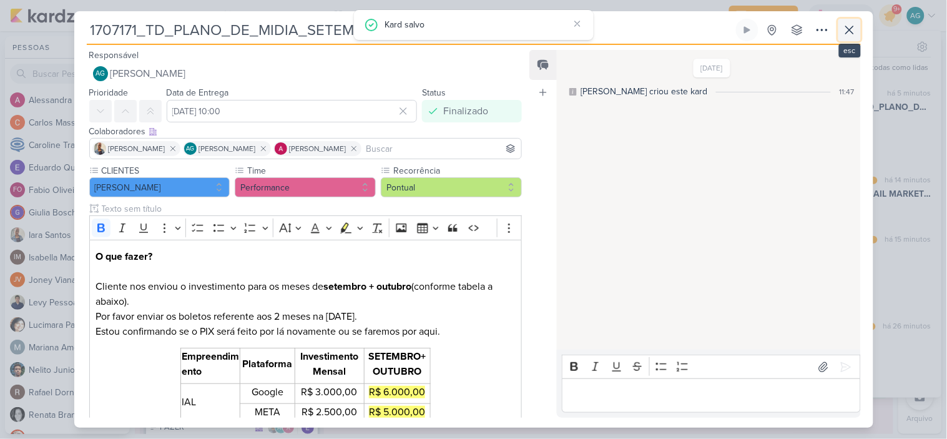
click at [850, 34] on icon at bounding box center [849, 29] width 15 height 15
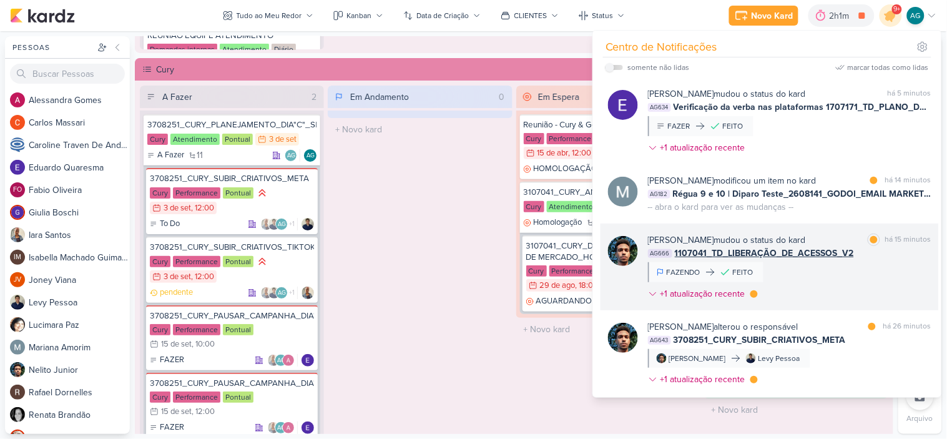
click at [806, 273] on div "[PERSON_NAME] mudou o status do kard marcar como lida há 15 minutos AG666 11070…" at bounding box center [789, 269] width 283 height 72
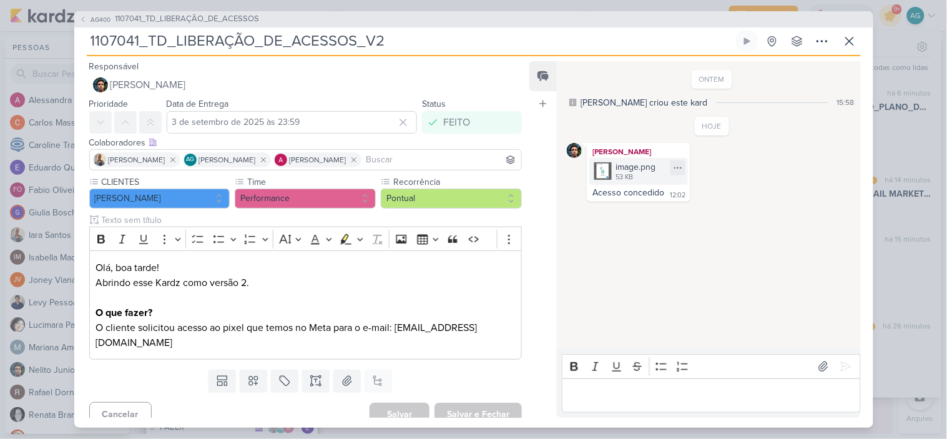
click at [632, 173] on div "53 KB" at bounding box center [635, 177] width 40 height 10
drag, startPoint x: 663, startPoint y: 192, endPoint x: 581, endPoint y: 190, distance: 81.8
click at [581, 190] on div "[PERSON_NAME] image.png 53 KB Adicionar ao Kard [GEOGRAPHIC_DATA] Acesso conced…" at bounding box center [712, 172] width 290 height 59
copy div "Acesso concedido"
click at [848, 42] on icon at bounding box center [849, 41] width 15 height 15
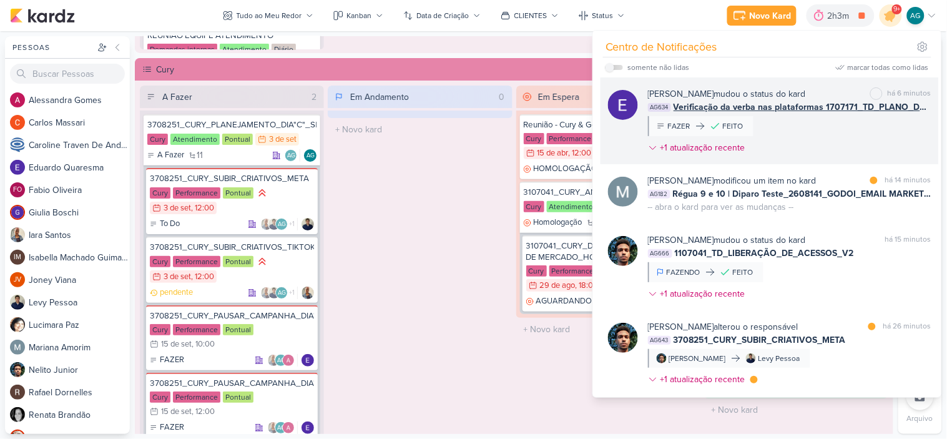
click at [856, 140] on div "[PERSON_NAME] mudou o status do kard marcar como não lida há 6 minutos AG634 Ve…" at bounding box center [789, 123] width 283 height 72
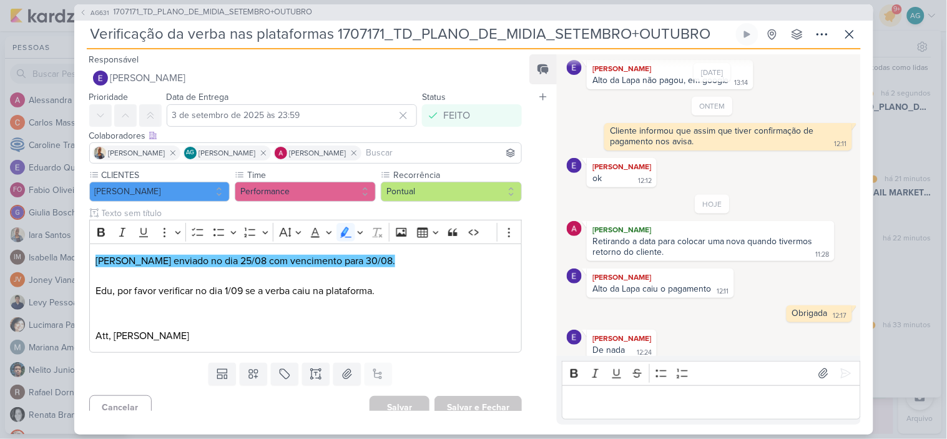
scroll to position [391, 0]
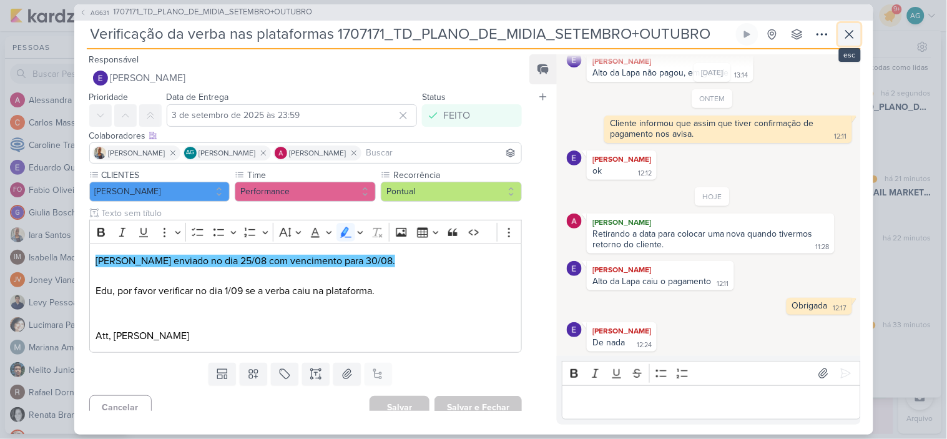
click at [851, 42] on button at bounding box center [849, 34] width 22 height 22
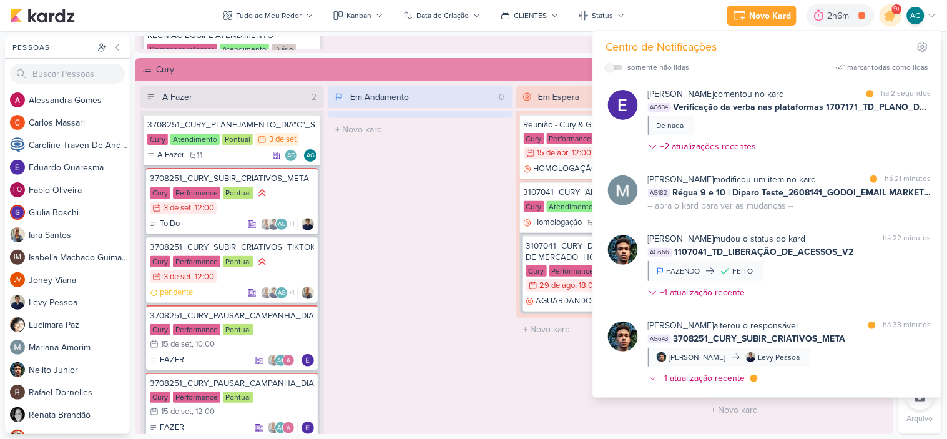
click at [499, 342] on div "Em Andamento 0 O título do kard deve ter menos que 100 caracteres" at bounding box center [420, 270] width 184 height 368
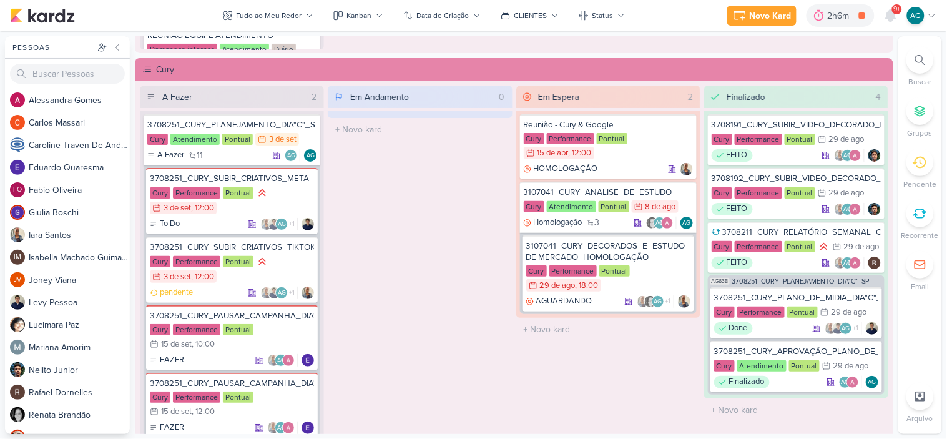
click at [897, 11] on span "9+" at bounding box center [897, 9] width 7 height 10
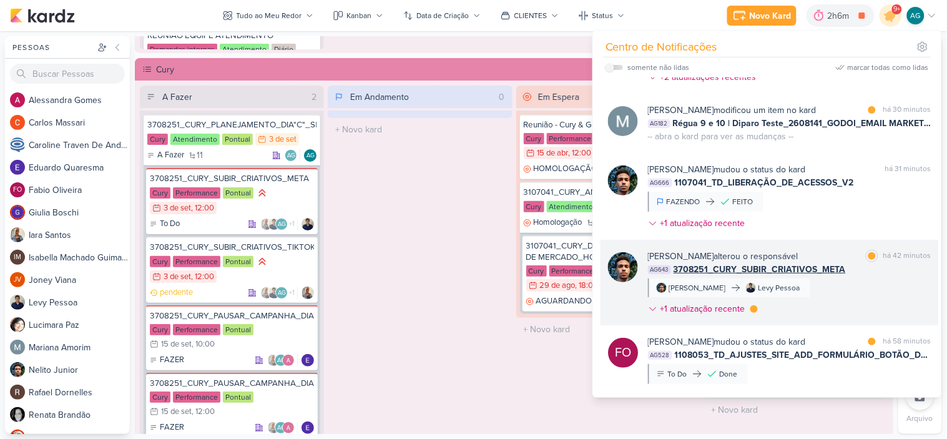
scroll to position [139, 0]
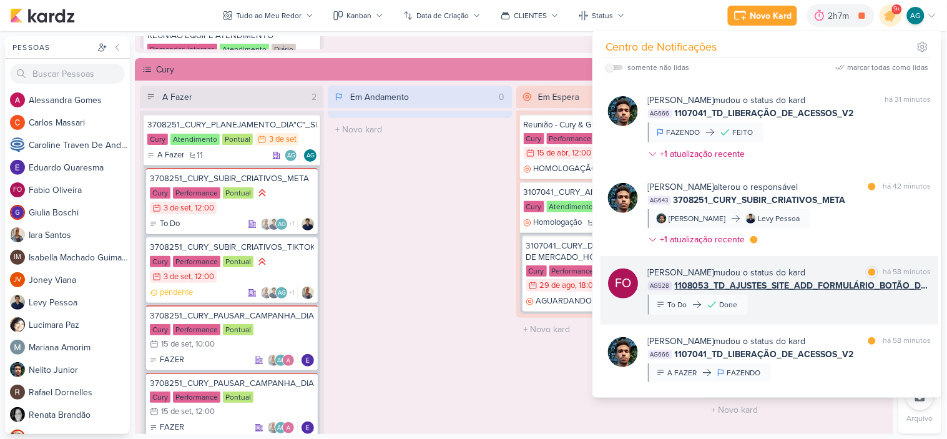
click at [822, 300] on div "[PERSON_NAME] mudou o status do kard marcar como lida há 58 minutos AG528 11080…" at bounding box center [789, 290] width 283 height 49
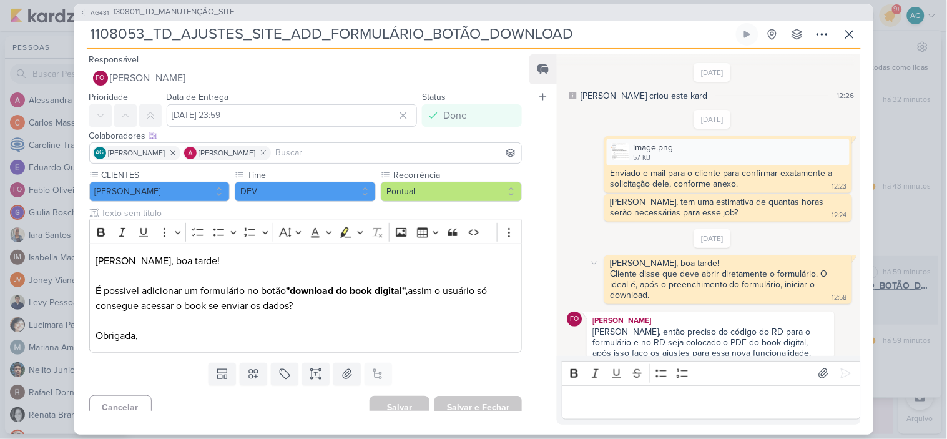
scroll to position [353, 0]
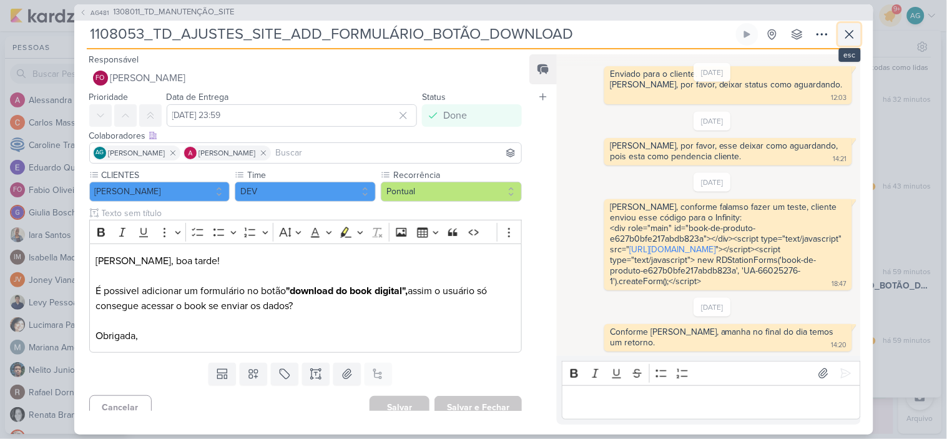
click at [845, 32] on icon at bounding box center [849, 34] width 15 height 15
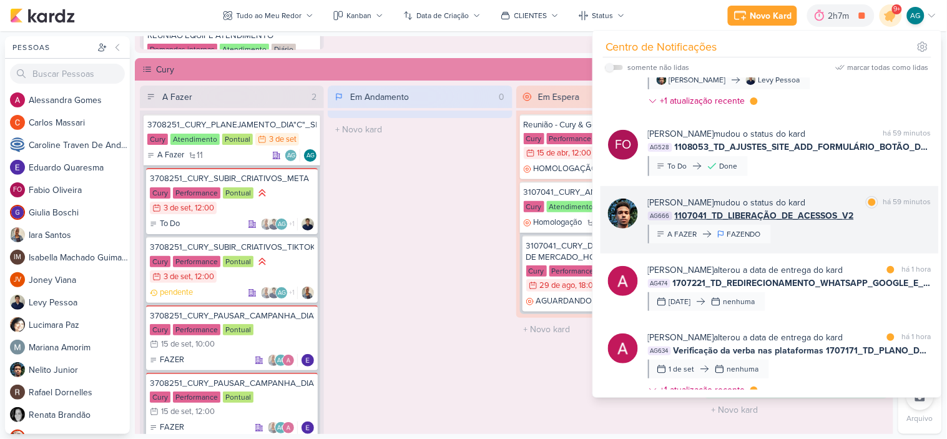
scroll to position [346, 0]
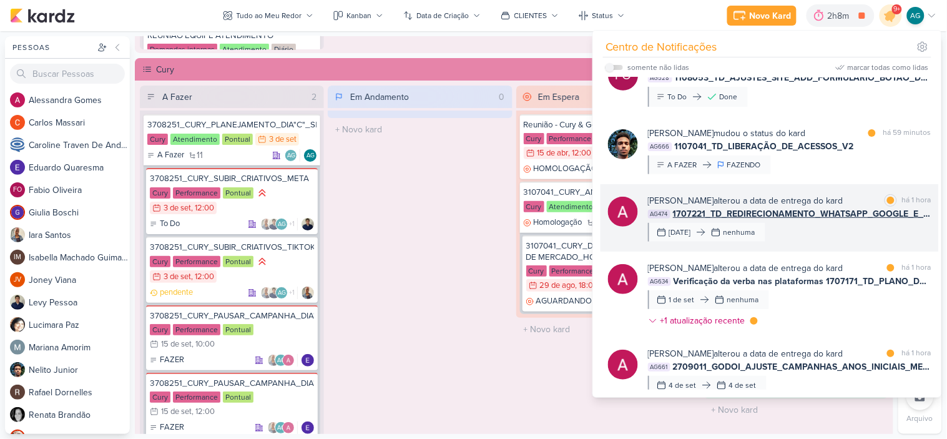
click at [820, 235] on div "[PERSON_NAME] alterou a data de entrega do kard marcar como lida há 1 hora AG47…" at bounding box center [789, 217] width 283 height 47
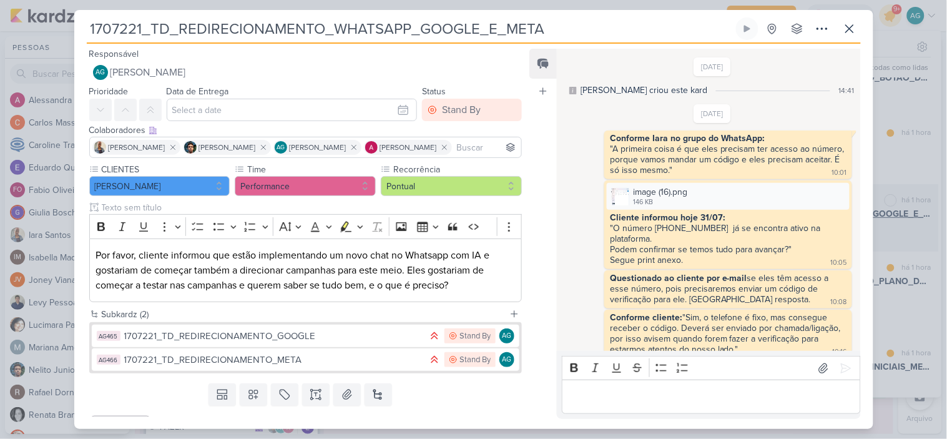
scroll to position [323, 0]
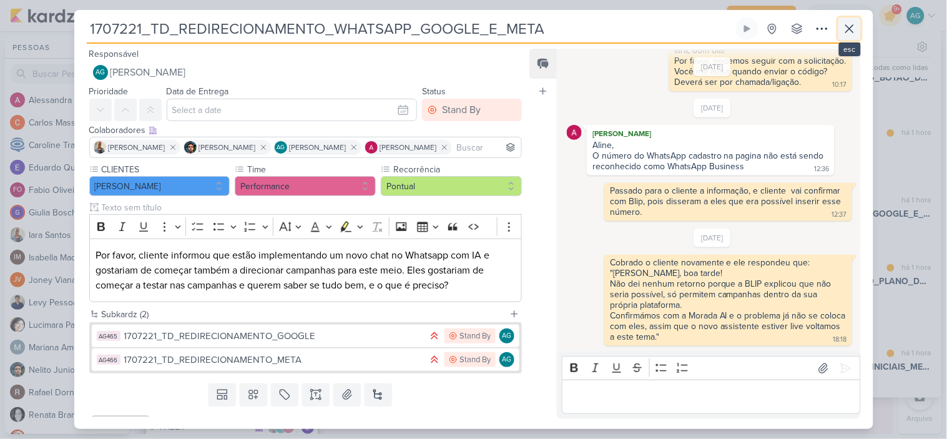
click at [846, 33] on icon at bounding box center [849, 28] width 15 height 15
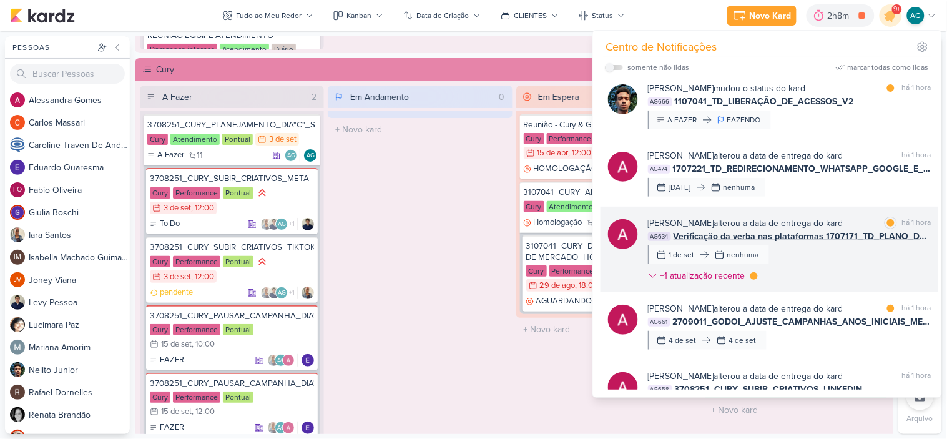
scroll to position [416, 0]
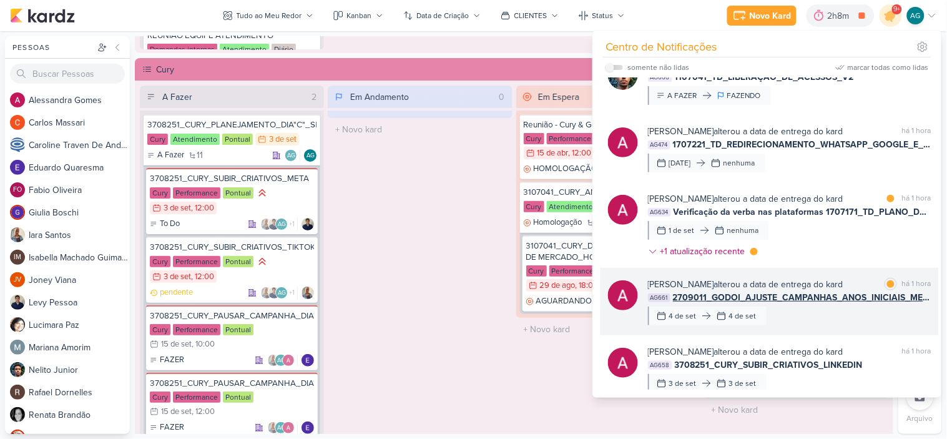
click at [826, 316] on div "[PERSON_NAME] alterou a data de entrega do kard marcar como lida há 1 hora AG66…" at bounding box center [789, 301] width 283 height 47
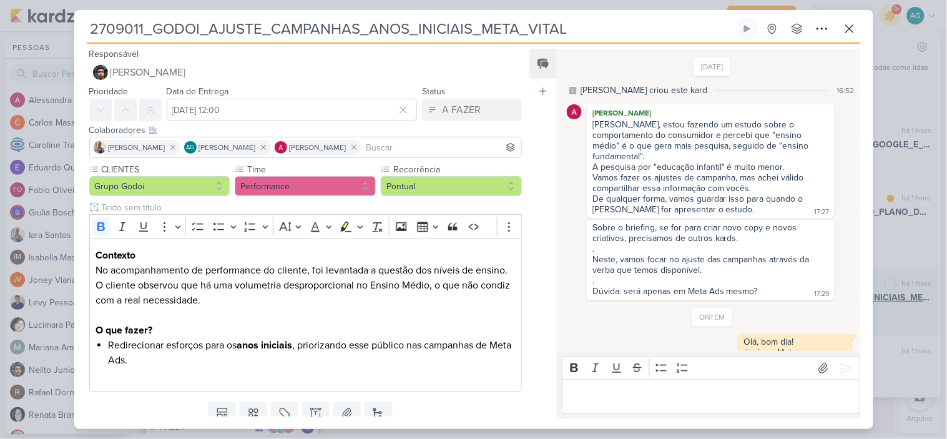
scroll to position [88, 0]
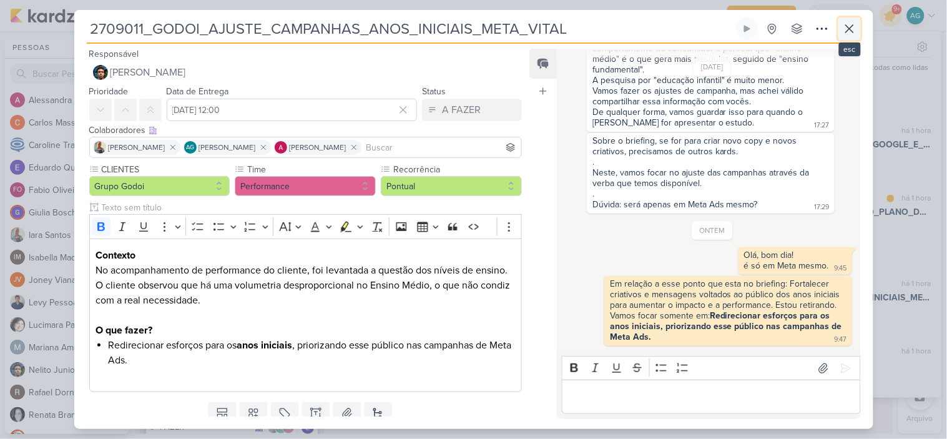
click at [845, 30] on icon at bounding box center [849, 28] width 15 height 15
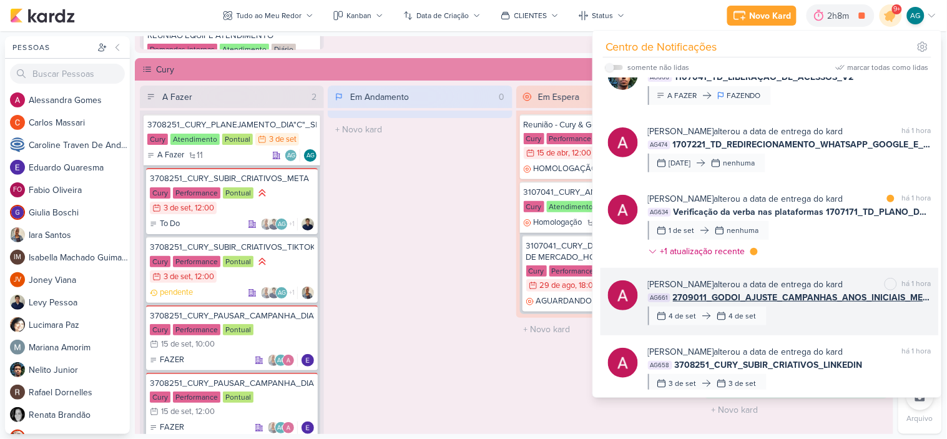
click at [852, 321] on div "[PERSON_NAME] alterou a data de entrega do kard marcar como não lida há 1 hora …" at bounding box center [789, 301] width 283 height 47
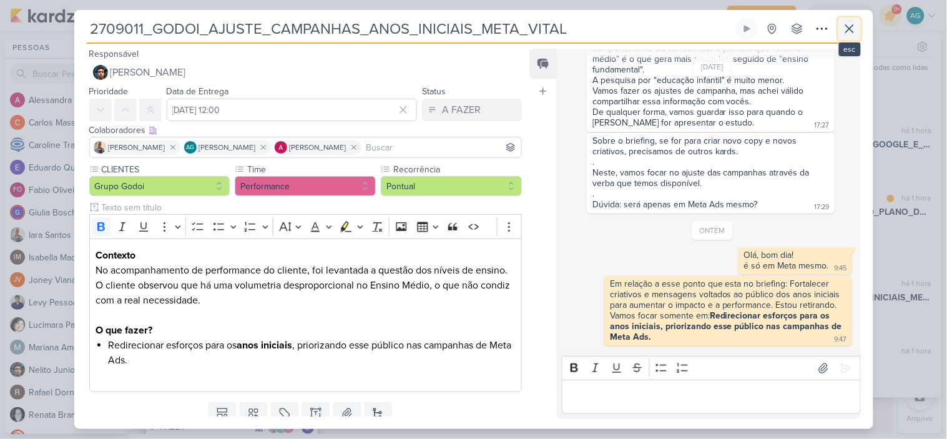
click at [851, 35] on icon at bounding box center [849, 28] width 15 height 15
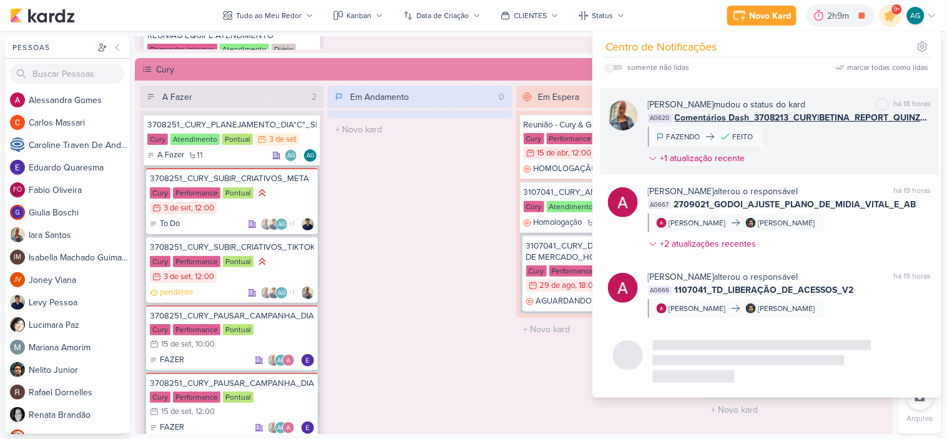
scroll to position [2452, 0]
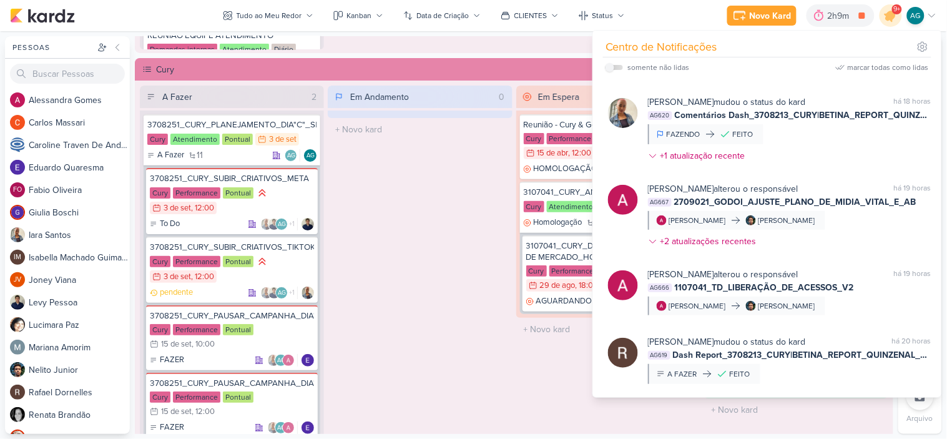
click at [471, 278] on div "Em Andamento 0 O título do kard deve ter menos que 100 caracteres" at bounding box center [420, 270] width 184 height 368
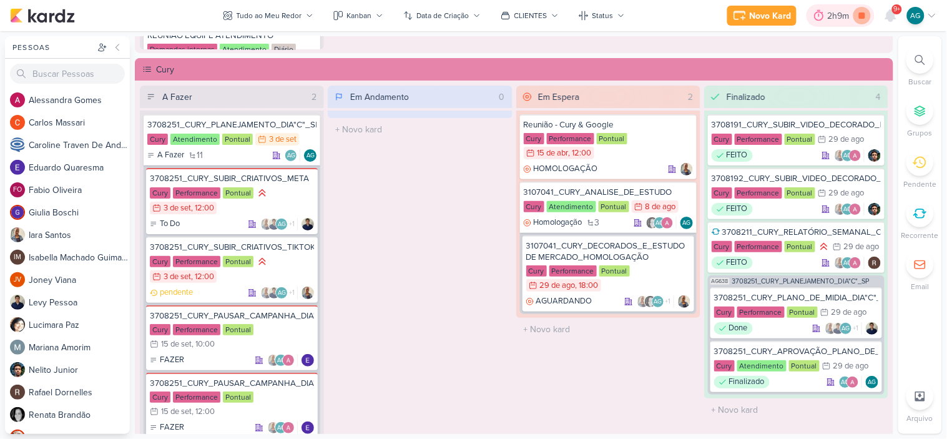
click at [861, 19] on icon at bounding box center [861, 15] width 17 height 17
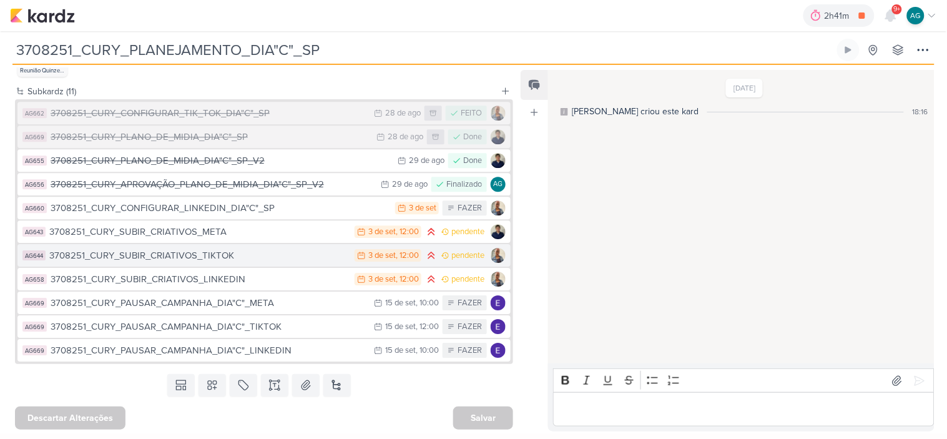
scroll to position [902, 0]
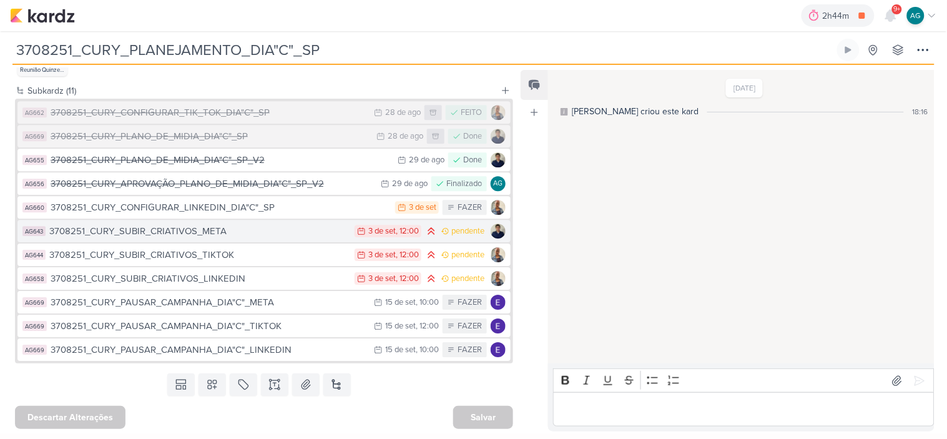
click at [237, 238] on button "AG643 3708251_CURY_SUBIR_CRIATIVOS_META 3/9 3 de set , 12:00 pendente" at bounding box center [263, 231] width 493 height 22
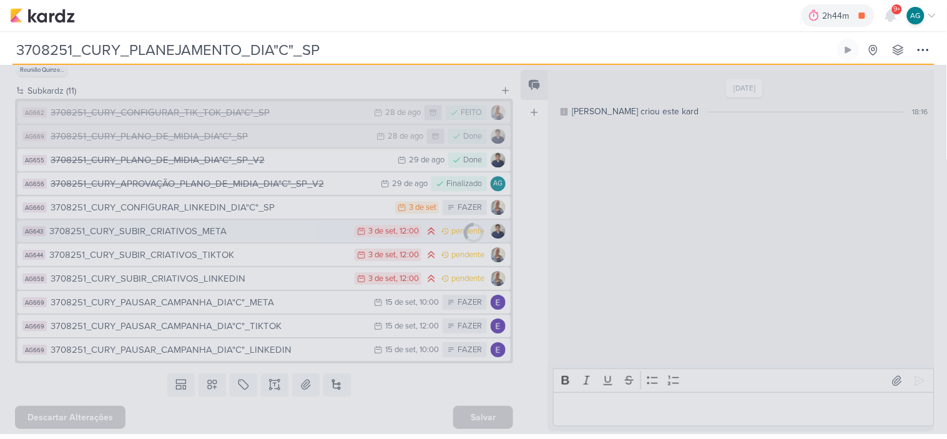
type input "3708251_CURY_SUBIR_CRIATIVOS_META"
type input "[DATE] 12:00"
